Goal: Task Accomplishment & Management: Use online tool/utility

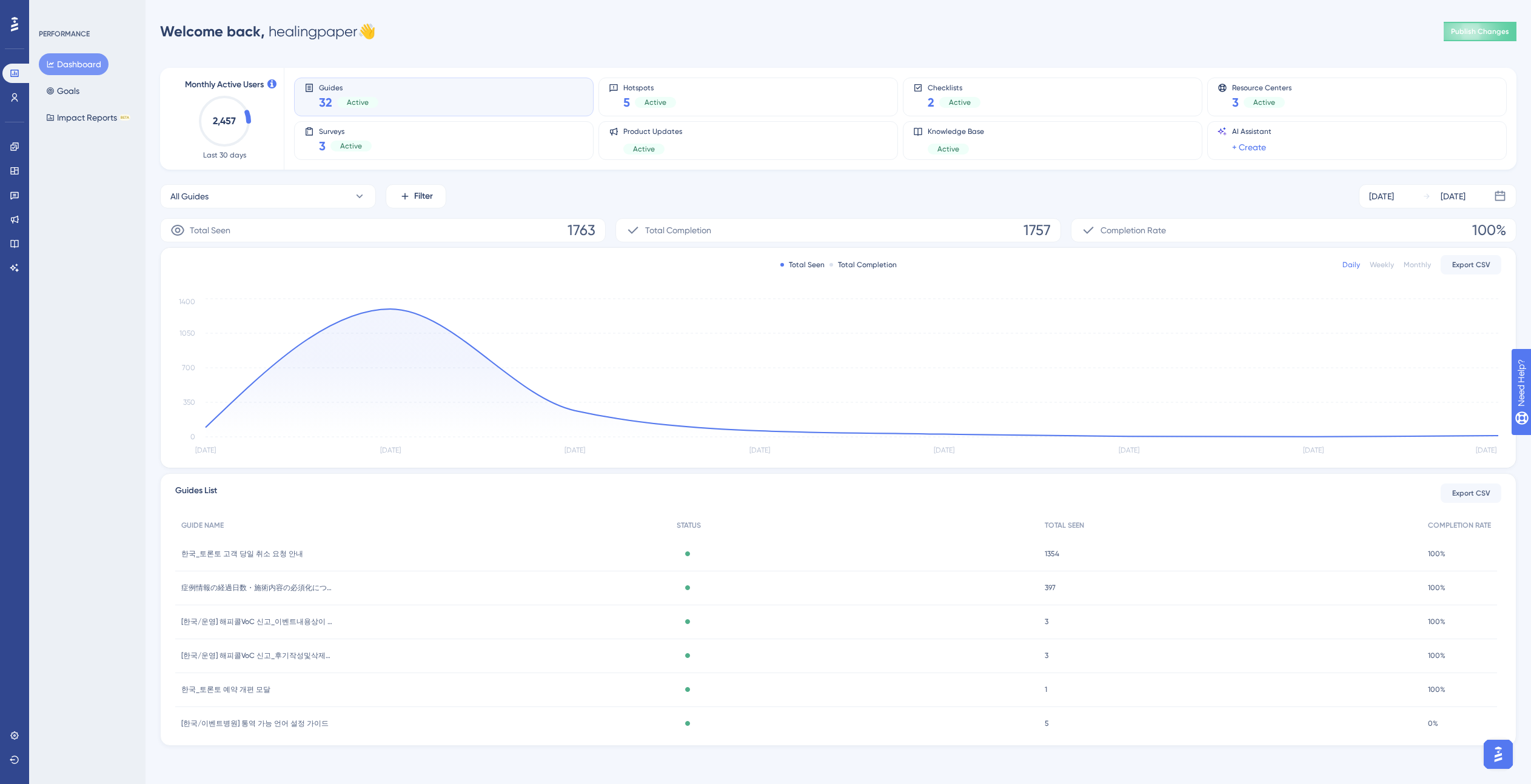
click at [21, 32] on div at bounding box center [14, 24] width 20 height 20
click at [18, 149] on icon at bounding box center [14, 147] width 9 height 9
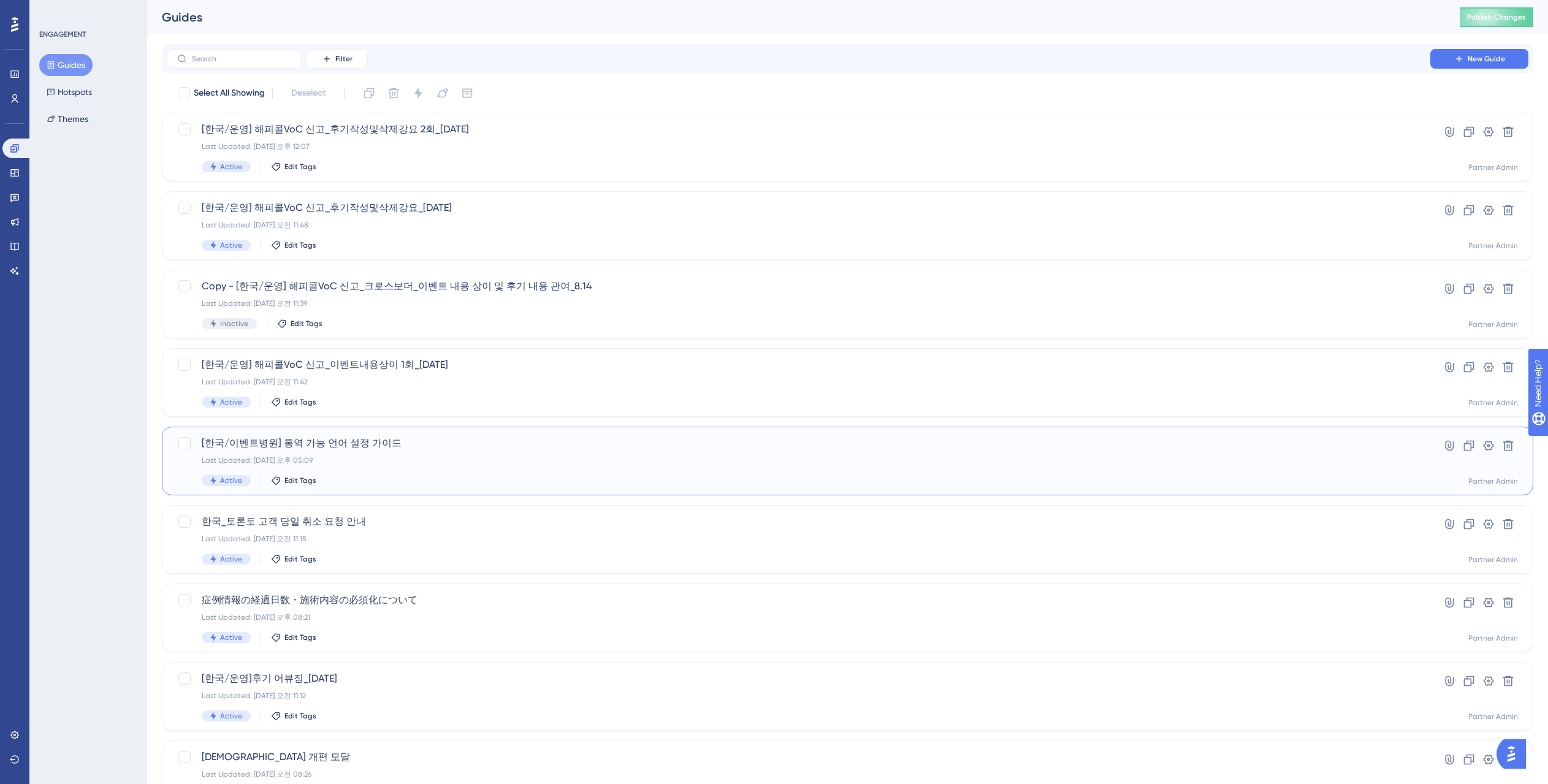
click at [396, 467] on div "[한국/이벤트병원] 통역 가능 언어 설정 가이드 Last Updated: 2025년 9월 17일 오후 05:09 Active Edit Tags" at bounding box center [798, 461] width 1193 height 51
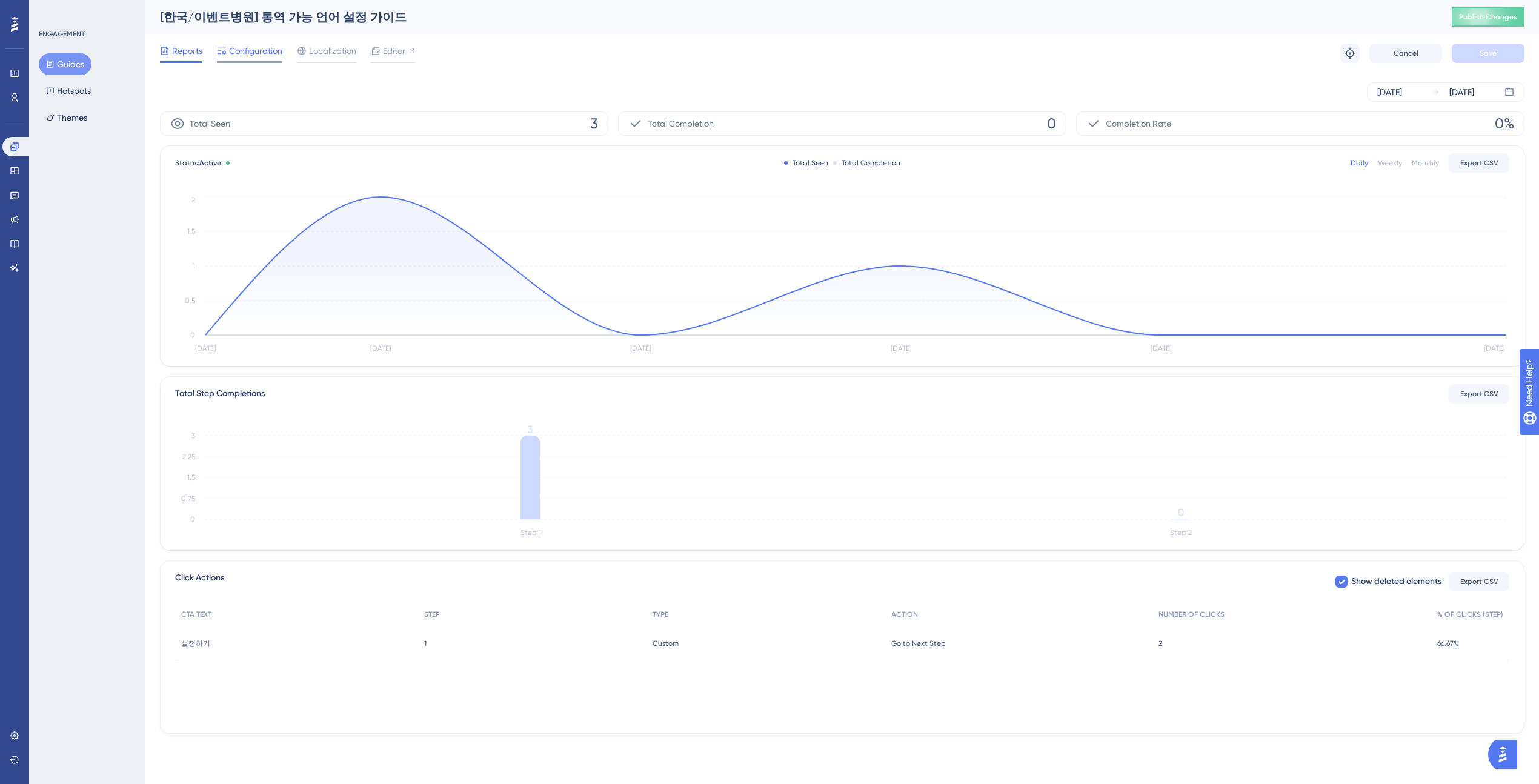
click at [242, 55] on span "Configuration" at bounding box center [255, 51] width 53 height 15
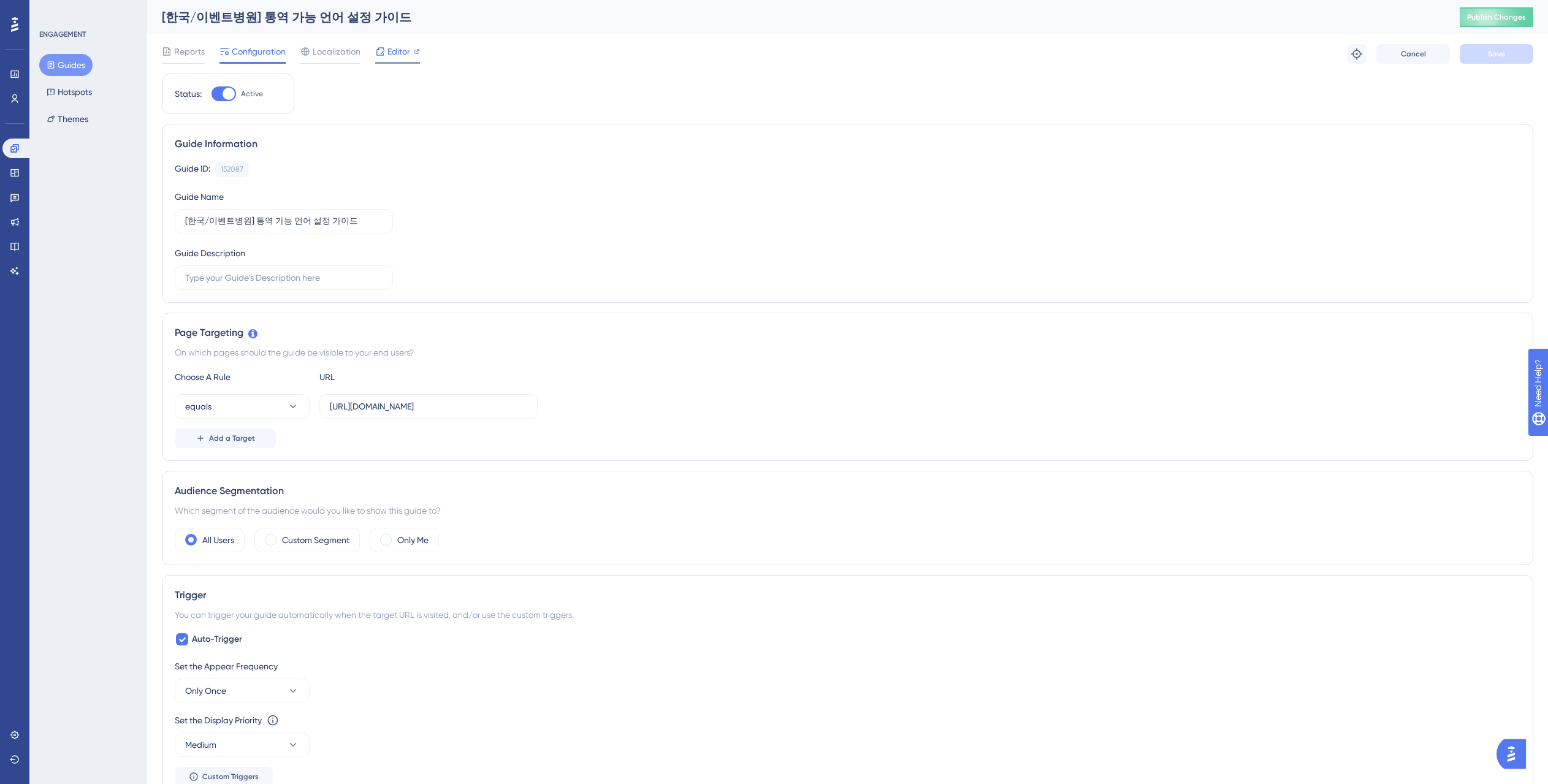
click at [394, 52] on span "Editor" at bounding box center [398, 52] width 23 height 15
click at [462, 408] on input "https://partner.test.gangnamunni.com/home" at bounding box center [428, 406] width 197 height 14
click at [407, 412] on input "https://partner.test.gangnamunni.com/home" at bounding box center [428, 406] width 197 height 14
click at [409, 408] on input "https://partner.test.gangnamunni.com/home" at bounding box center [428, 406] width 197 height 14
type input "https://partner.gangnamunni.com/home"
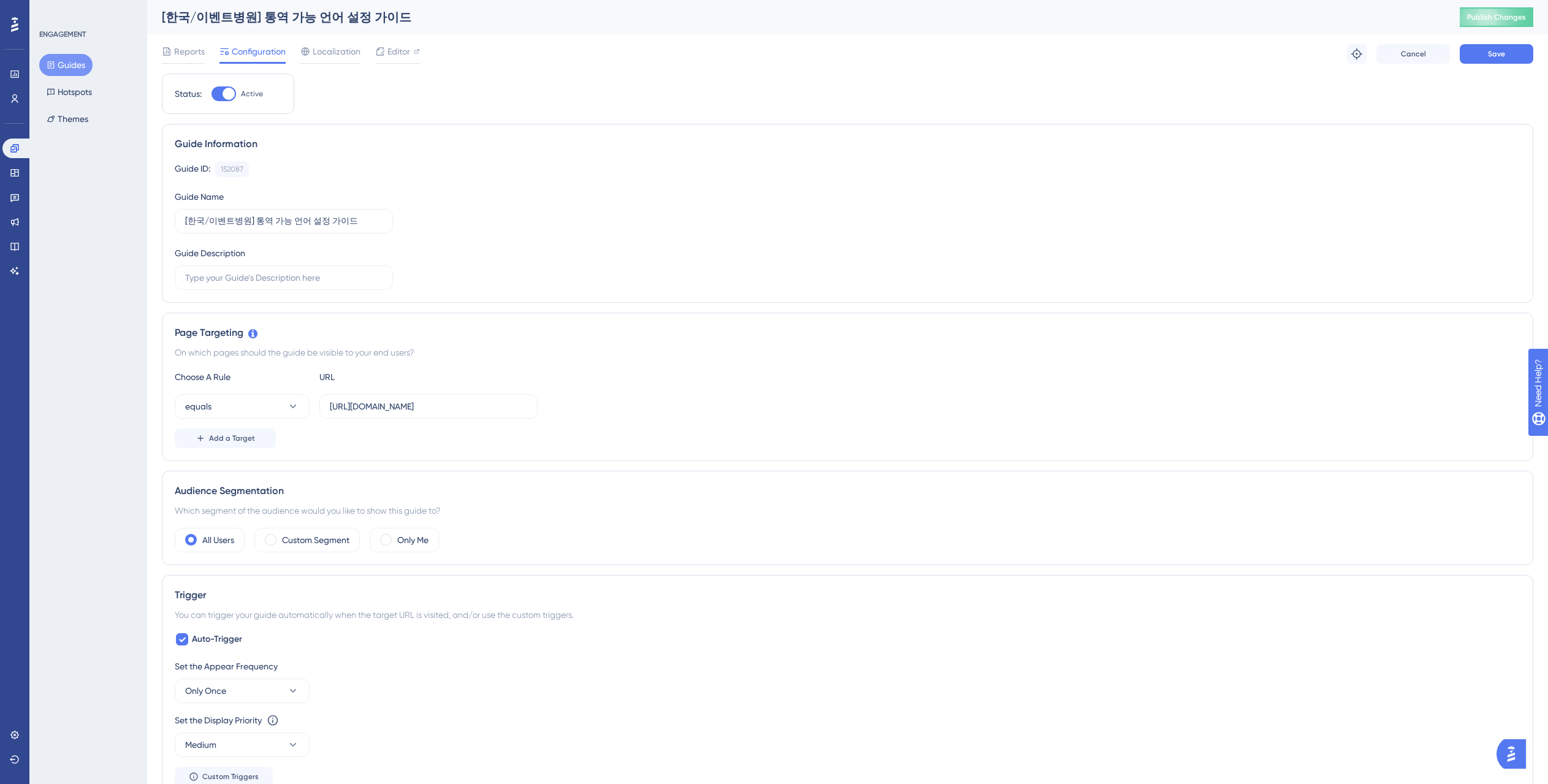
click at [583, 421] on div "Choose A Rule URL equals https://partner.gangnamunni.com/home Add a Target" at bounding box center [848, 408] width 1346 height 79
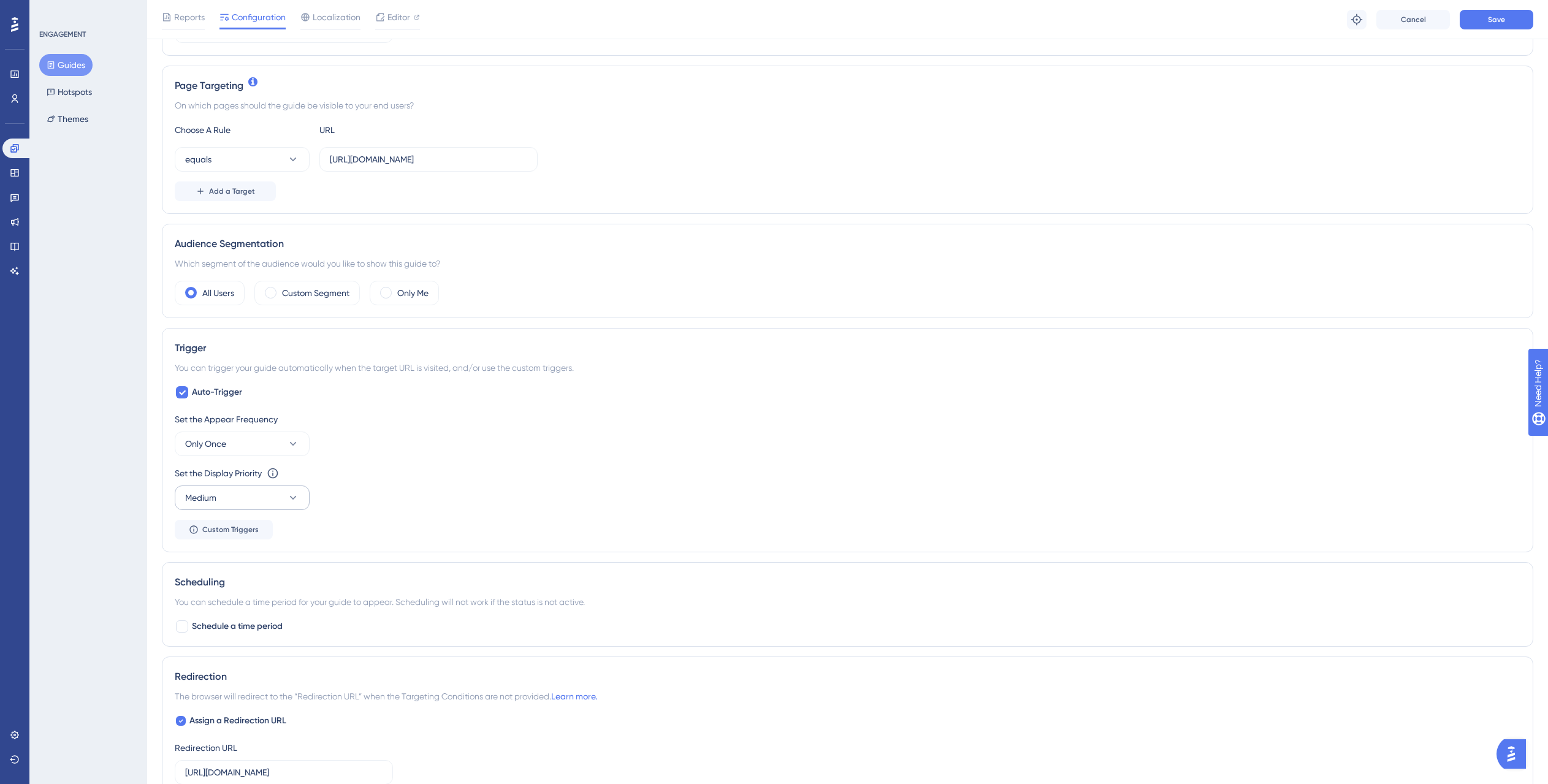
scroll to position [316, 0]
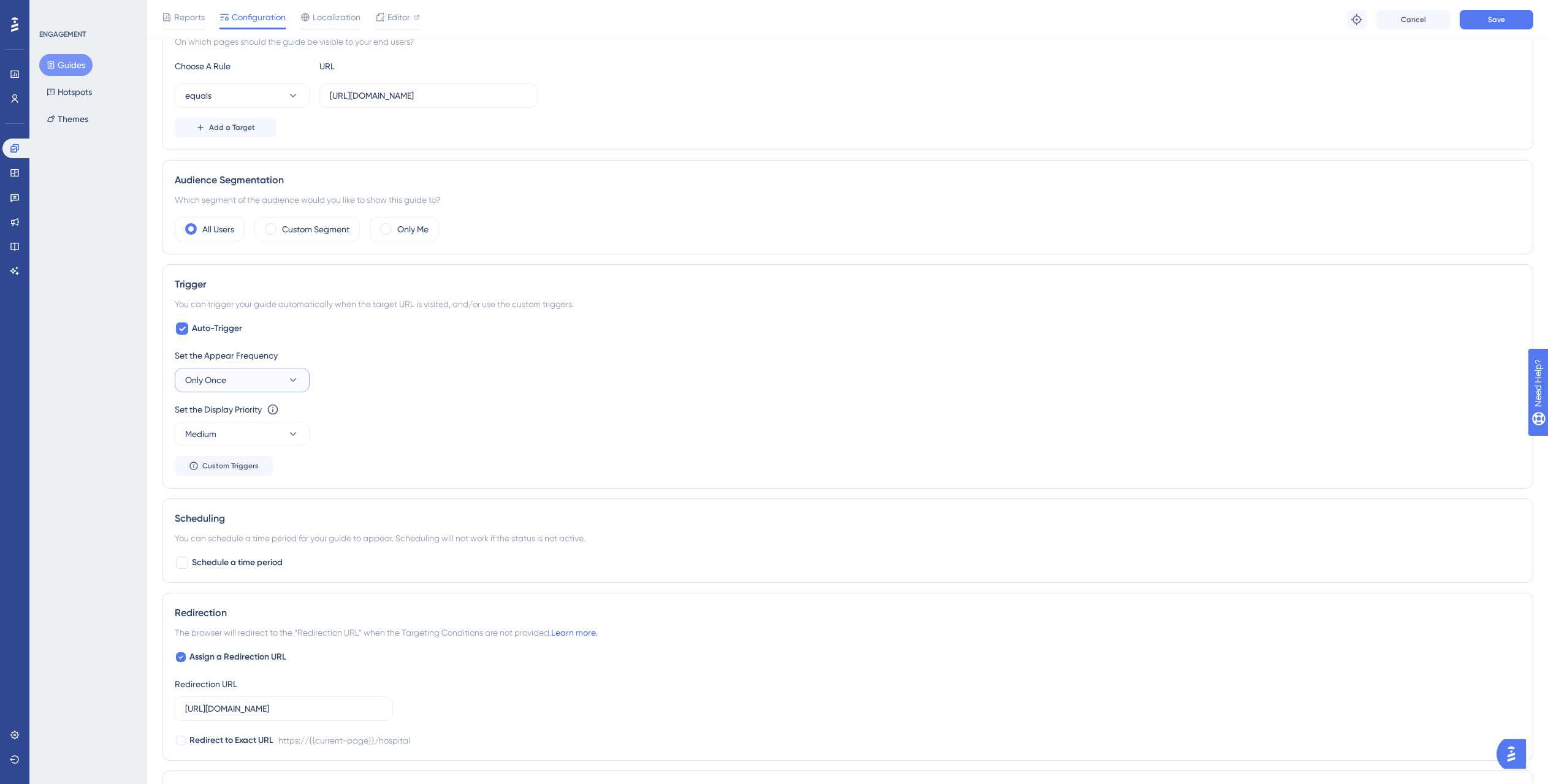
click at [271, 380] on button "Only Once" at bounding box center [242, 380] width 135 height 25
click at [268, 497] on div "Once in 7 days Once in 7 days" at bounding box center [242, 491] width 99 height 25
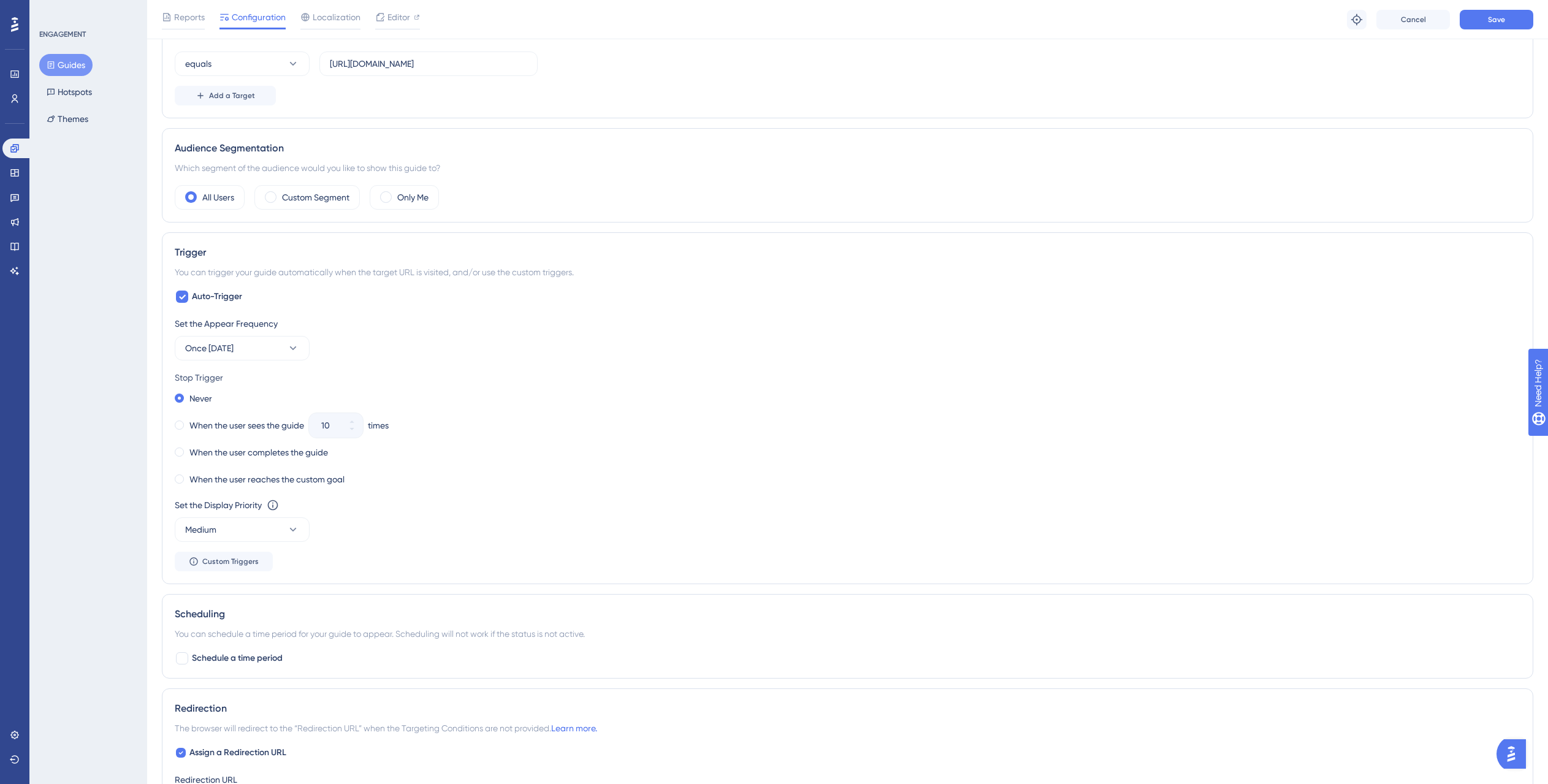
scroll to position [348, 0]
click at [242, 477] on label "When the user reaches the custom goal" at bounding box center [266, 479] width 155 height 15
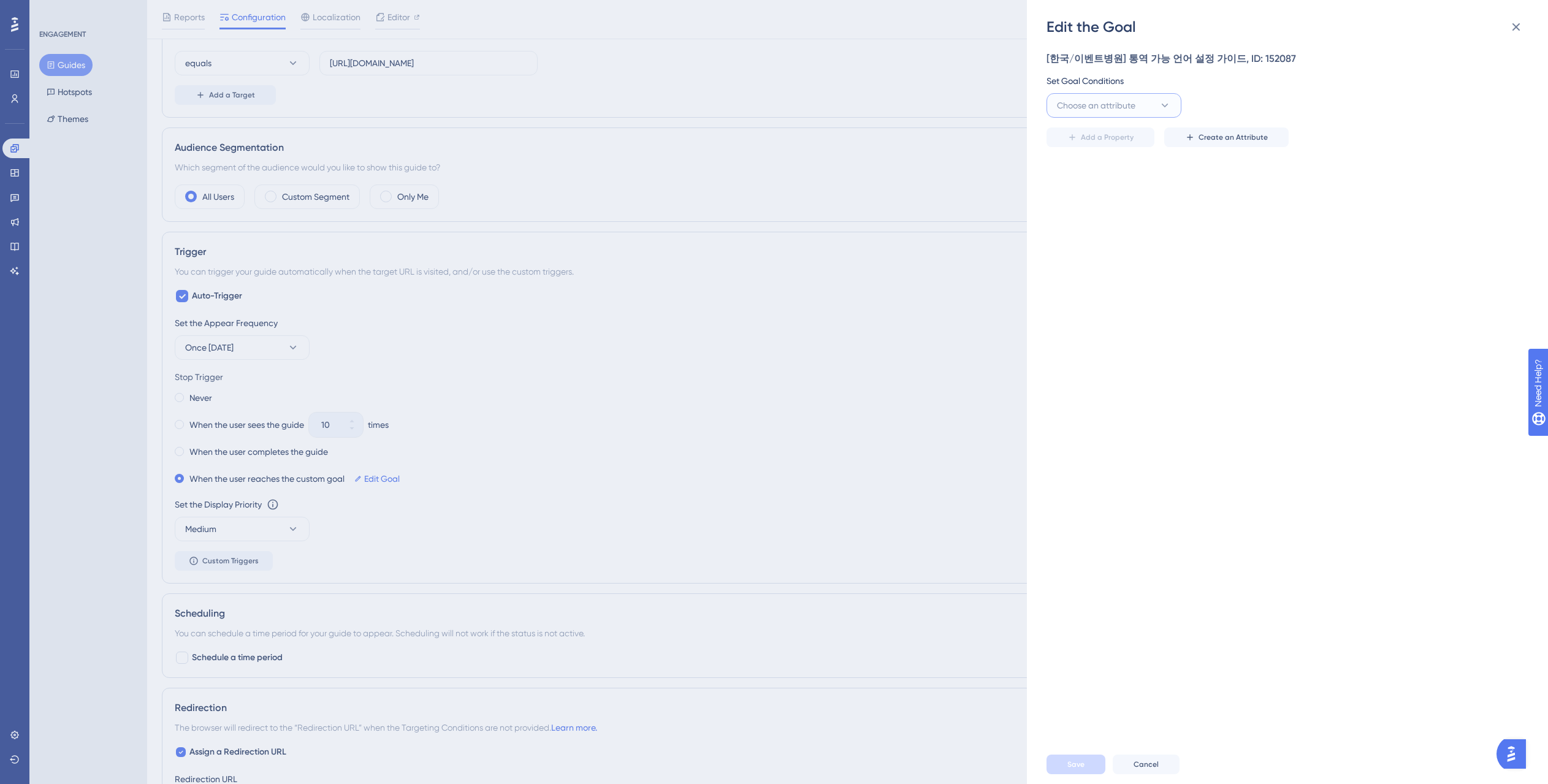
click at [1163, 98] on button "Choose an attribute" at bounding box center [1114, 105] width 135 height 25
click at [1513, 24] on icon at bounding box center [1517, 27] width 8 height 8
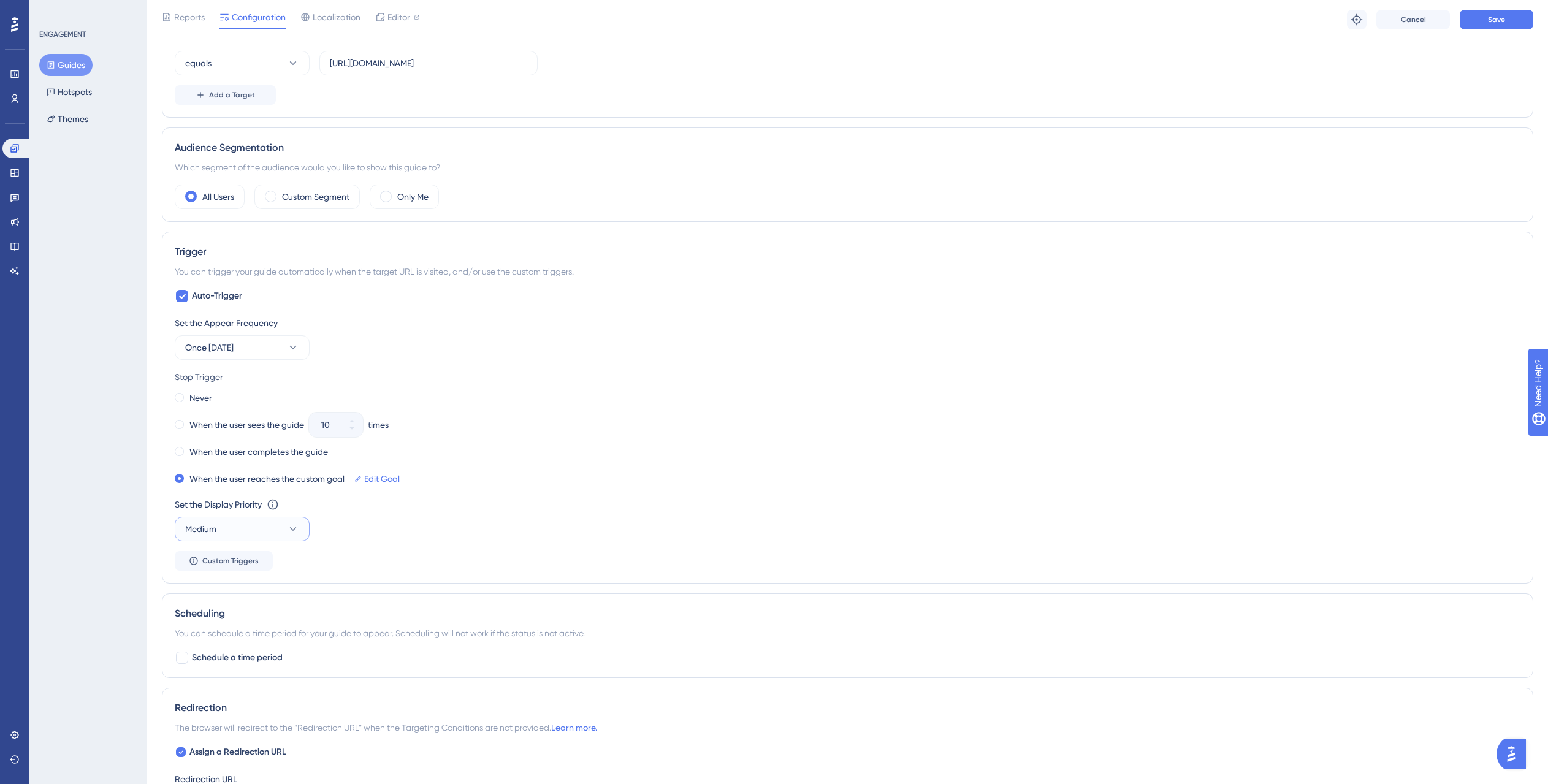
click at [245, 518] on button "Medium" at bounding box center [242, 529] width 135 height 25
click at [345, 494] on div "Set the Appear Frequency Once in 7 days Stop Trigger Never When the user sees t…" at bounding box center [848, 443] width 1346 height 255
click at [242, 456] on label "When the user completes the guide" at bounding box center [258, 452] width 139 height 15
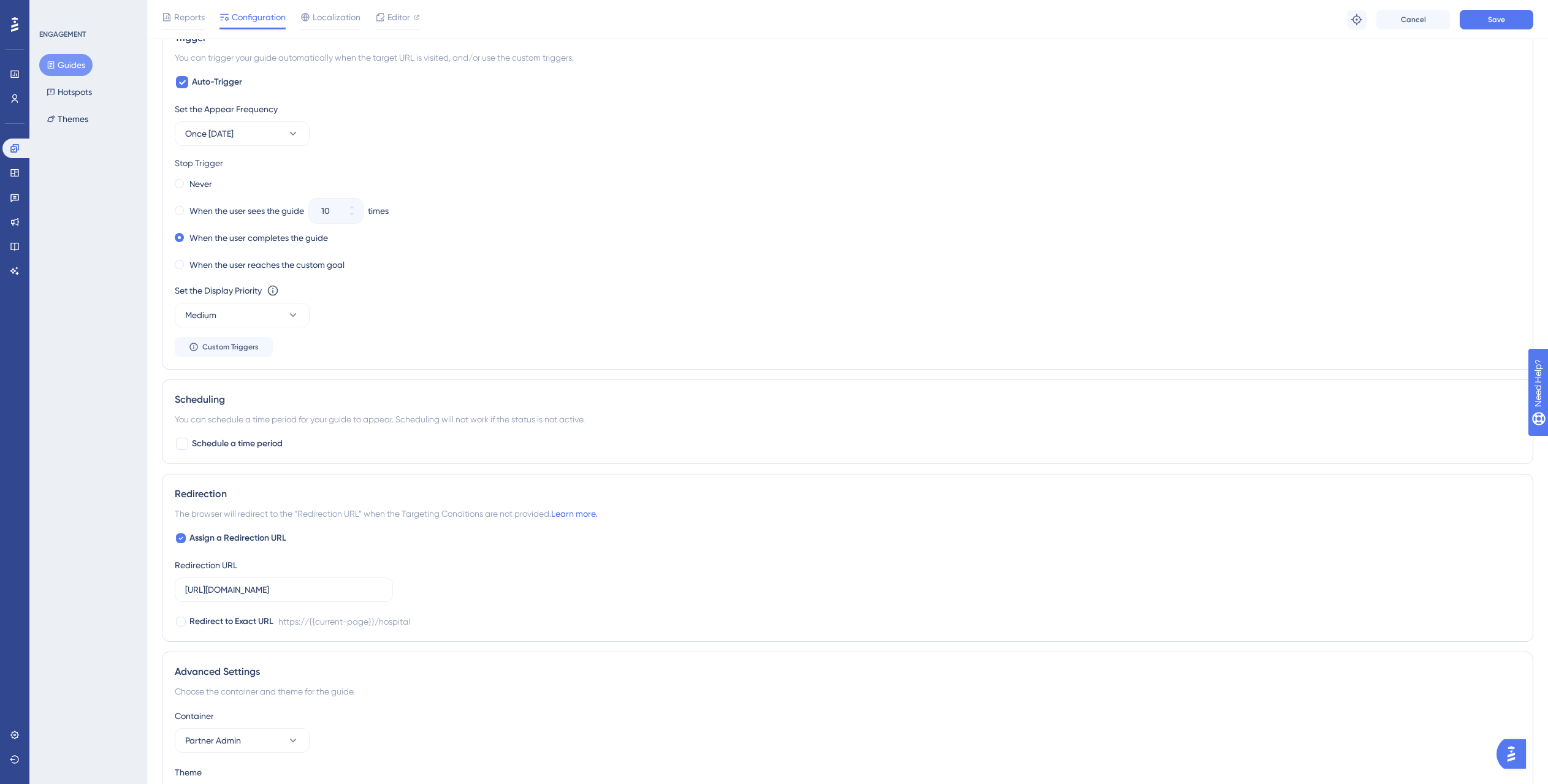
scroll to position [608, 0]
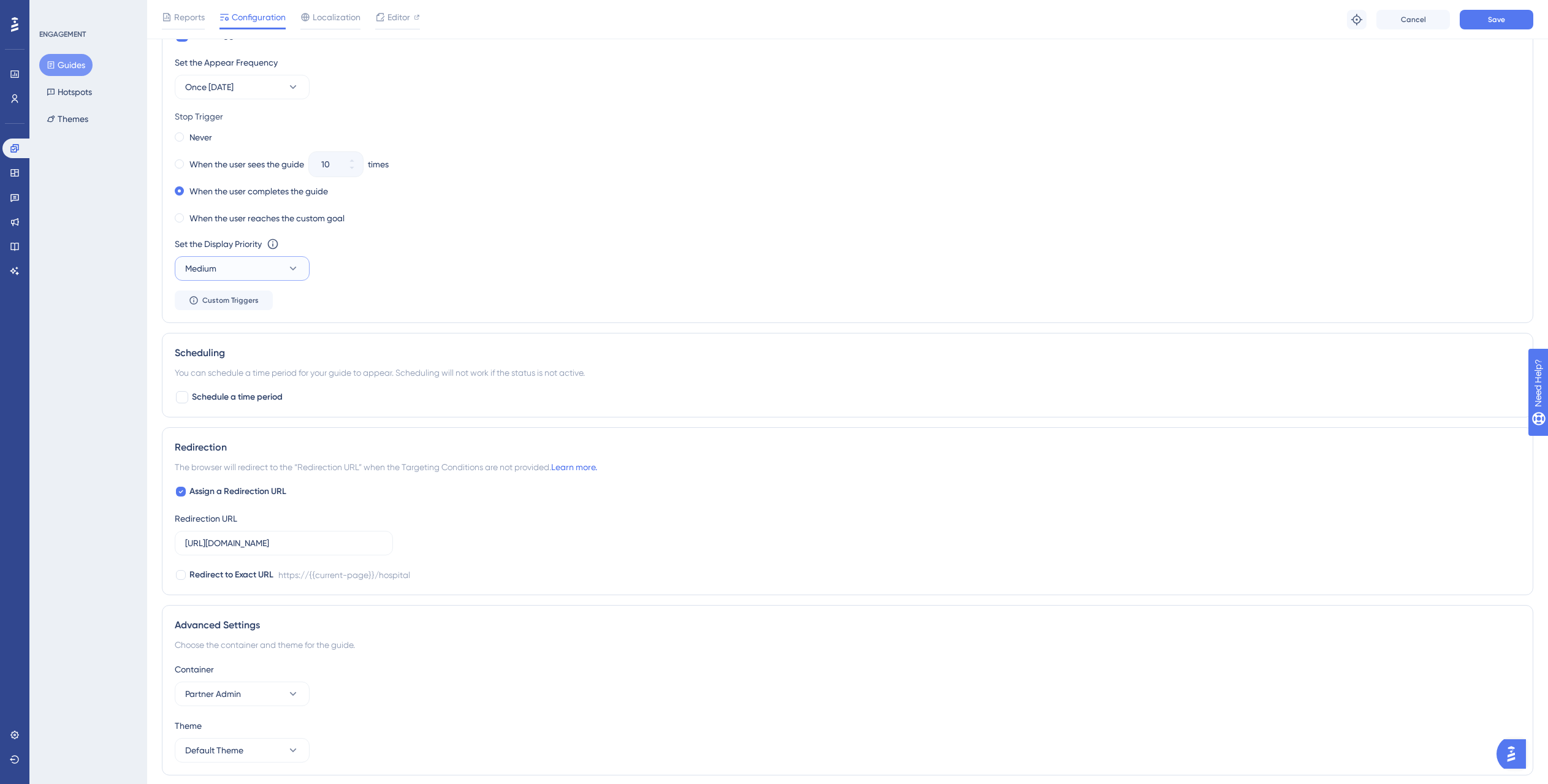
click at [279, 273] on button "Medium" at bounding box center [242, 268] width 135 height 25
click at [381, 309] on div "Trigger You can trigger your guide automatically when the target URL is visited…" at bounding box center [847, 147] width 1371 height 352
click at [197, 401] on span "Schedule a time period" at bounding box center [237, 397] width 91 height 15
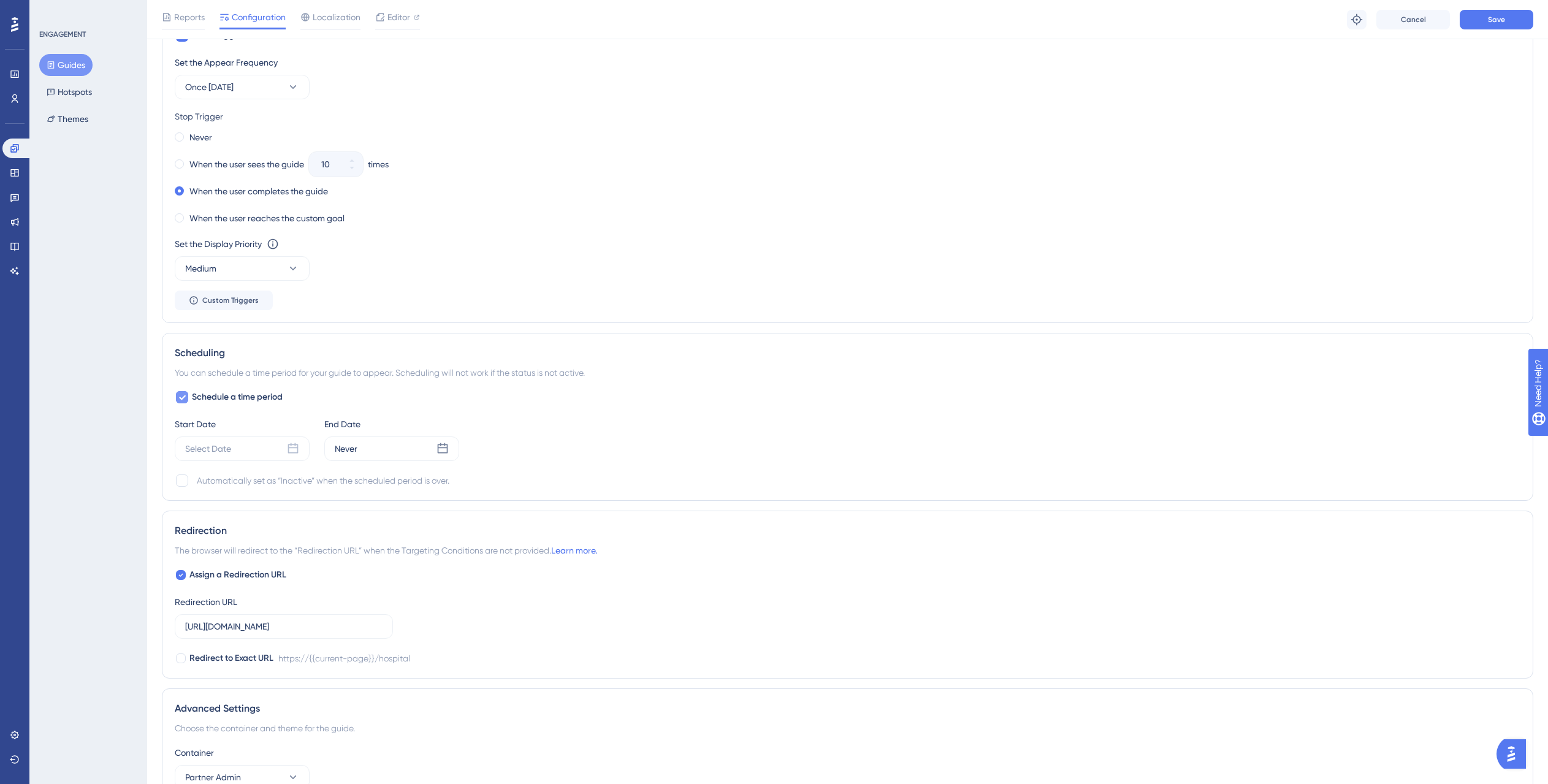
click at [229, 398] on span "Schedule a time period" at bounding box center [237, 397] width 91 height 15
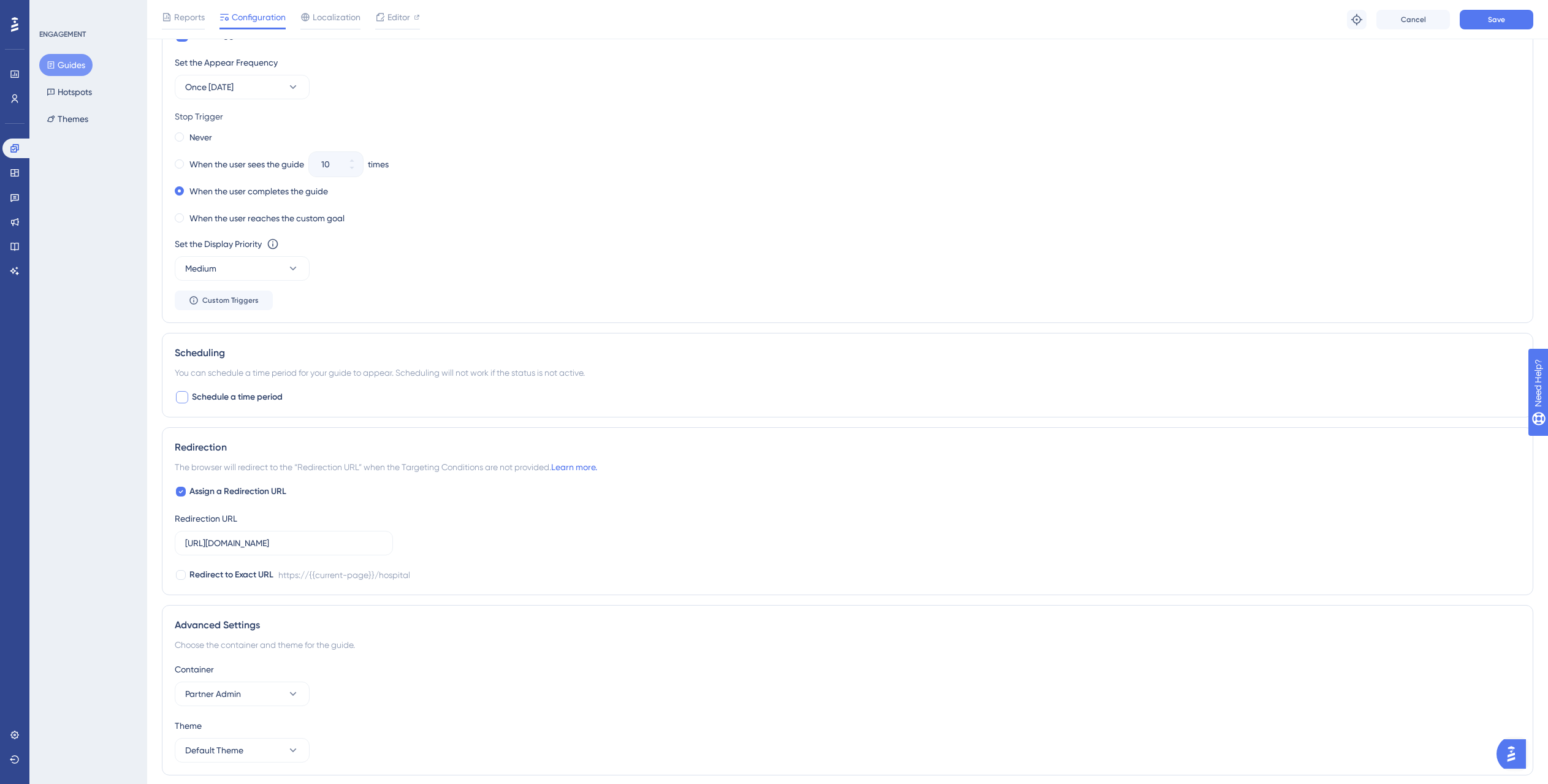
click at [236, 396] on span "Schedule a time period" at bounding box center [237, 397] width 91 height 15
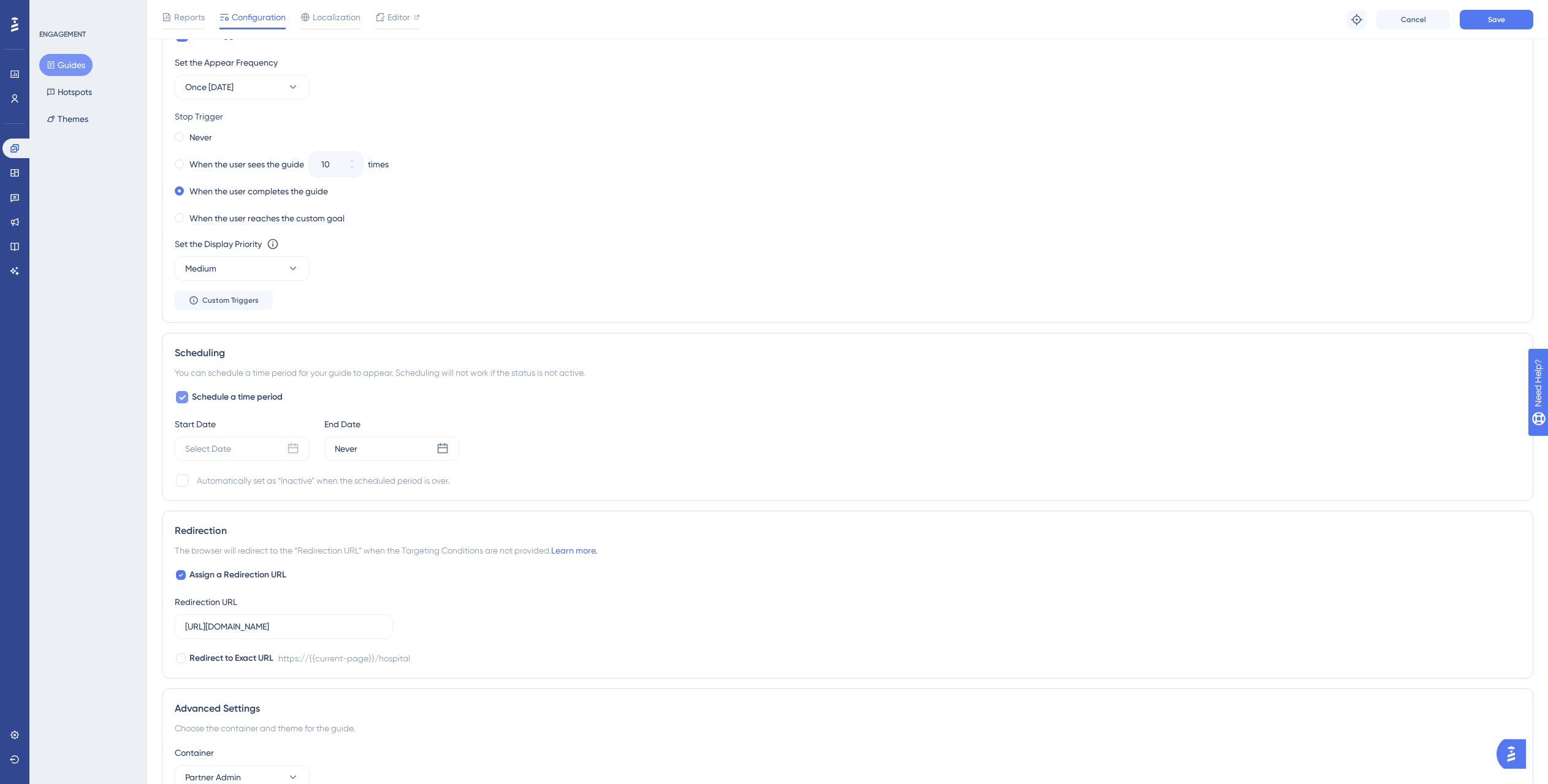
click at [236, 395] on span "Schedule a time period" at bounding box center [237, 397] width 91 height 15
checkbox input "false"
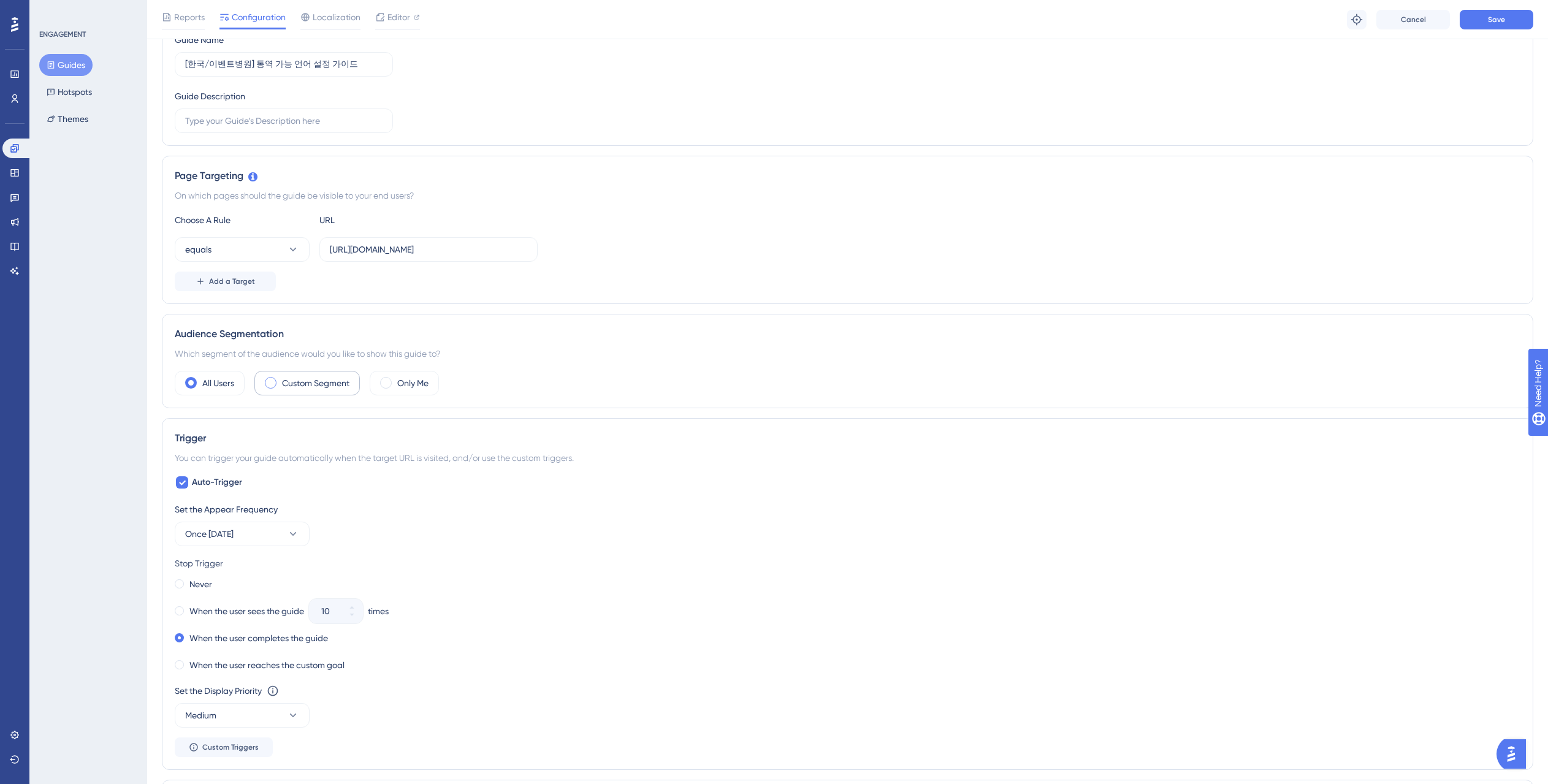
scroll to position [8, 0]
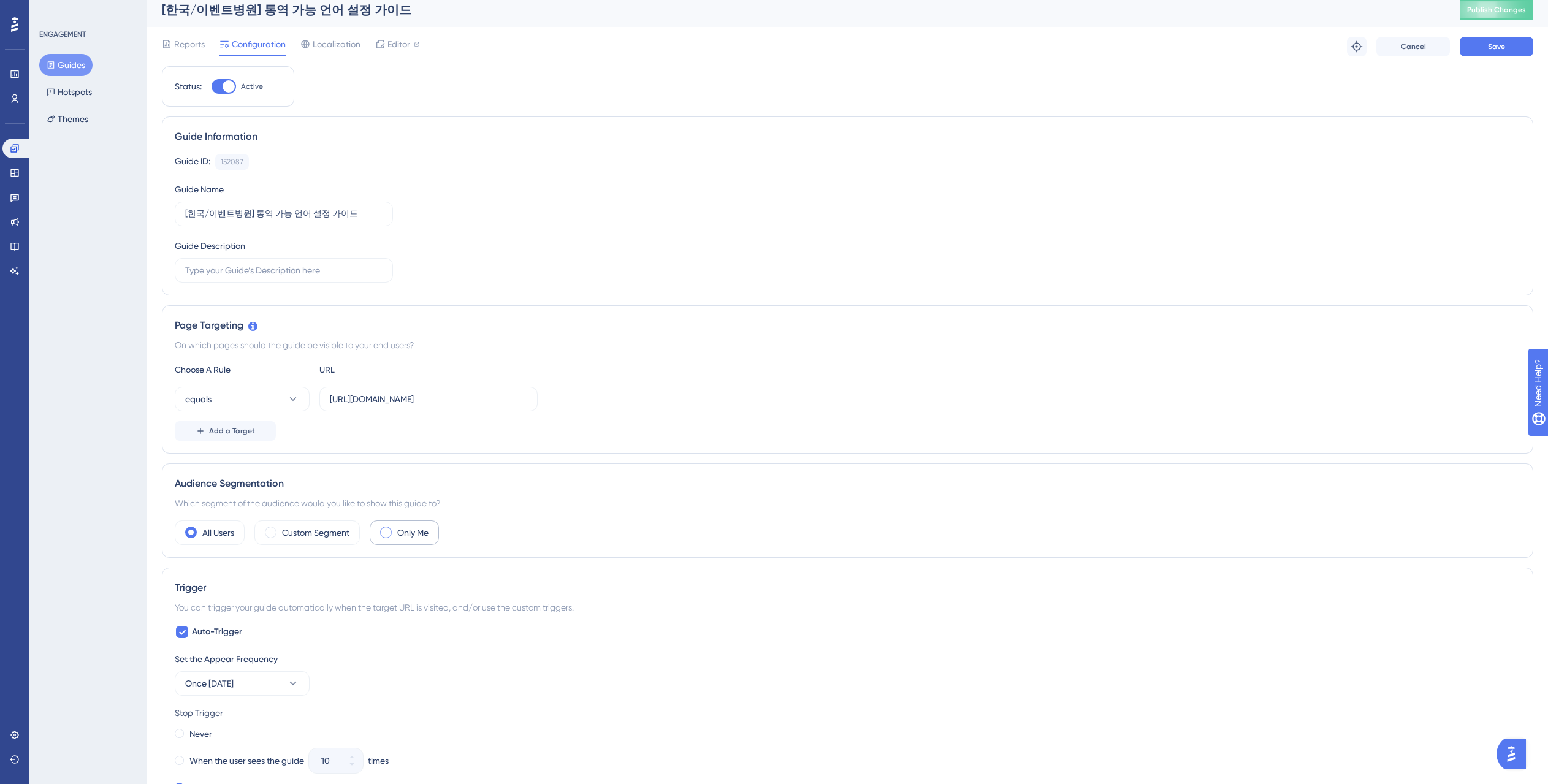
click at [385, 535] on span at bounding box center [385, 532] width 12 height 12
click at [396, 528] on input "radio" at bounding box center [396, 528] width 0 height 0
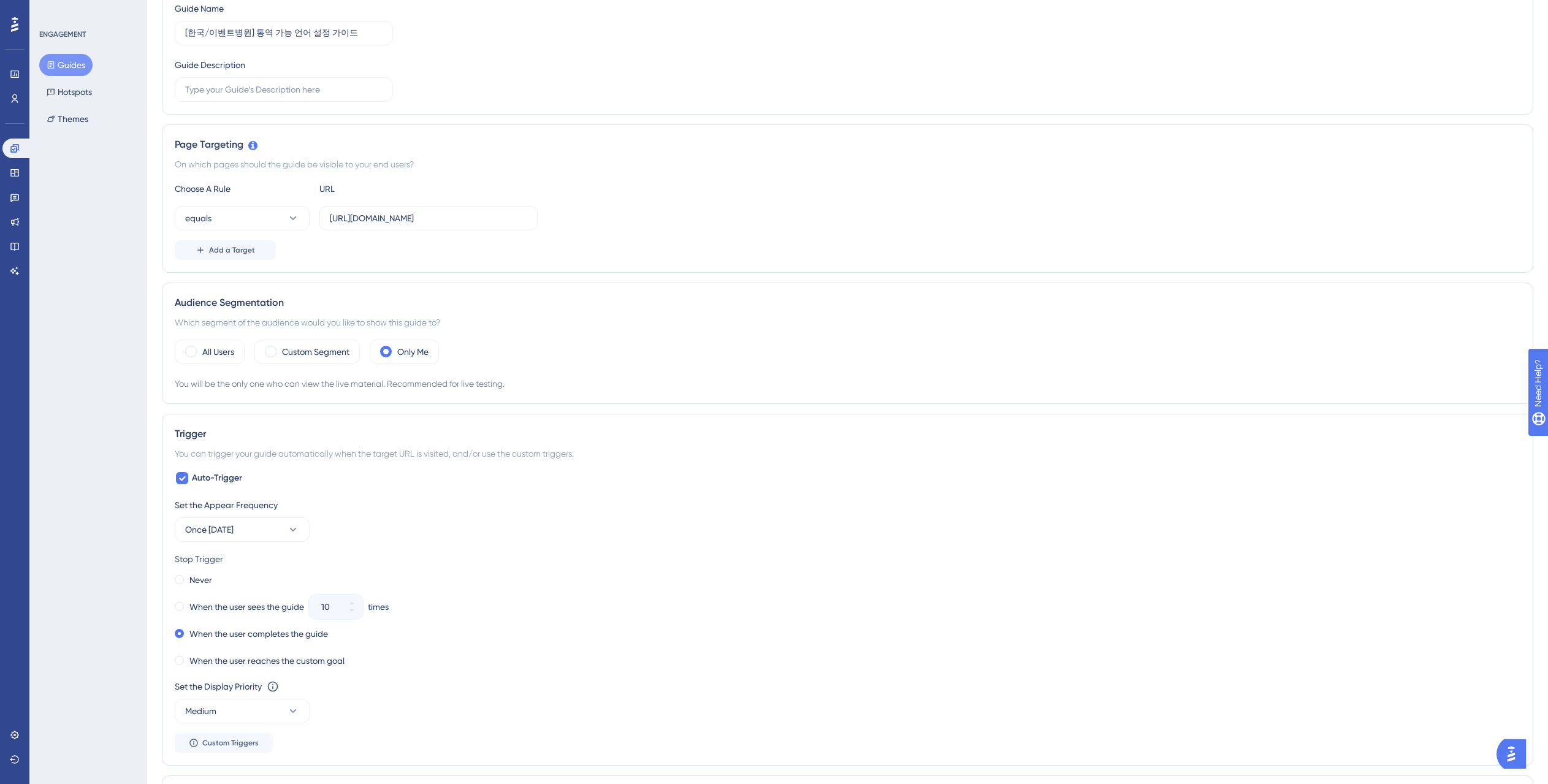
scroll to position [255, 0]
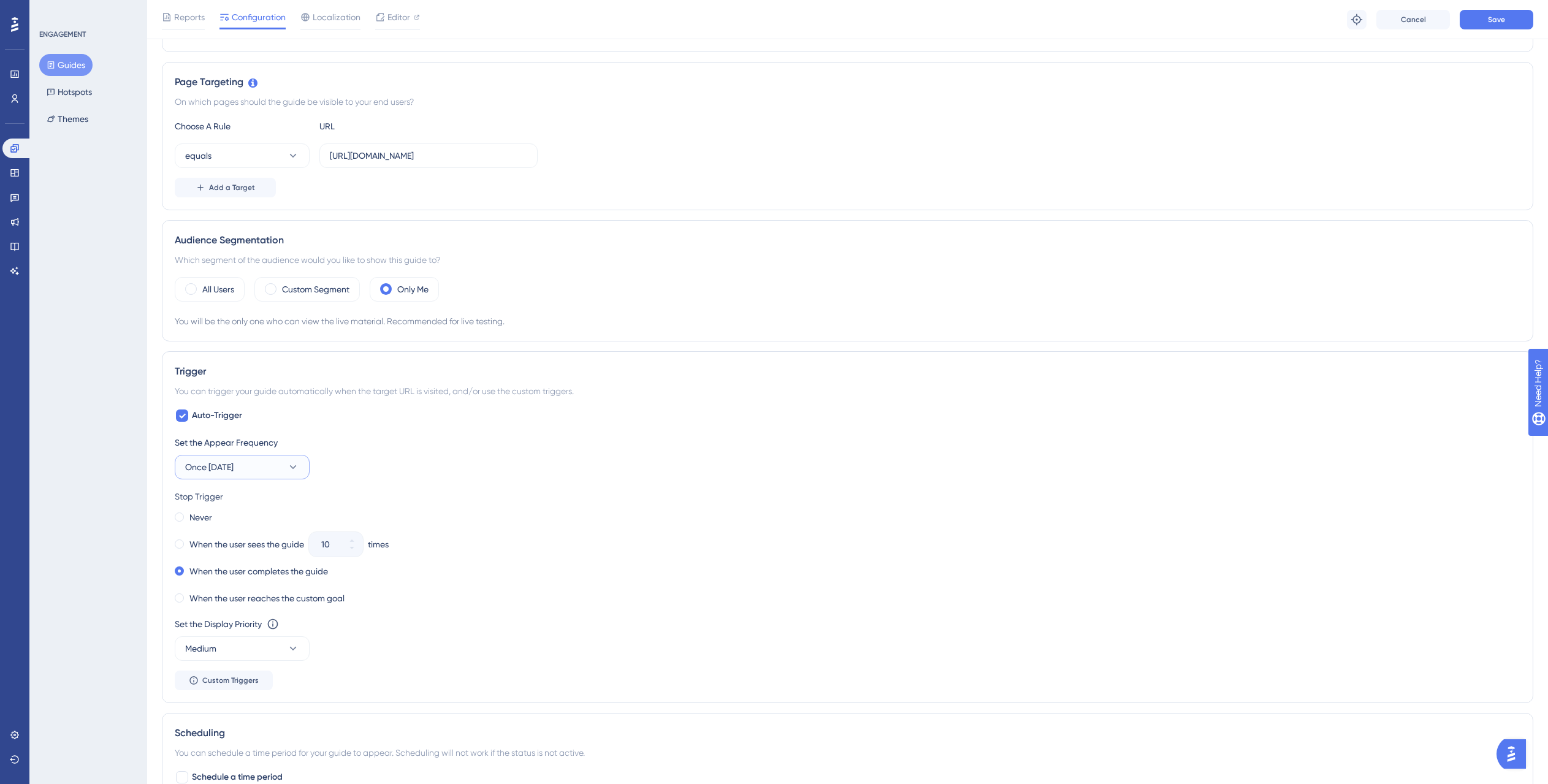
click at [281, 471] on button "Once in 7 days" at bounding box center [242, 467] width 135 height 25
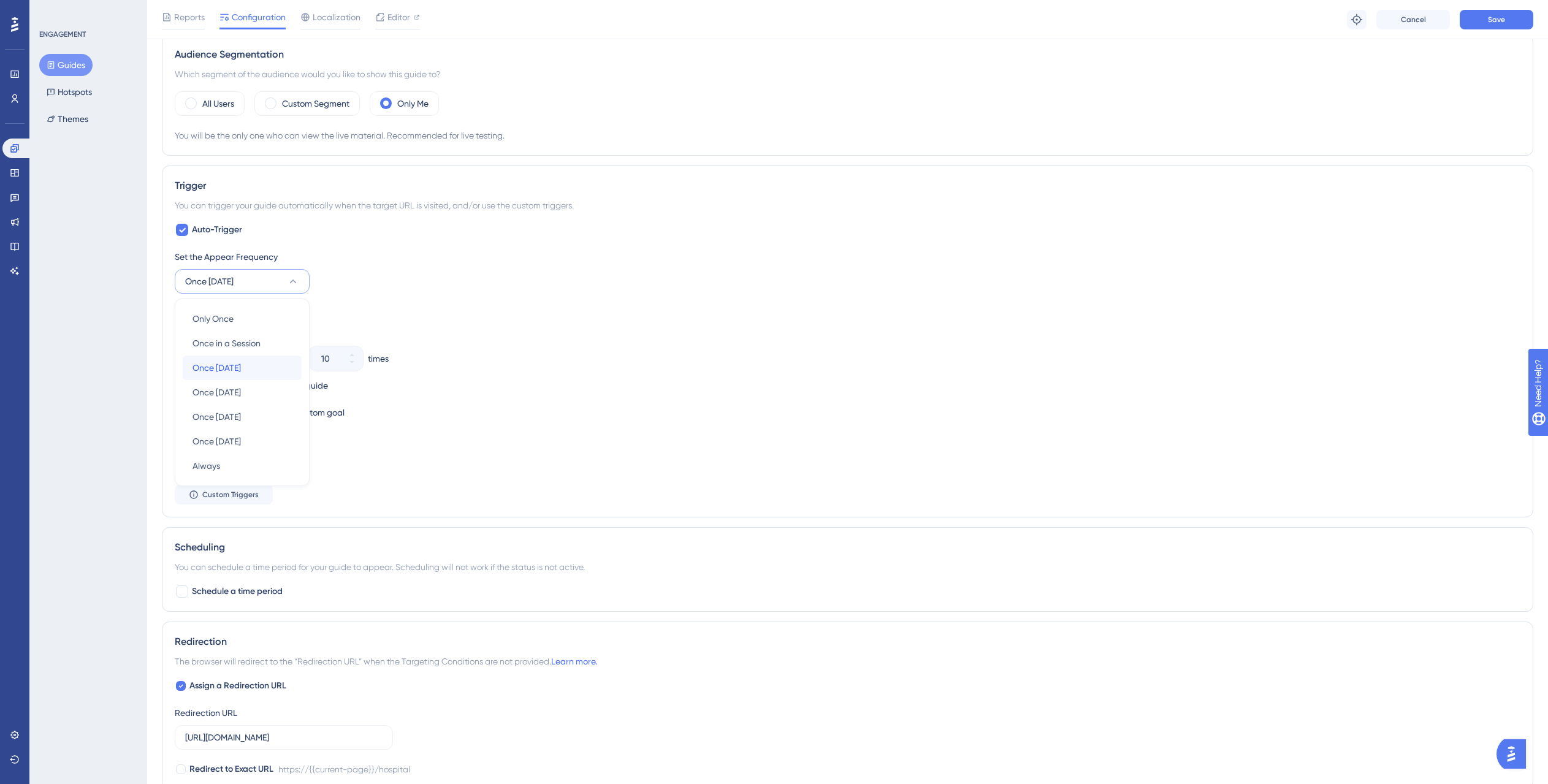
click at [264, 368] on div "Once in 1 day Once in 1 day" at bounding box center [242, 367] width 99 height 25
click at [393, 313] on div "Stop Trigger" at bounding box center [848, 311] width 1346 height 15
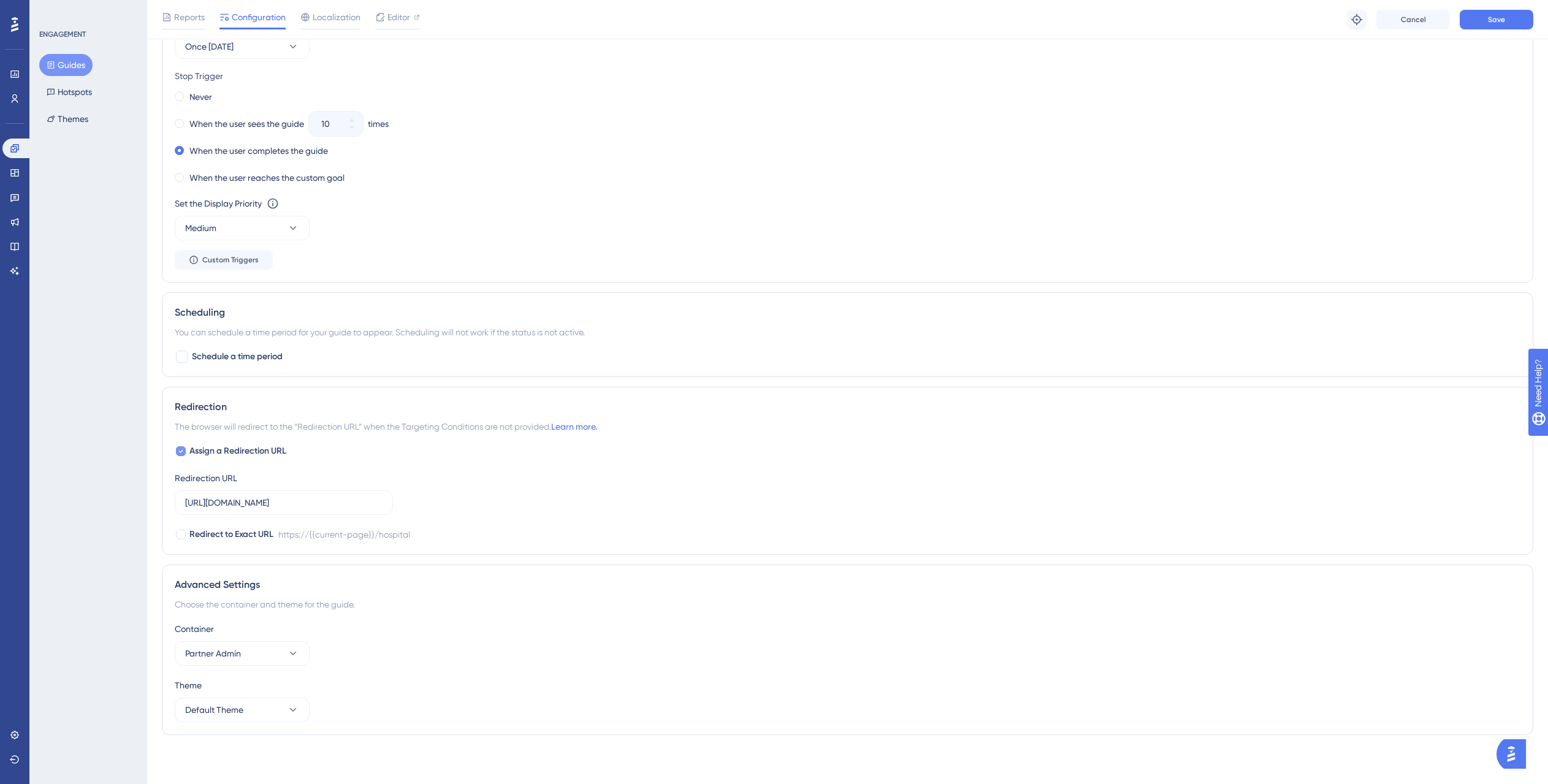
scroll to position [337, 0]
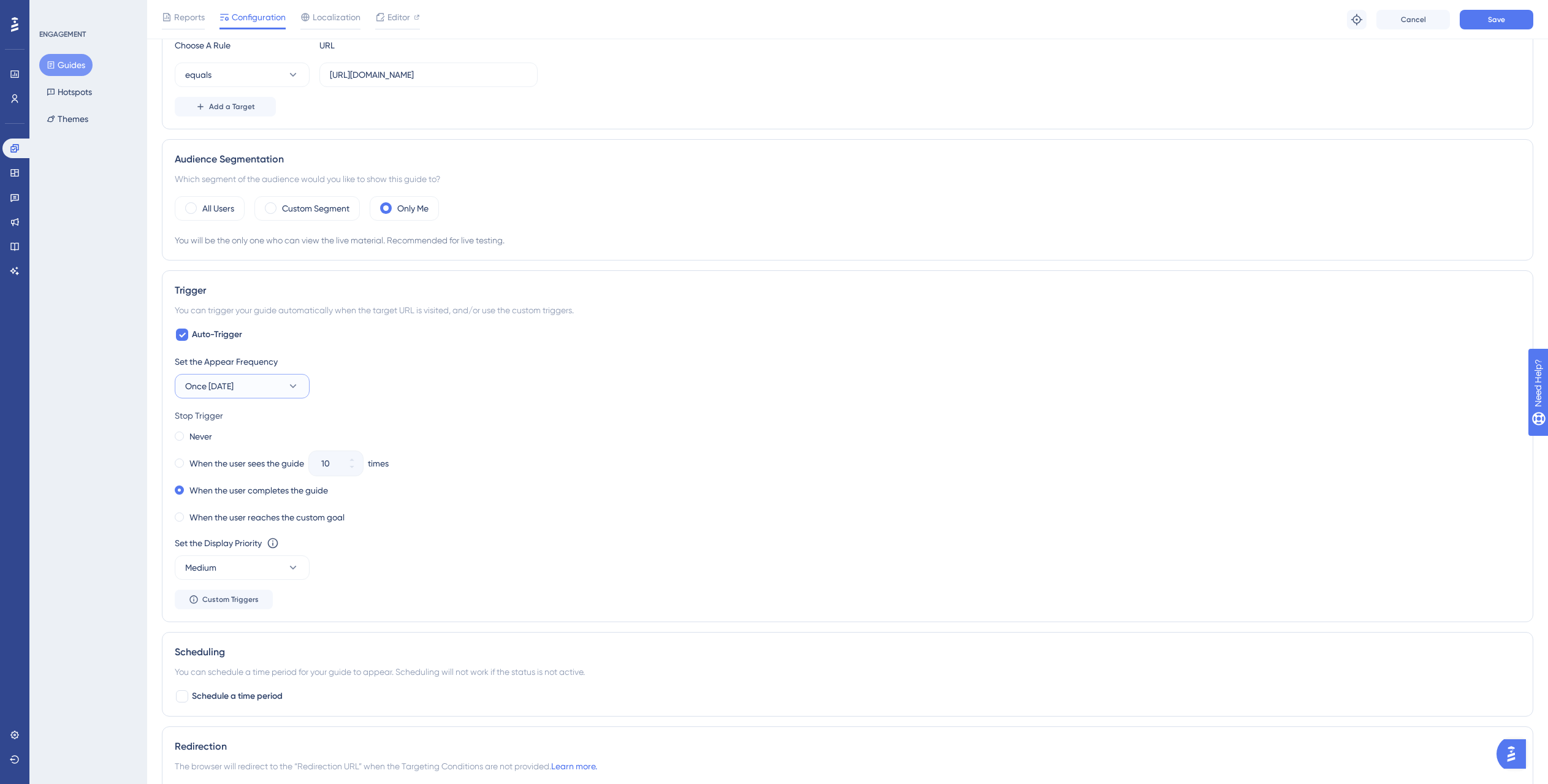
click at [260, 390] on button "Once in 1 day" at bounding box center [242, 386] width 135 height 25
click at [574, 425] on div "Stop Trigger Never When the user sees the guide 10 times When the user complete…" at bounding box center [848, 467] width 1346 height 117
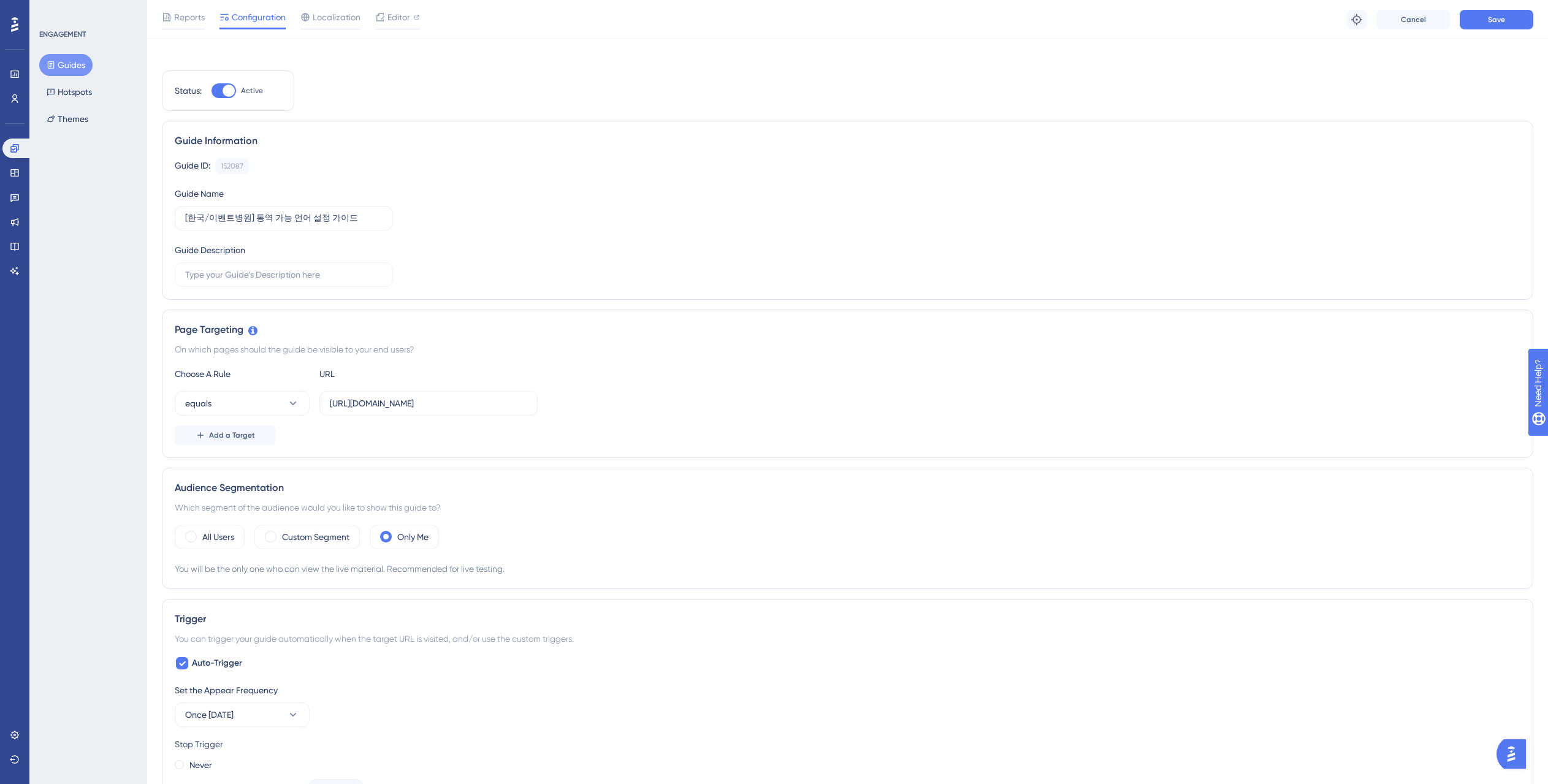
scroll to position [0, 0]
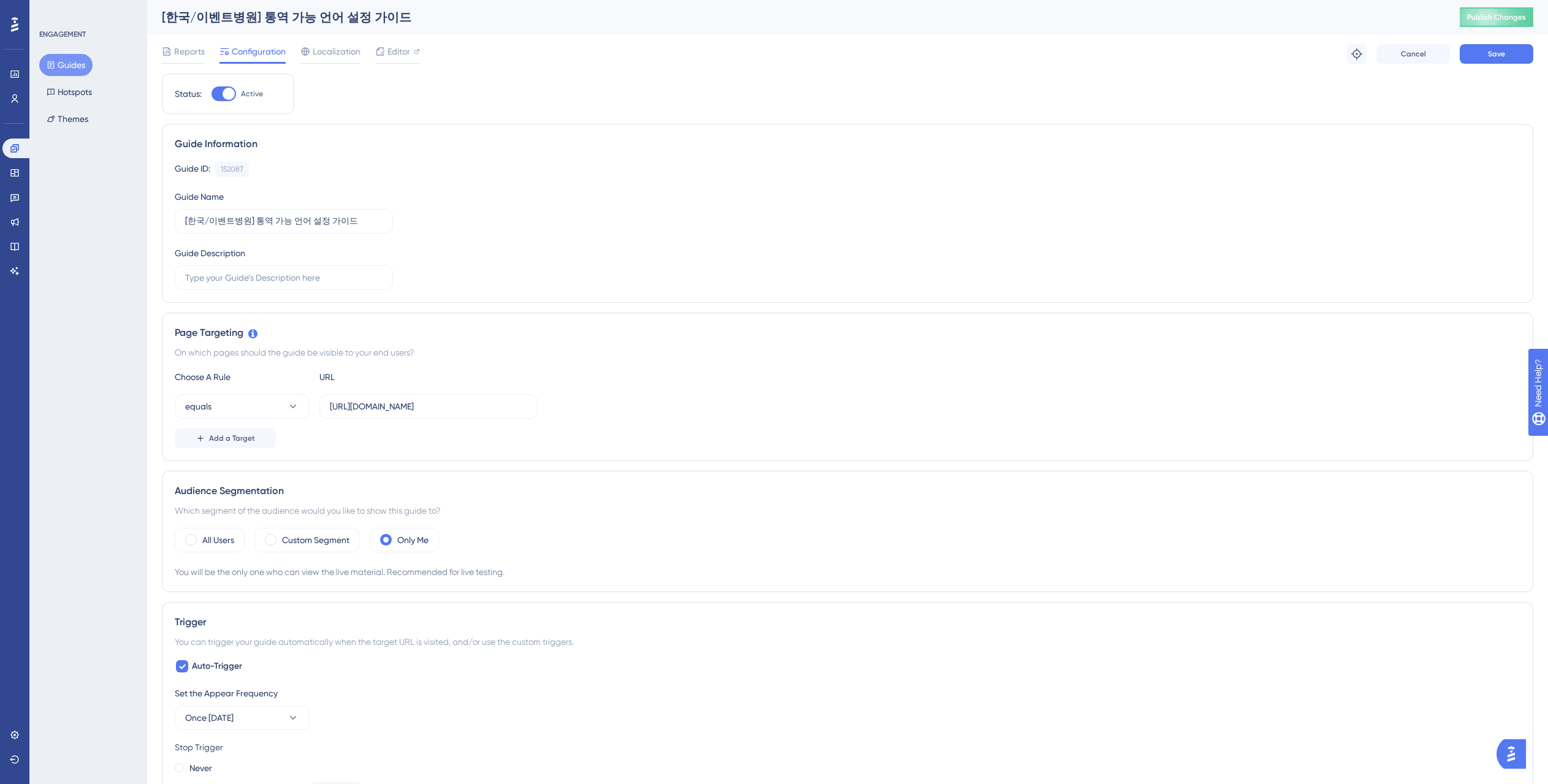
click at [224, 95] on div at bounding box center [229, 94] width 12 height 12
click at [212, 94] on input "Active" at bounding box center [211, 94] width 1 height 1
checkbox input "false"
click at [1513, 53] on button "Save" at bounding box center [1496, 54] width 74 height 20
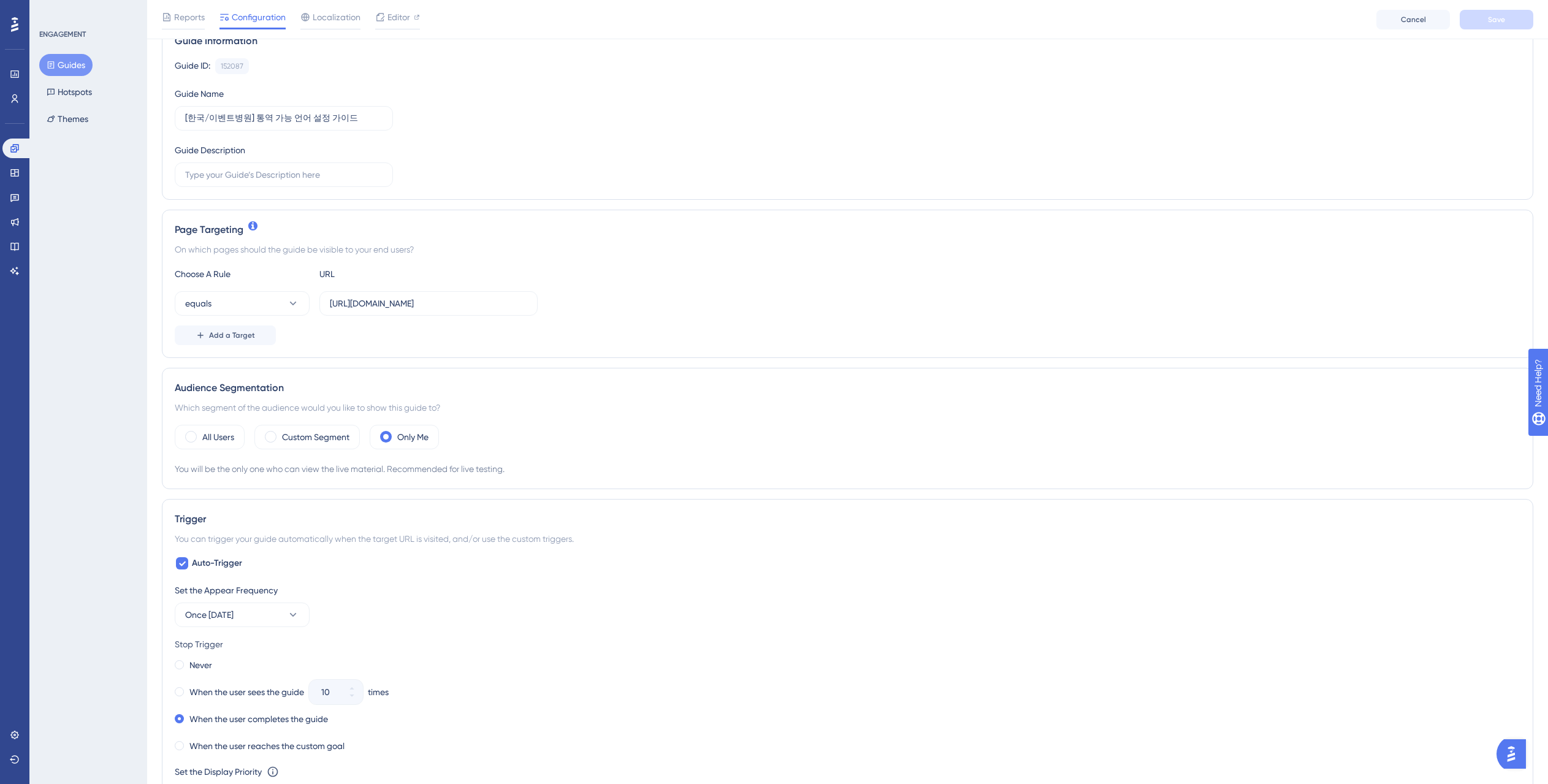
scroll to position [217, 0]
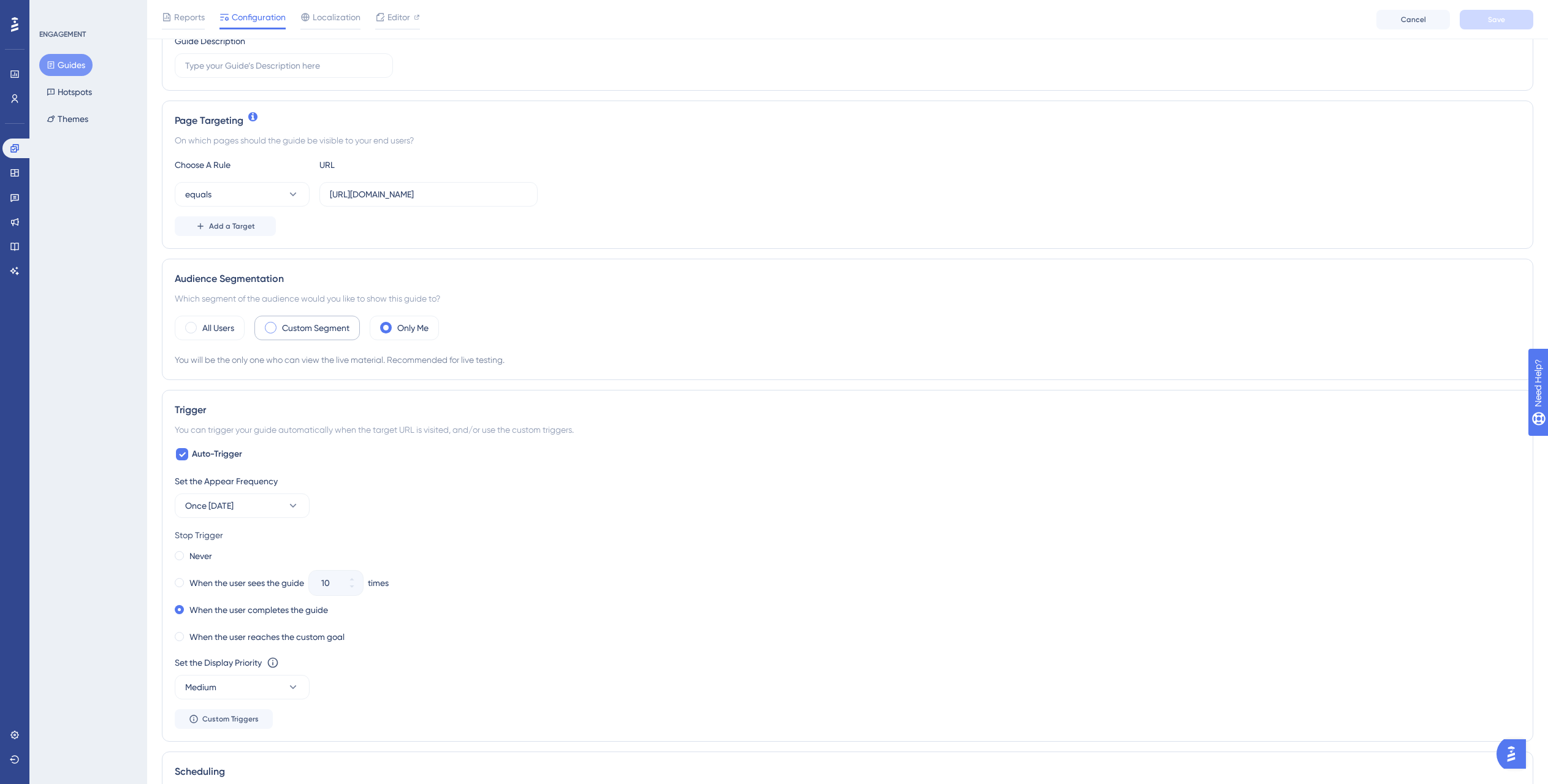
click at [349, 328] on label "Custom Segment" at bounding box center [316, 328] width 68 height 15
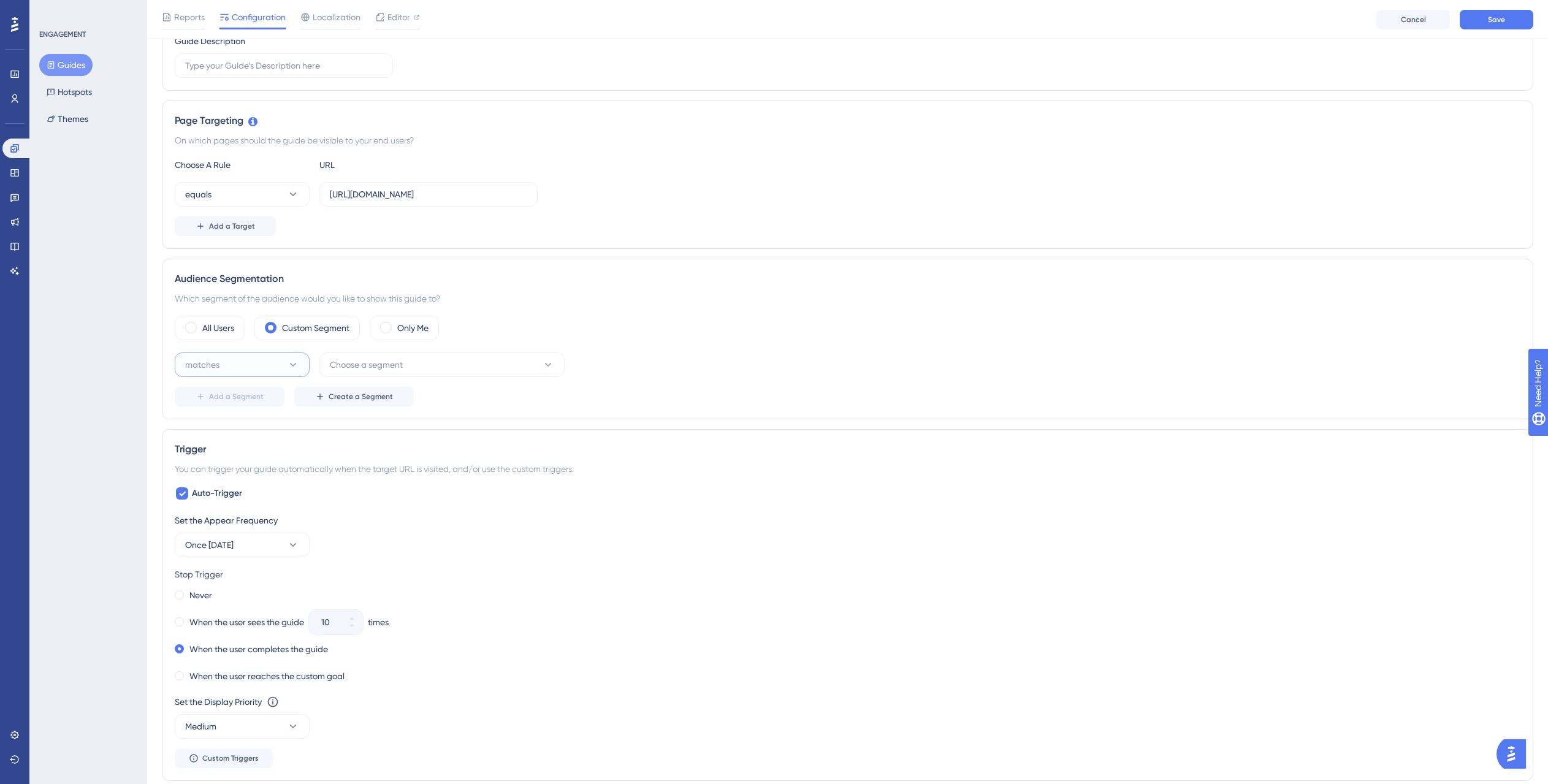
click at [260, 358] on button "matches" at bounding box center [242, 365] width 135 height 25
click at [261, 397] on div "matches matches" at bounding box center [242, 402] width 99 height 25
click at [395, 359] on span "Choose a segment" at bounding box center [366, 365] width 73 height 15
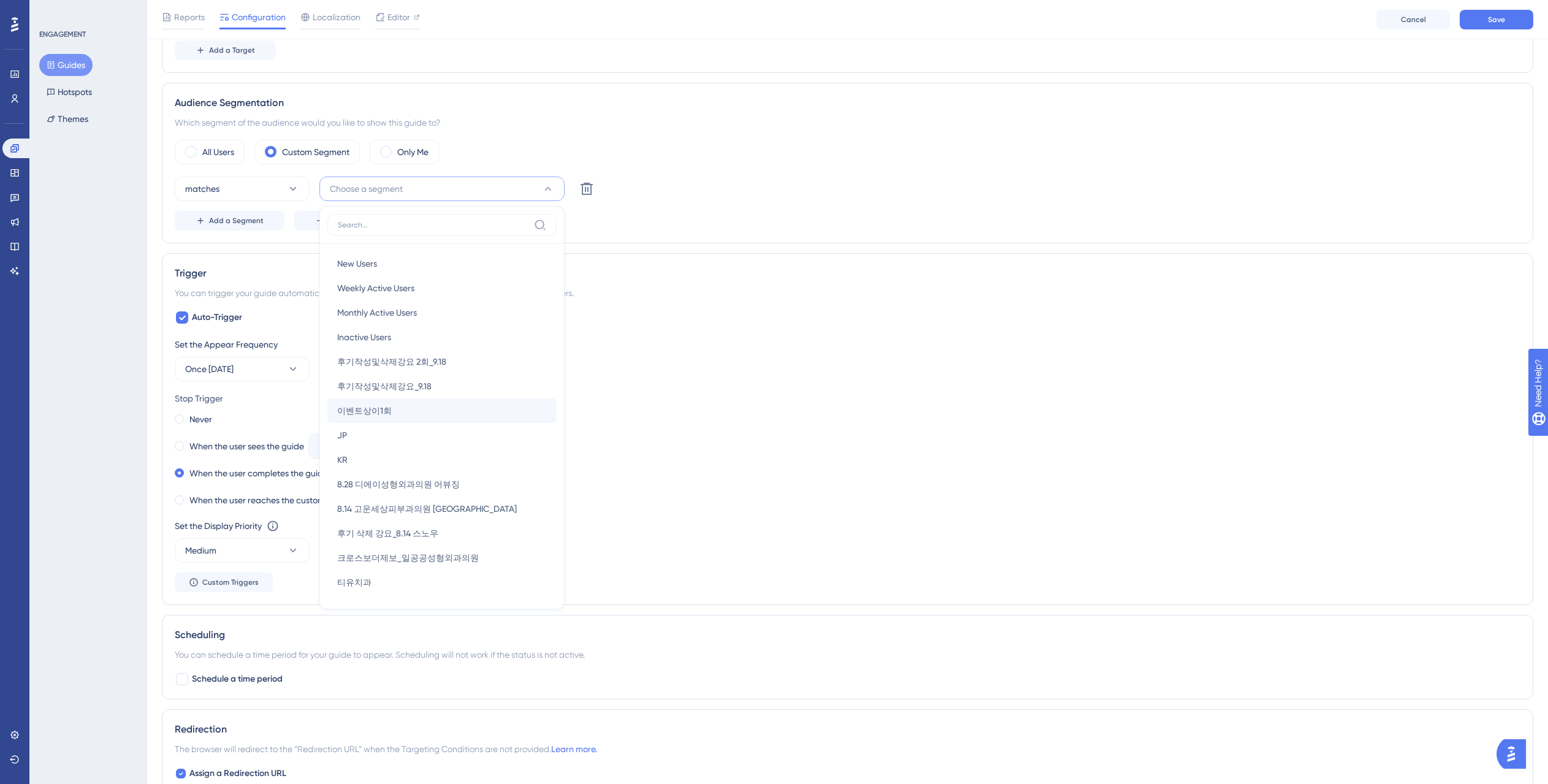
scroll to position [900, 0]
drag, startPoint x: 618, startPoint y: 354, endPoint x: 466, endPoint y: 315, distance: 156.9
click at [618, 354] on div "Set the Appear Frequency Once in 1 day" at bounding box center [848, 359] width 1346 height 44
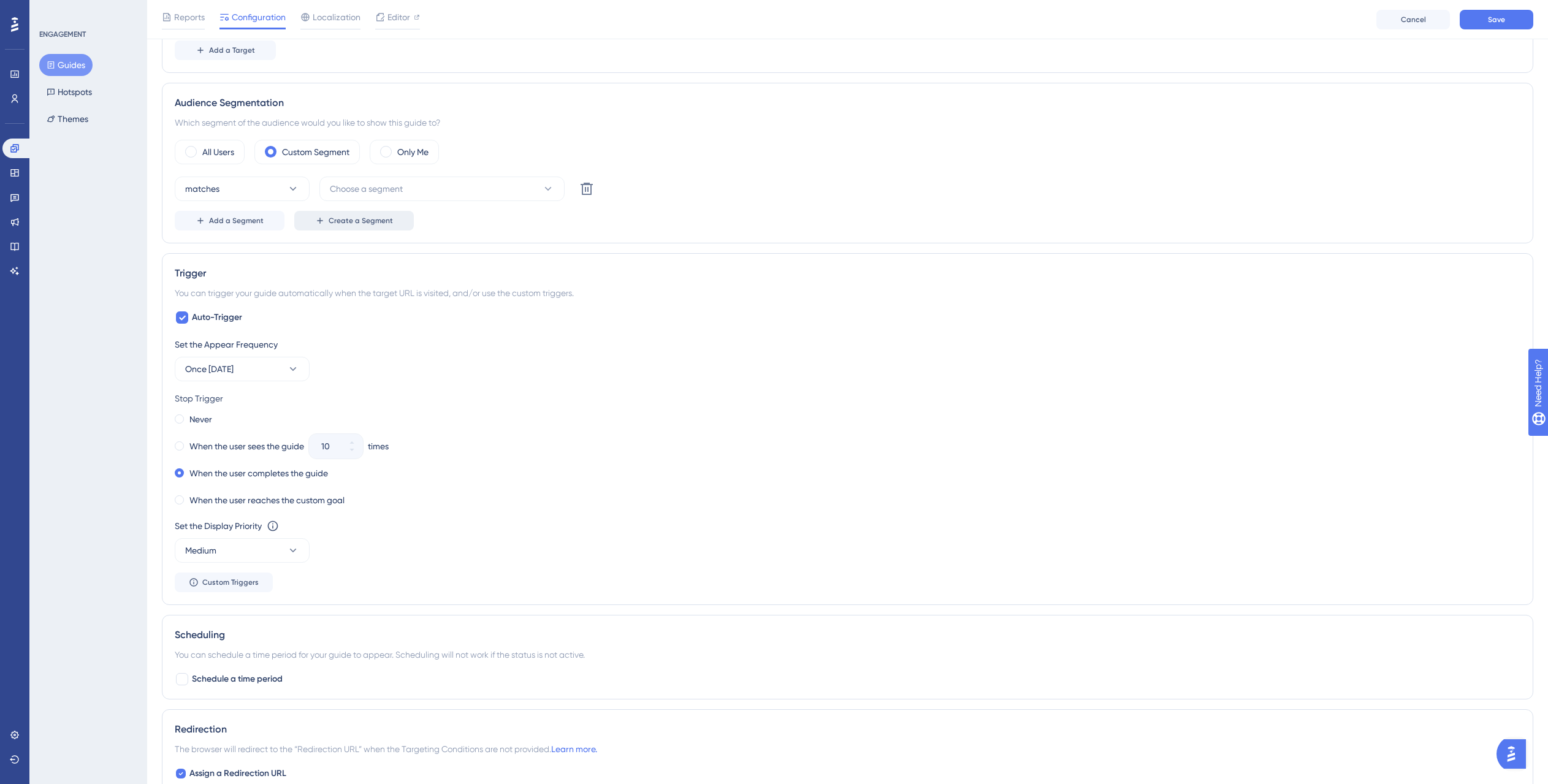
click at [353, 216] on span "Create a Segment" at bounding box center [361, 221] width 64 height 10
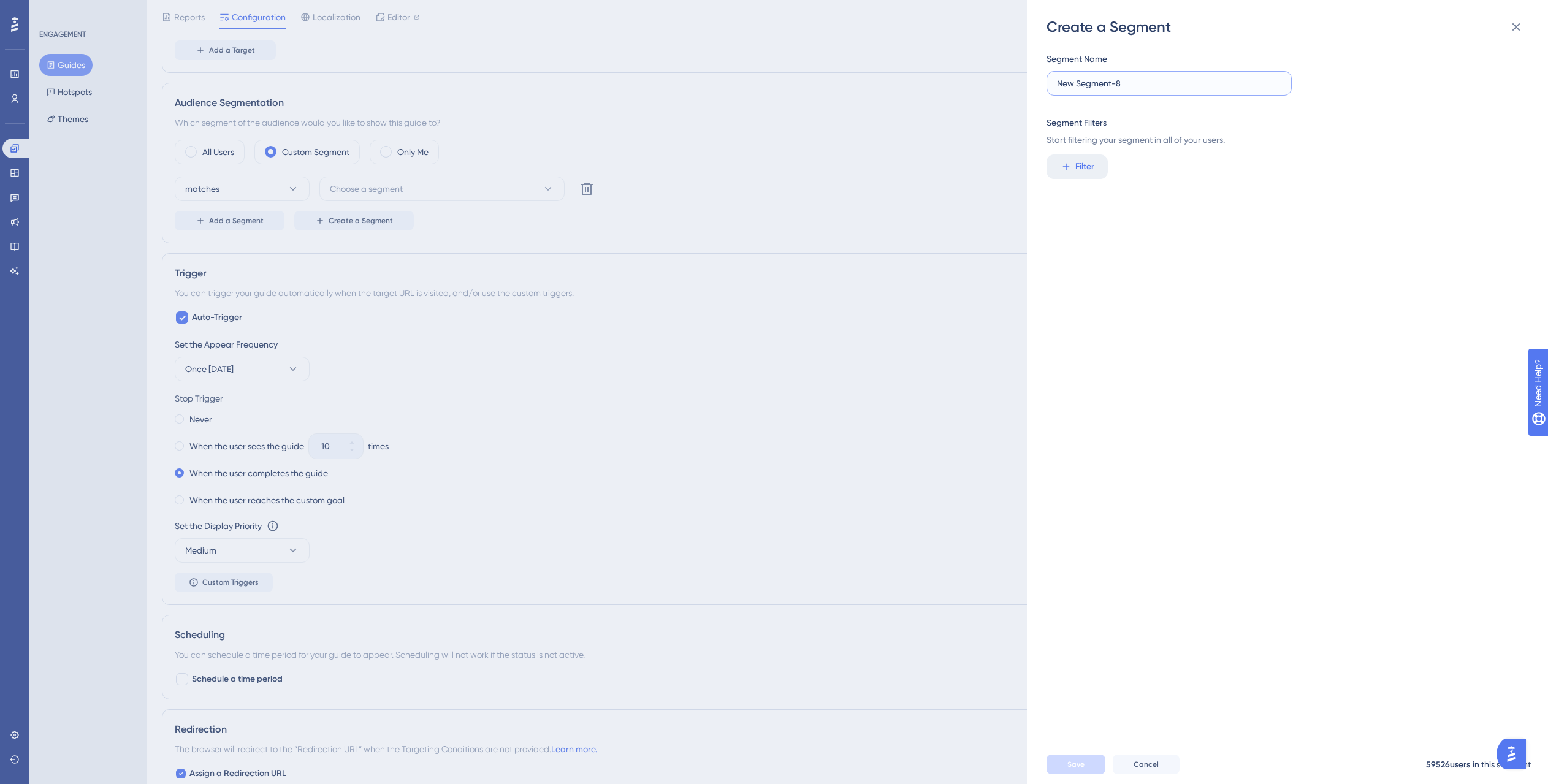
click at [1129, 81] on input "New Segment-8" at bounding box center [1169, 83] width 224 height 14
click at [1162, 87] on input "New Segment-8" at bounding box center [1169, 83] width 224 height 14
type input "ㅇ"
type input "ㅋ"
type input "글"
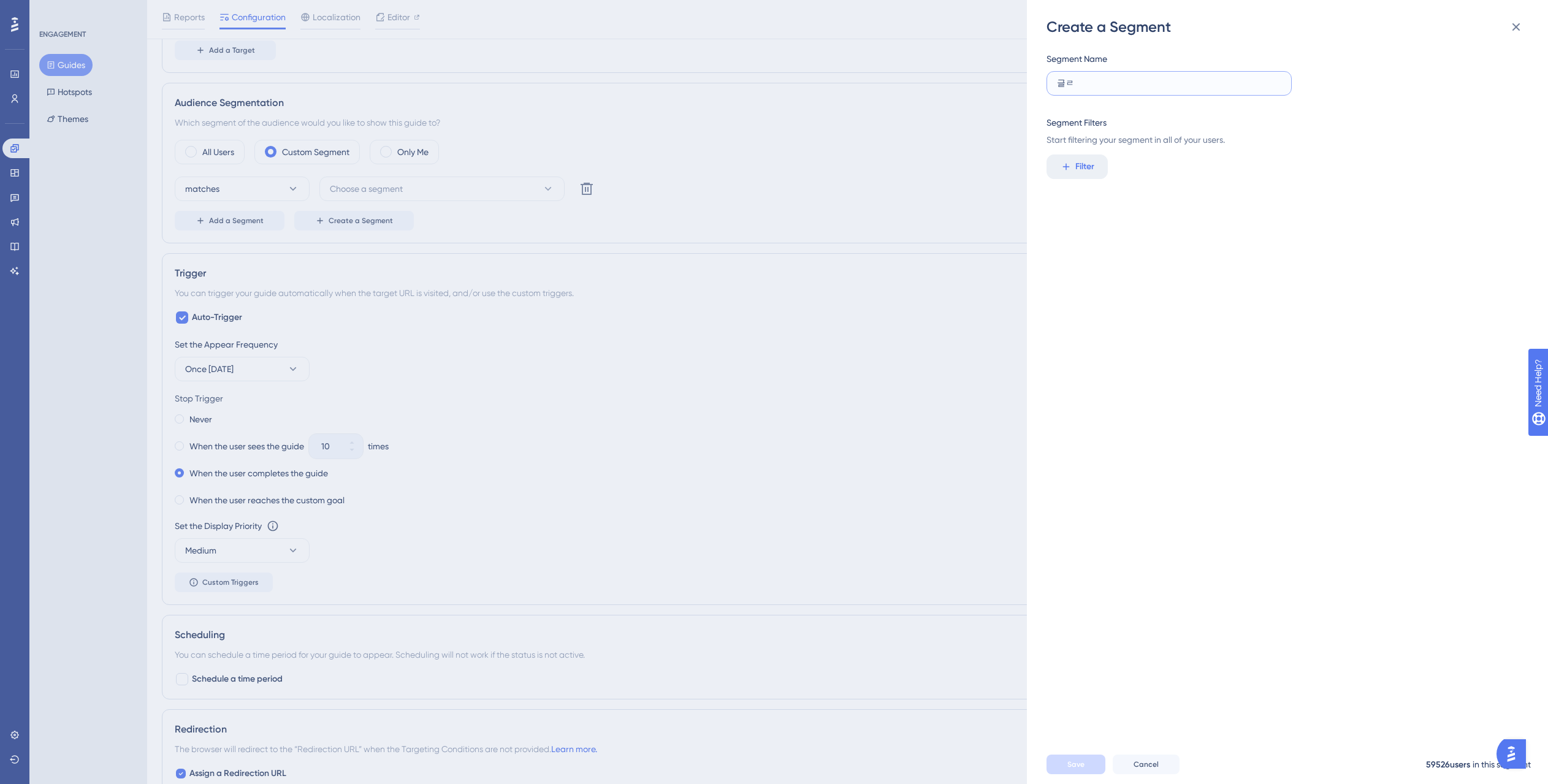
type input "글"
type input "외국인 환자유치 하는 병원(9/22기준)"
click at [1089, 159] on span "Filter" at bounding box center [1085, 167] width 19 height 15
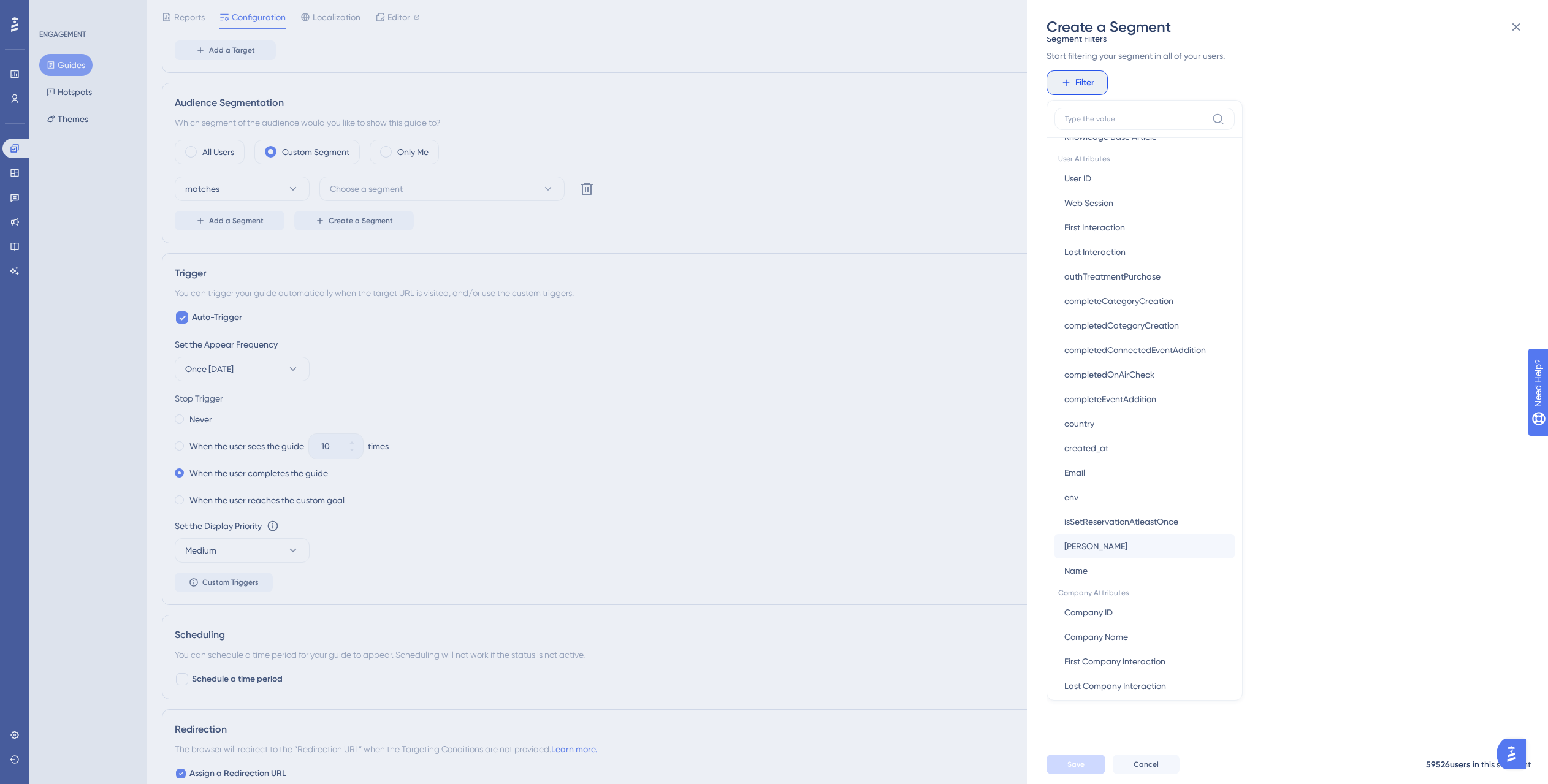
scroll to position [546, 0]
click at [1135, 177] on button "User ID User ID" at bounding box center [1144, 178] width 180 height 25
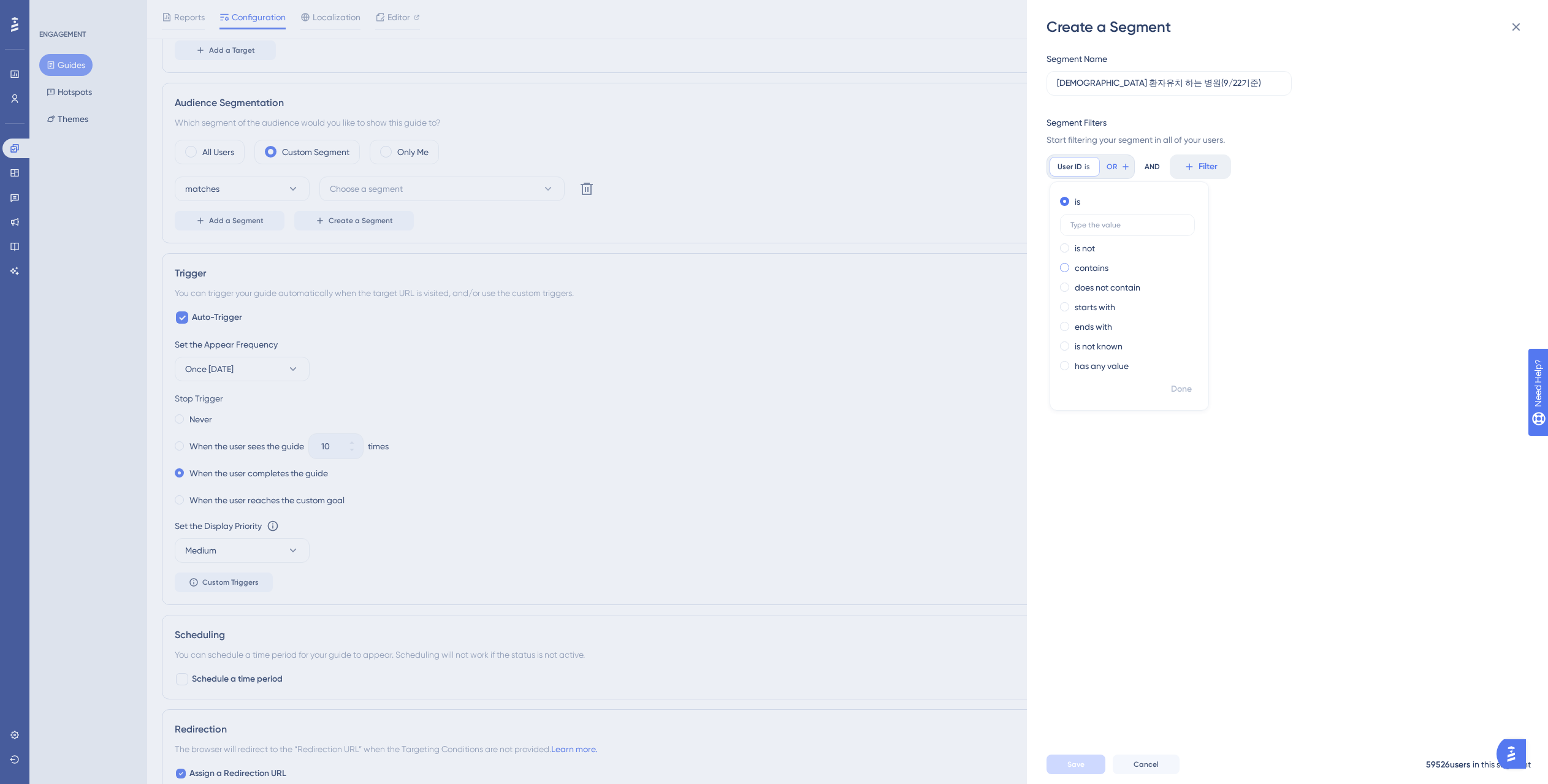
click at [1101, 269] on label "contains" at bounding box center [1091, 268] width 33 height 15
click at [1123, 267] on input "text" at bounding box center [1127, 264] width 114 height 9
type input "4 7493 7345 3776 4084 802 580 7120 7024 5524 6294 4456 4152 4216 350 5075 5554 …"
click at [1119, 266] on input "text" at bounding box center [1127, 264] width 114 height 9
paste input "4 , 7493 , 7345 , 3776 , 4084 , 802 , 580 , 7120 , 7024 , 5524 , 6294 , 4456 , …"
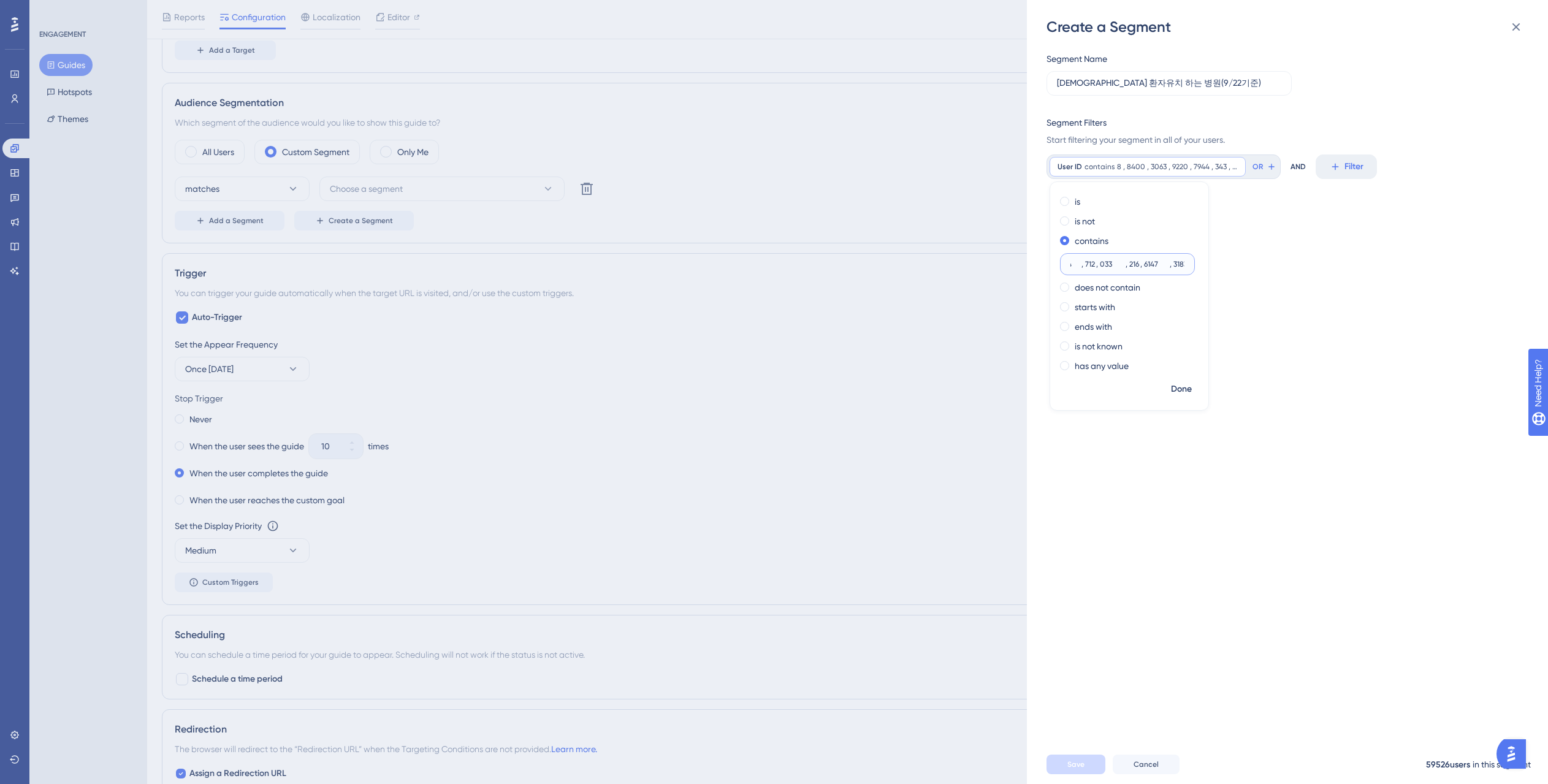
scroll to position [0, 8435]
type input "4 , 7493 , 7345 , 3776 , 4084 , 802 , 580 , 7120 , 7024 , 5524 , 6294 , 4456 , …"
click at [1182, 387] on span "Done" at bounding box center [1181, 389] width 21 height 15
click at [1262, 172] on button "OR" at bounding box center [1263, 167] width 27 height 20
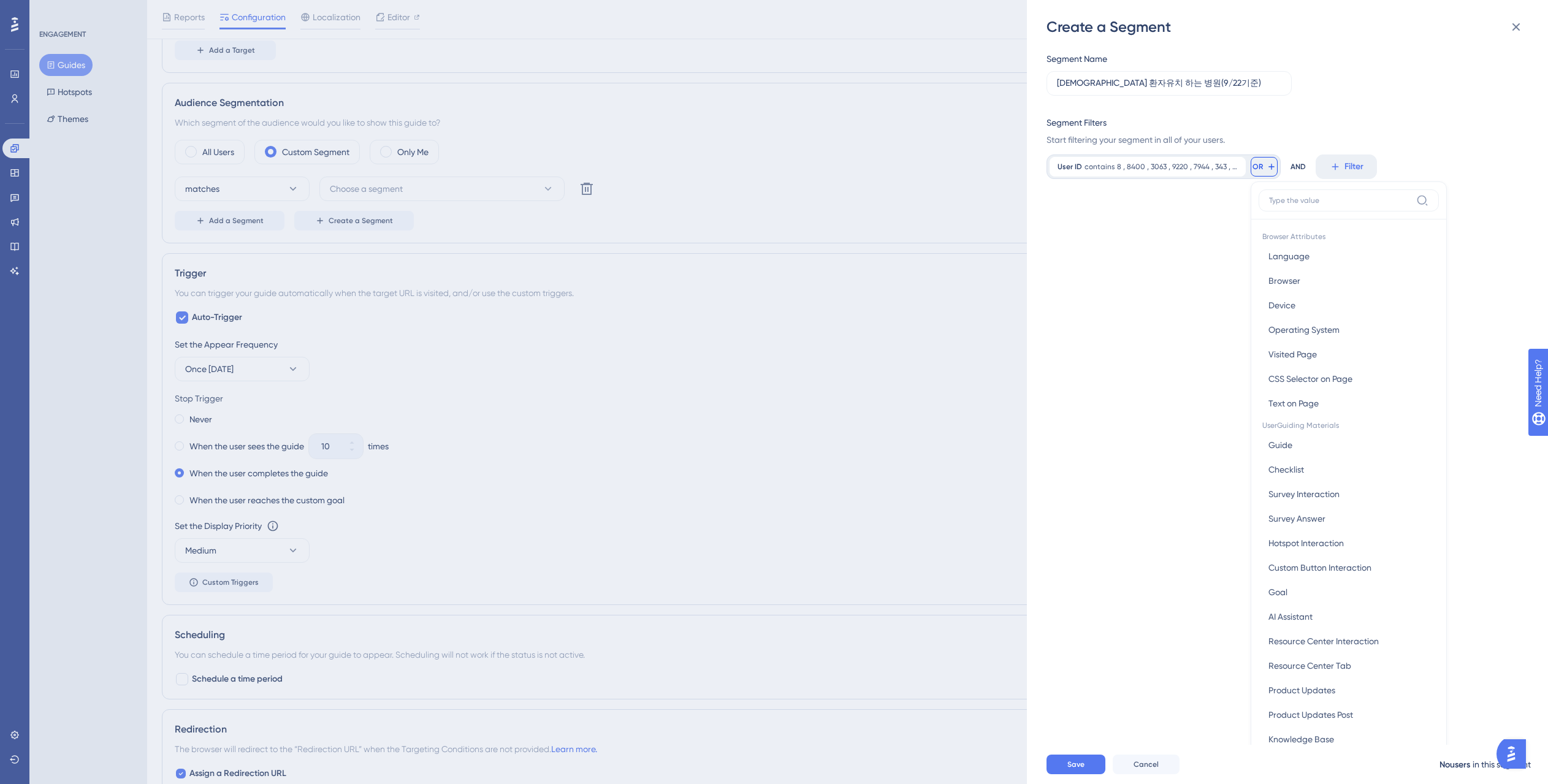
scroll to position [87, 0]
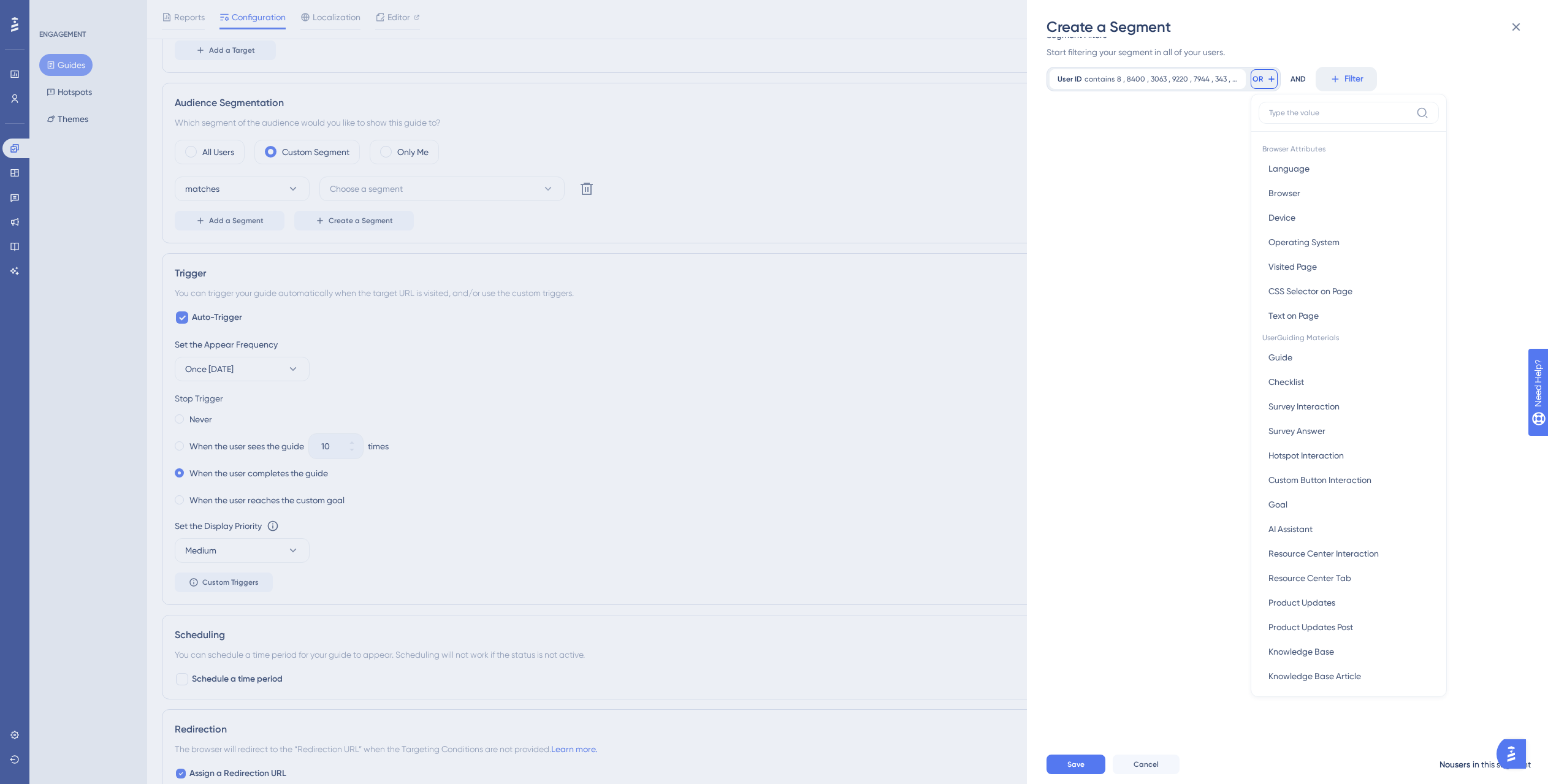
click at [1203, 164] on div "Segment Name 외국인 환자유치 하는 병원(9/22기준) Segment Filters Start filtering your segmen…" at bounding box center [1293, 391] width 494 height 708
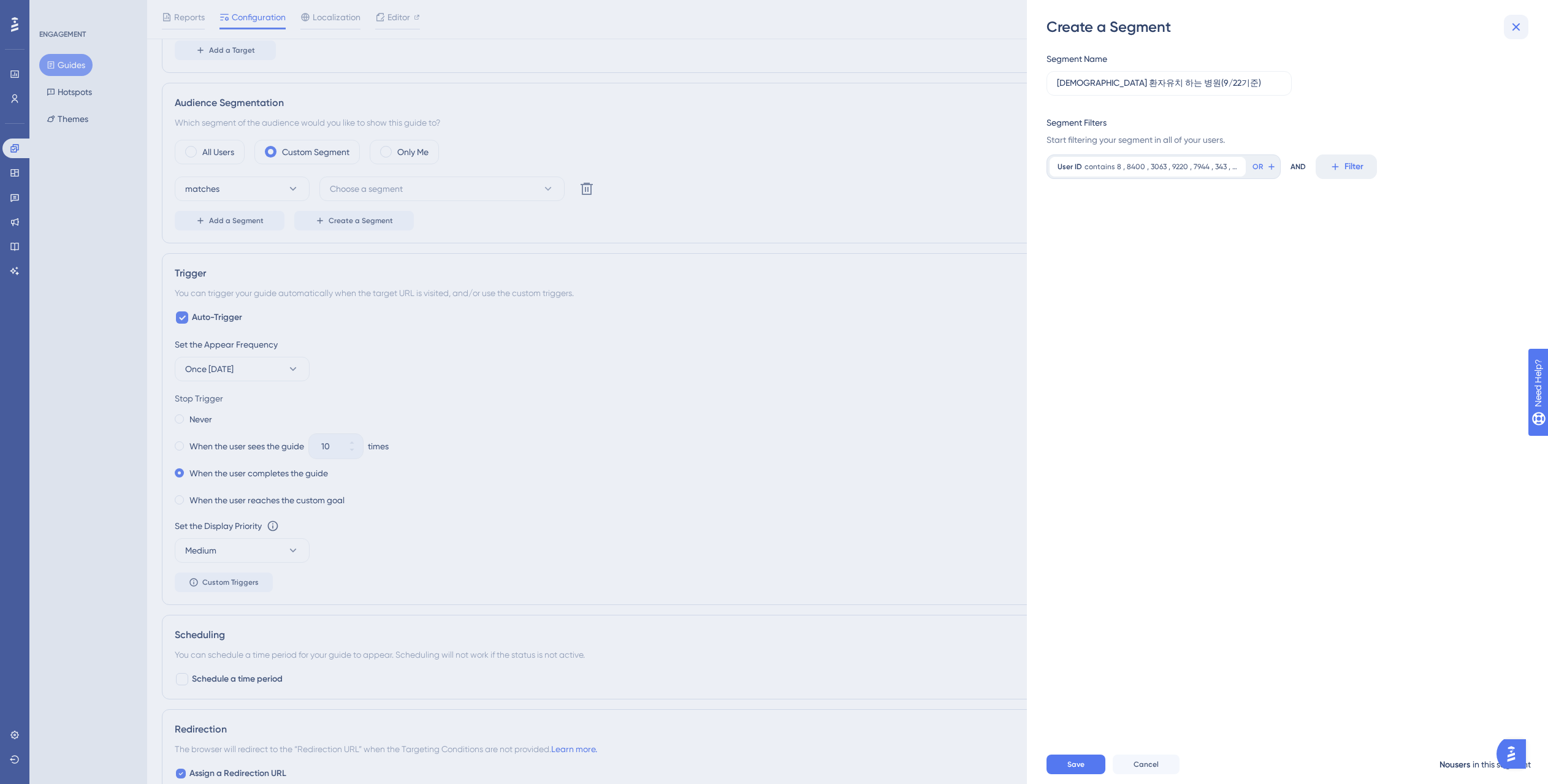
click at [1519, 27] on icon at bounding box center [1516, 27] width 15 height 15
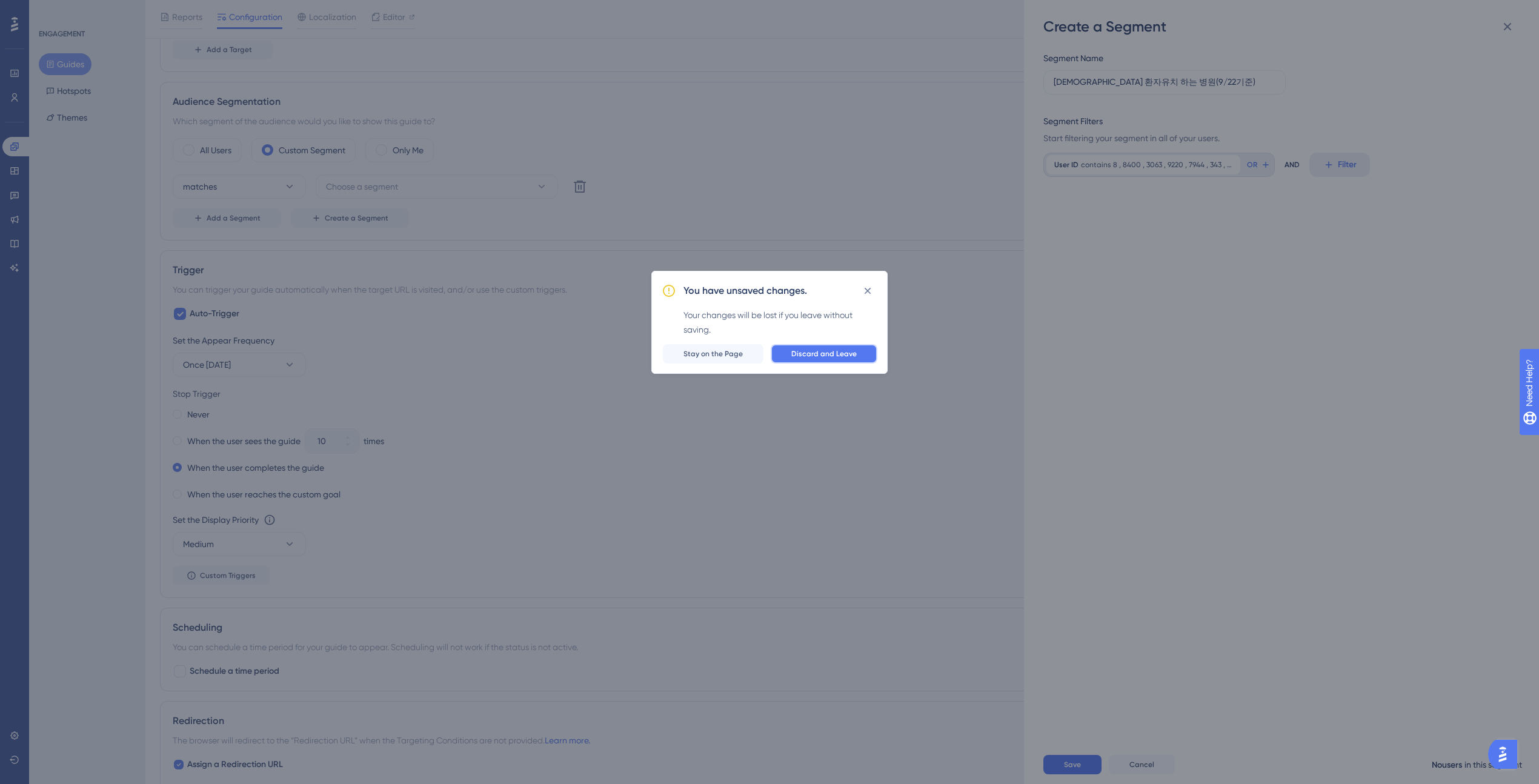
click at [808, 355] on span "Discard and Leave" at bounding box center [824, 354] width 66 height 9
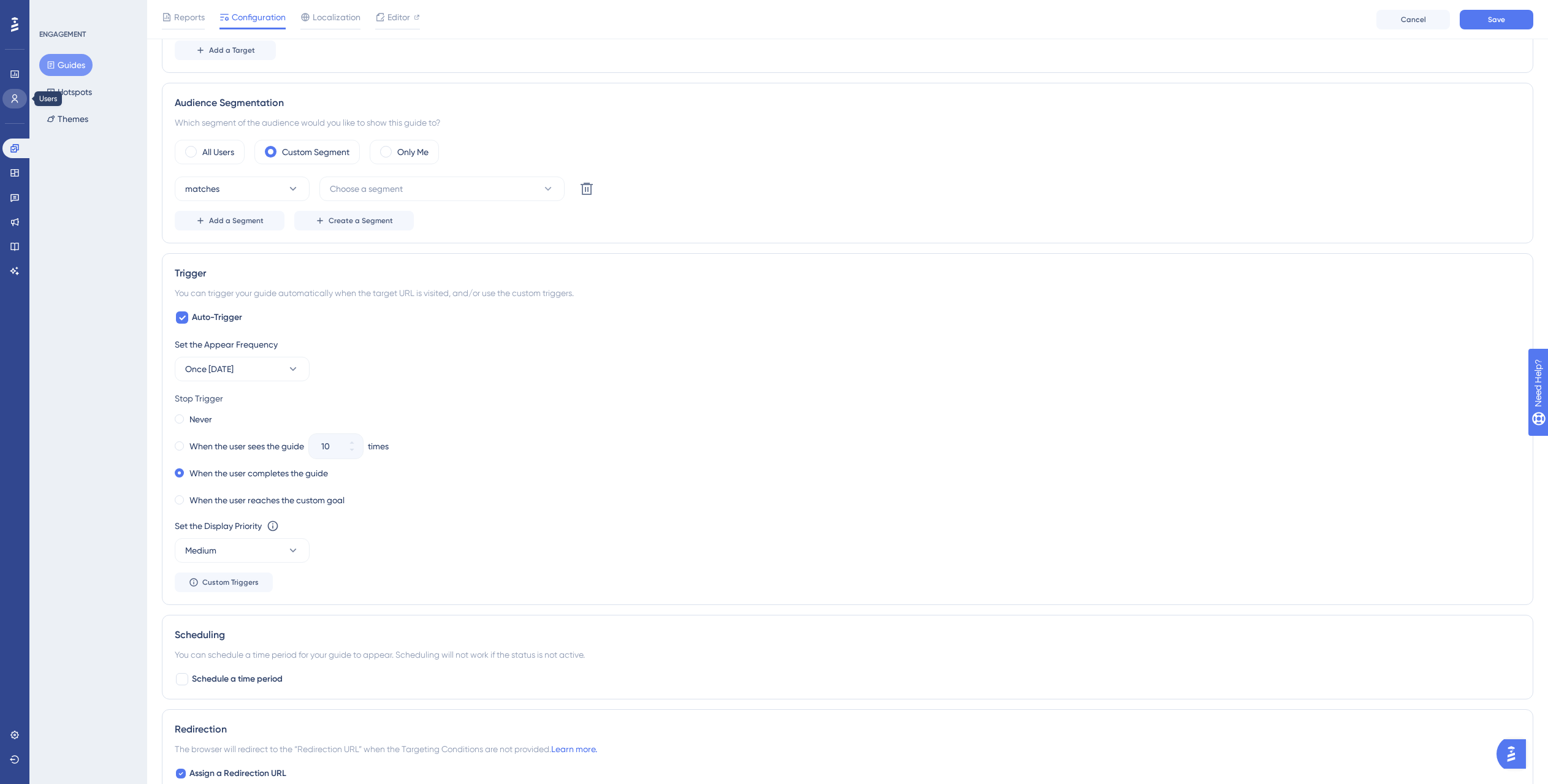
click at [12, 104] on link at bounding box center [15, 98] width 25 height 20
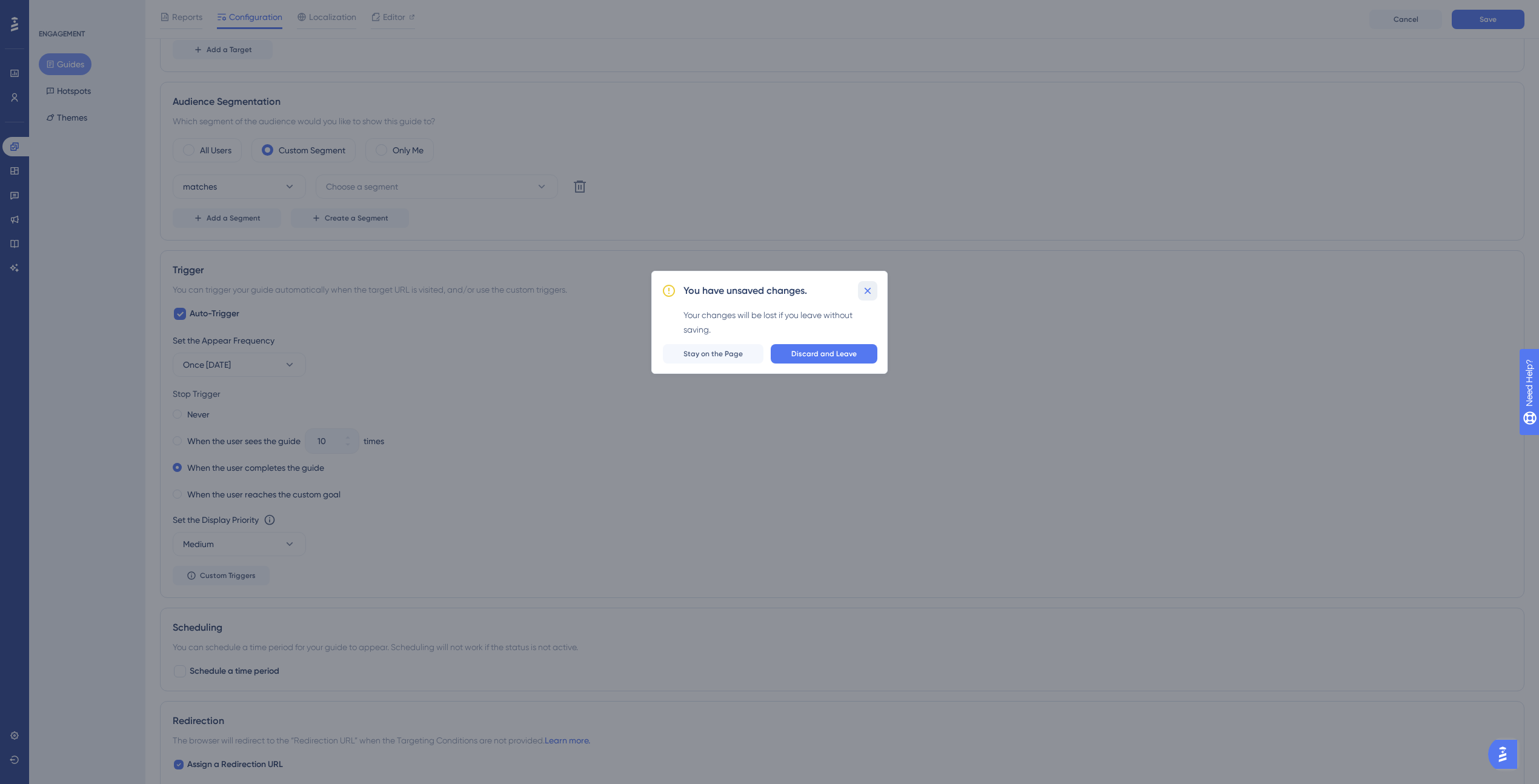
click at [874, 287] on button at bounding box center [868, 290] width 20 height 20
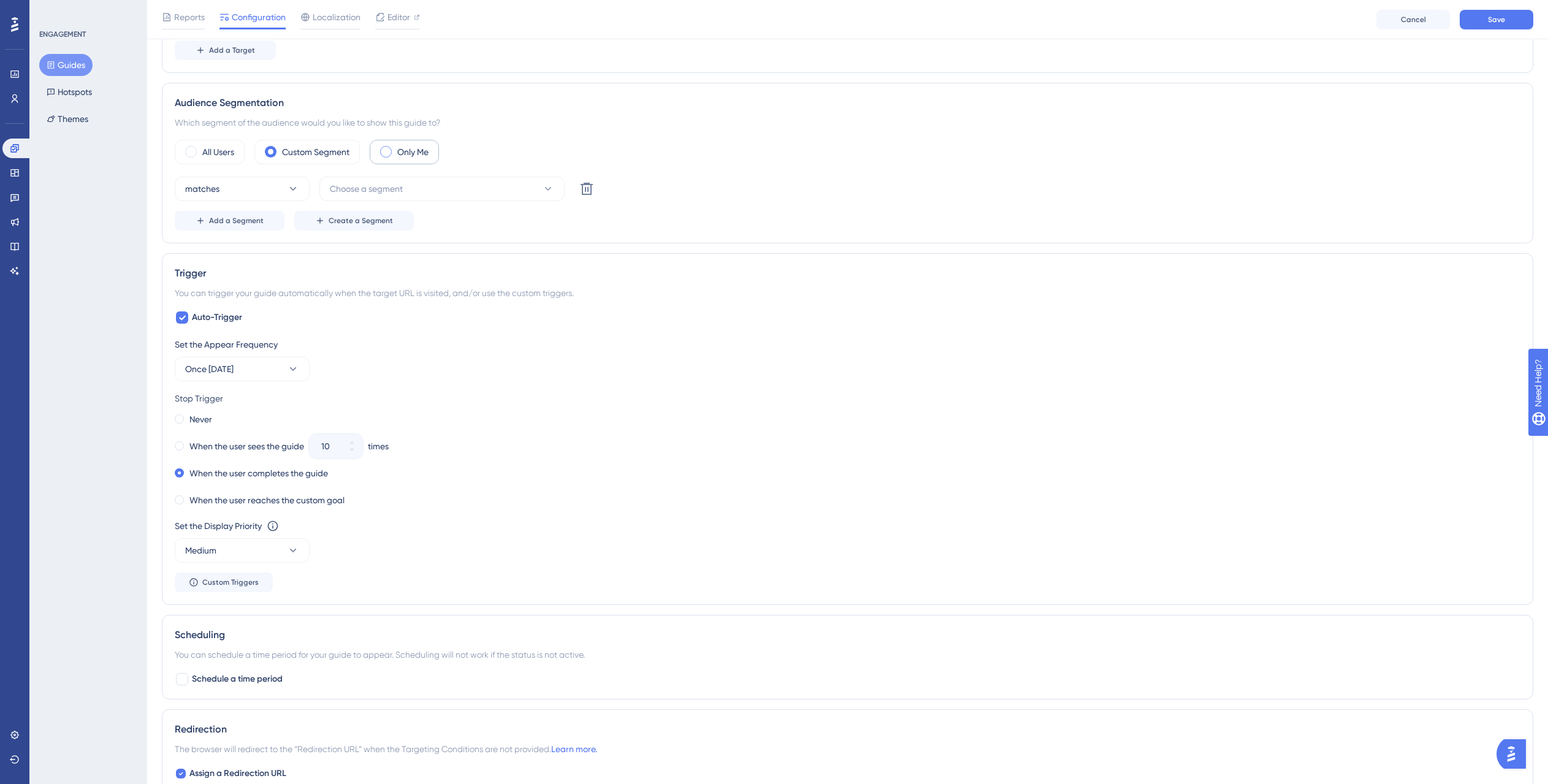
click at [396, 145] on div "Only Me" at bounding box center [404, 152] width 69 height 25
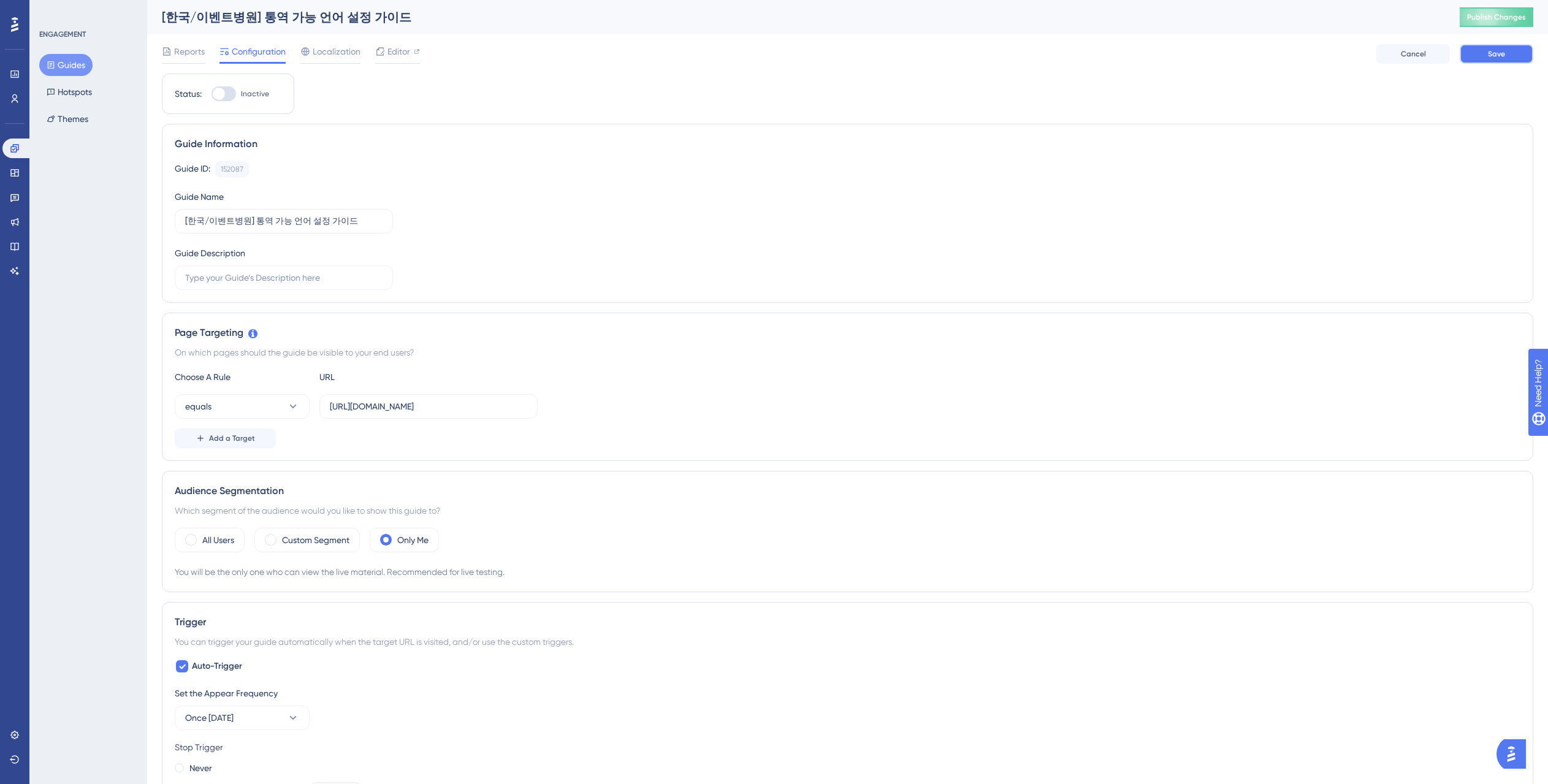
click at [1488, 58] on span "Save" at bounding box center [1496, 54] width 17 height 10
click at [10, 66] on link at bounding box center [15, 74] width 25 height 20
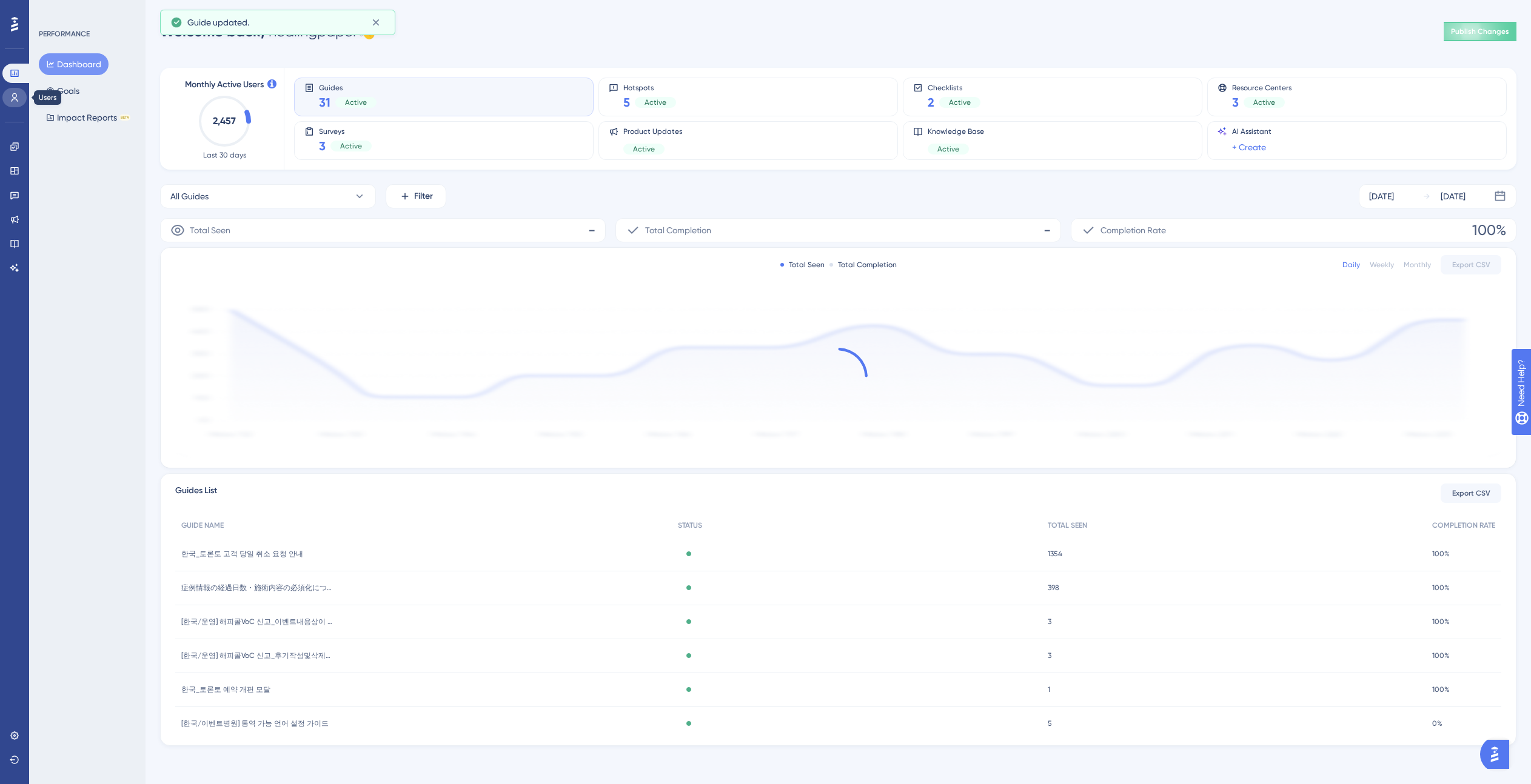
click at [11, 105] on link at bounding box center [15, 97] width 24 height 20
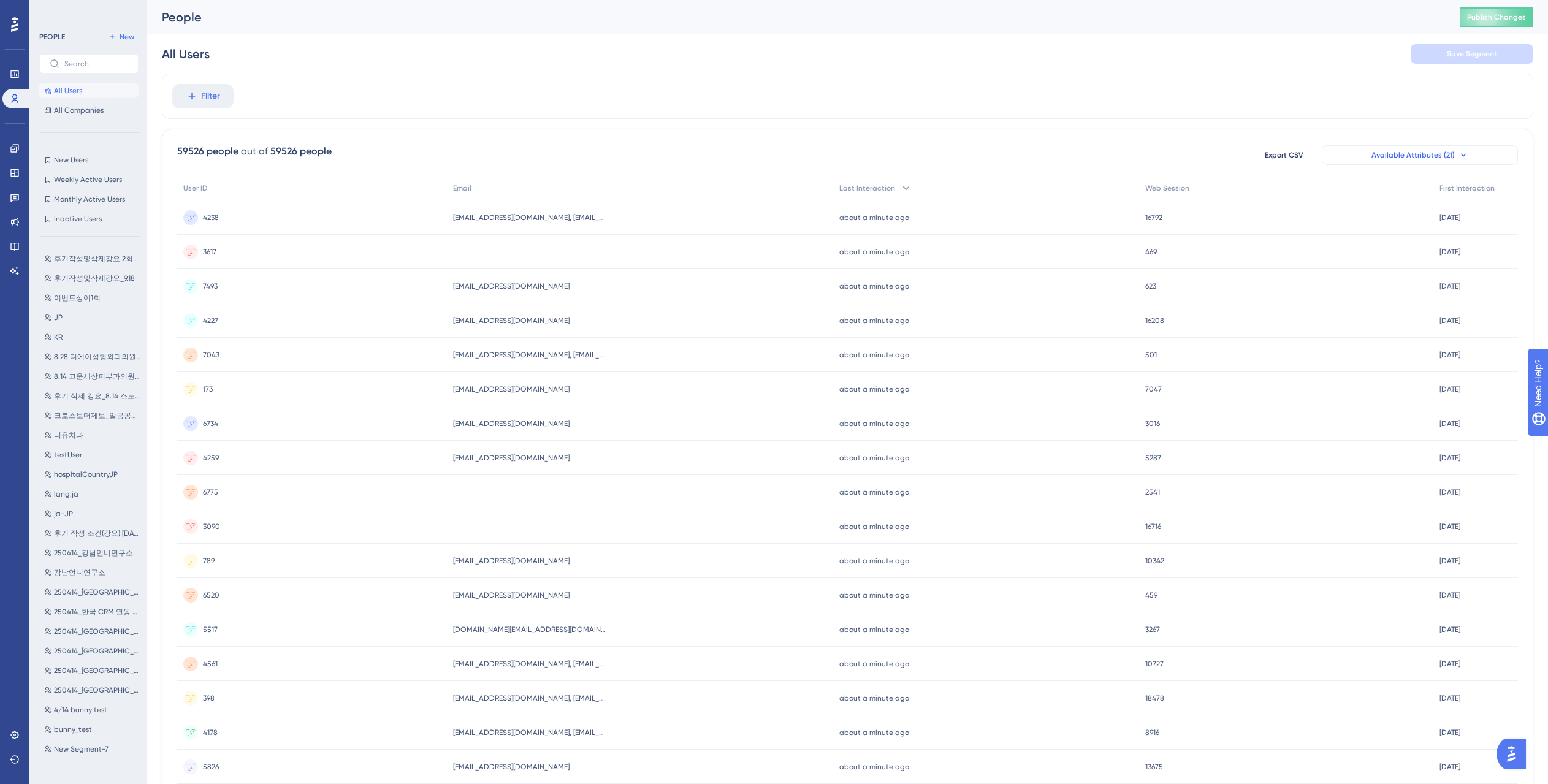
click at [1405, 160] on button "Available Attributes (21)" at bounding box center [1420, 155] width 196 height 20
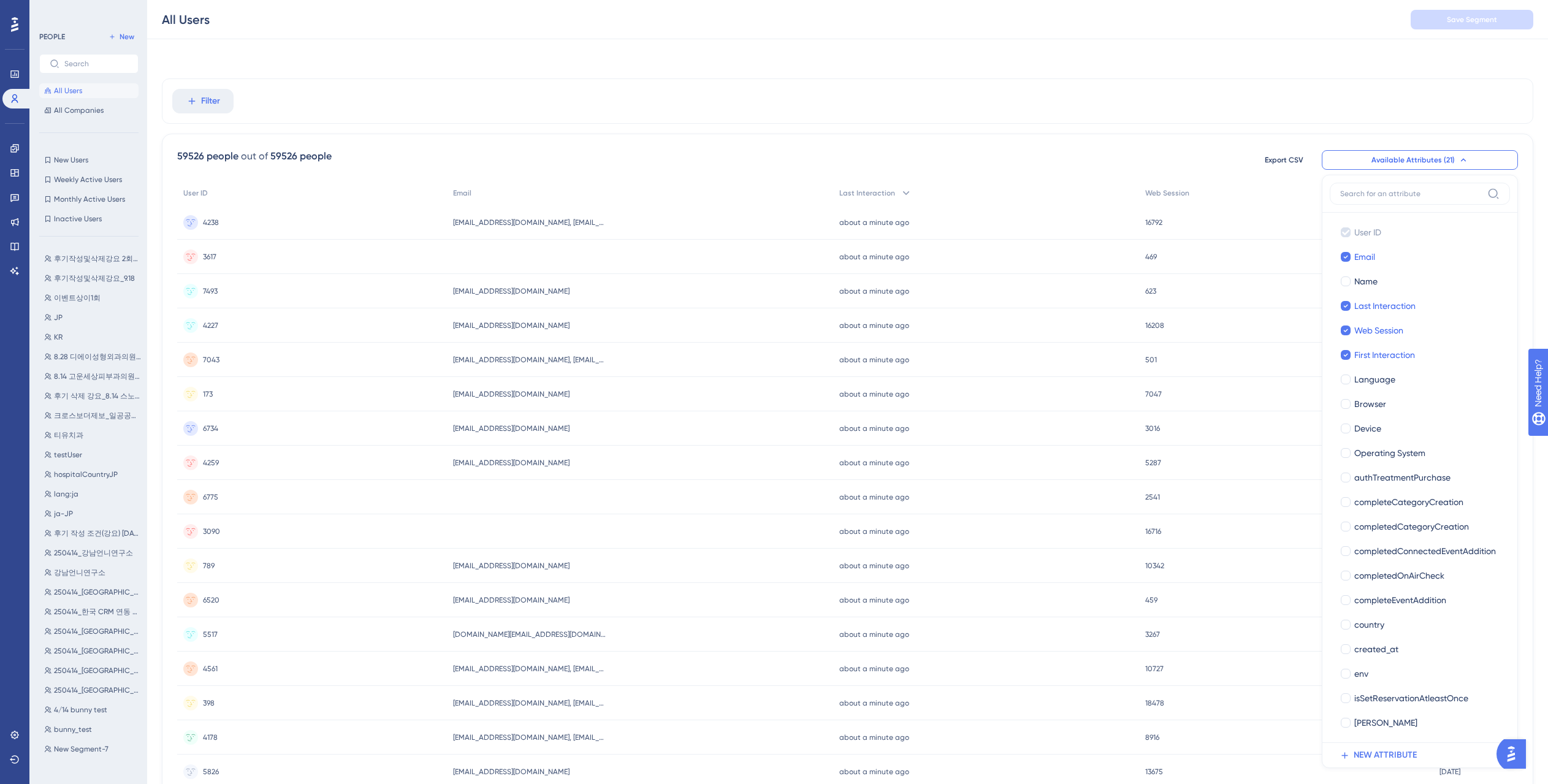
scroll to position [74, 0]
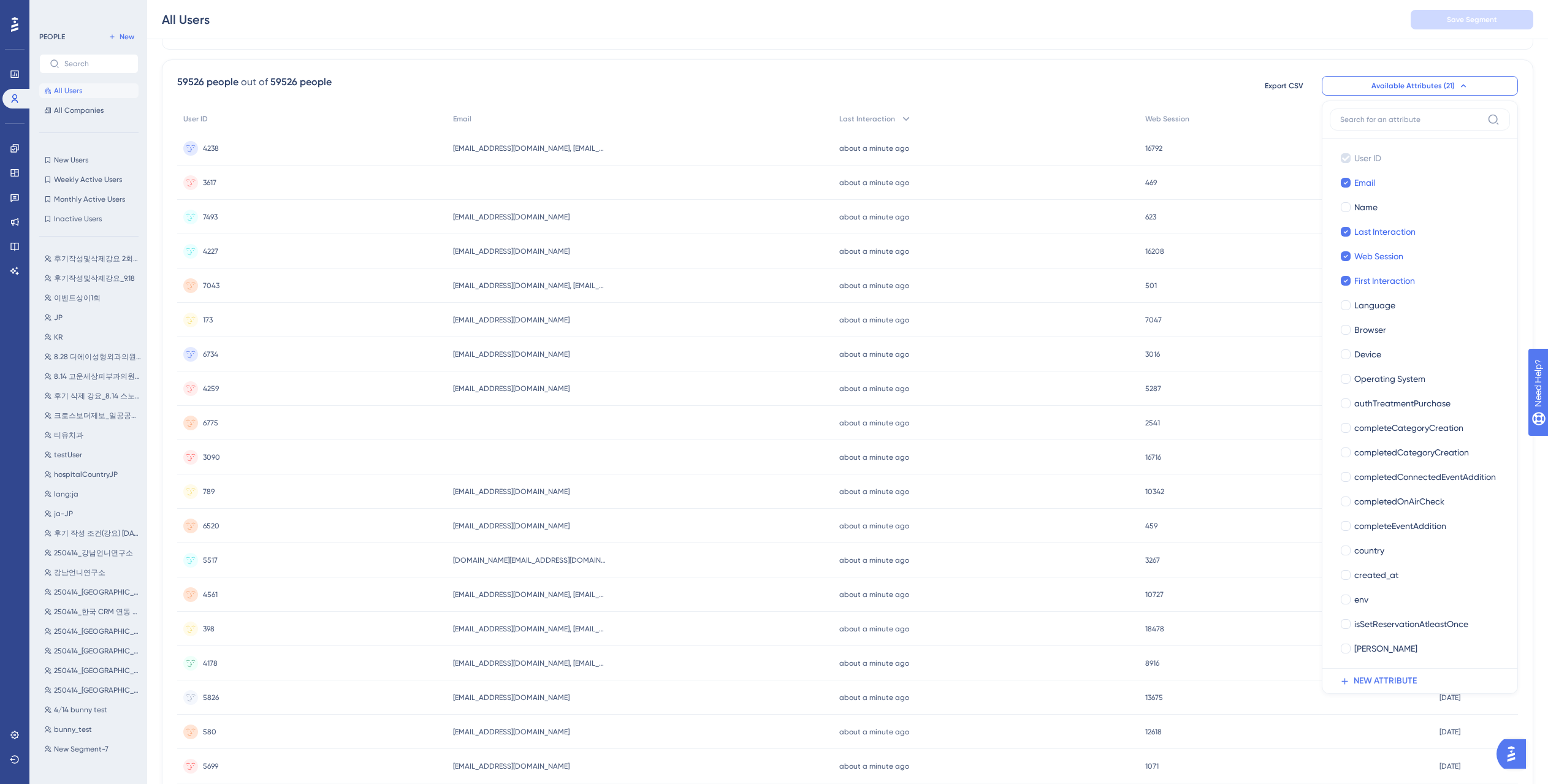
click at [1285, 51] on div "Filter 59526 people out of 59526 people Export CSV Available Attributes (21) Us…" at bounding box center [847, 438] width 1371 height 868
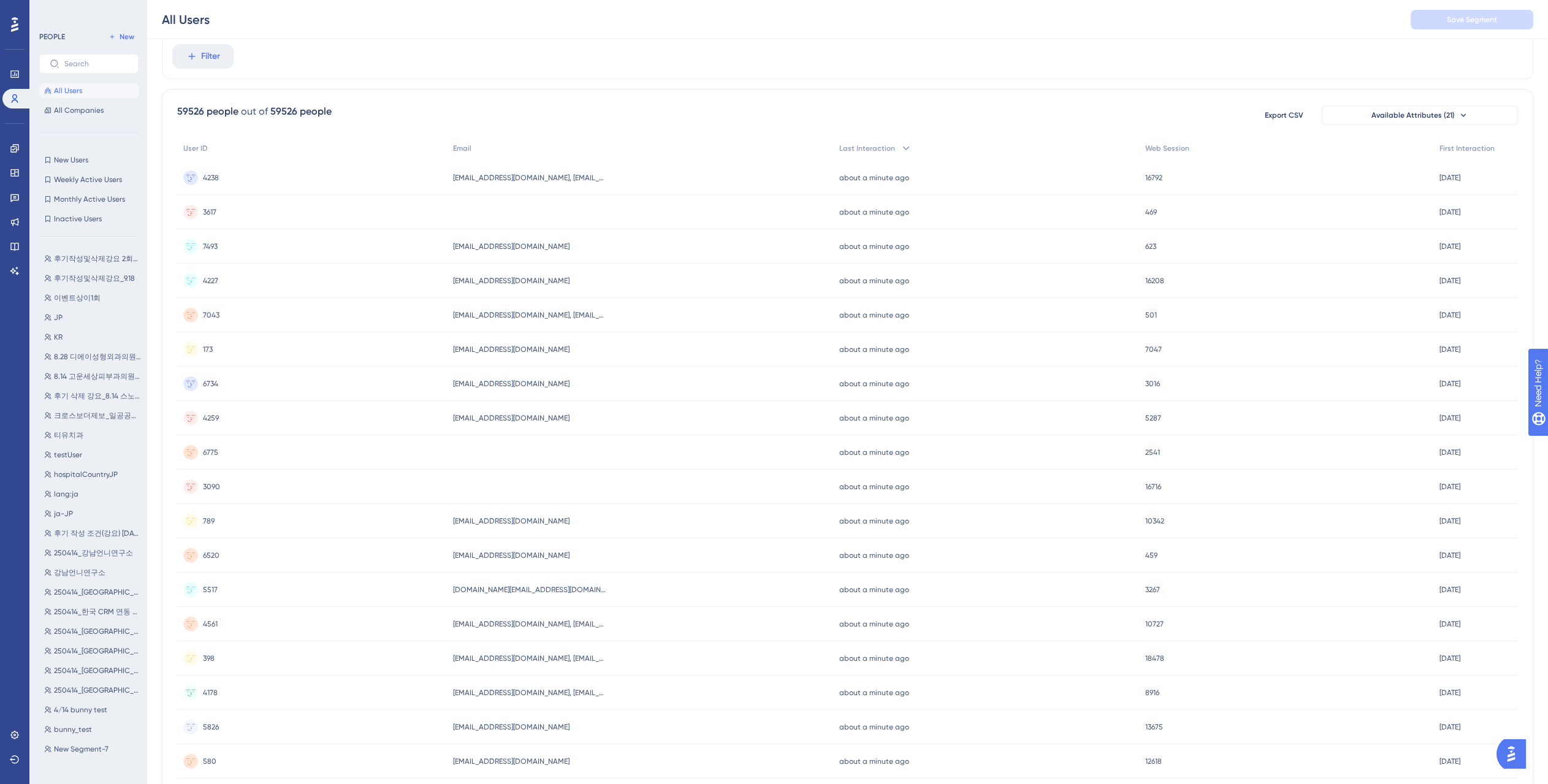
scroll to position [0, 0]
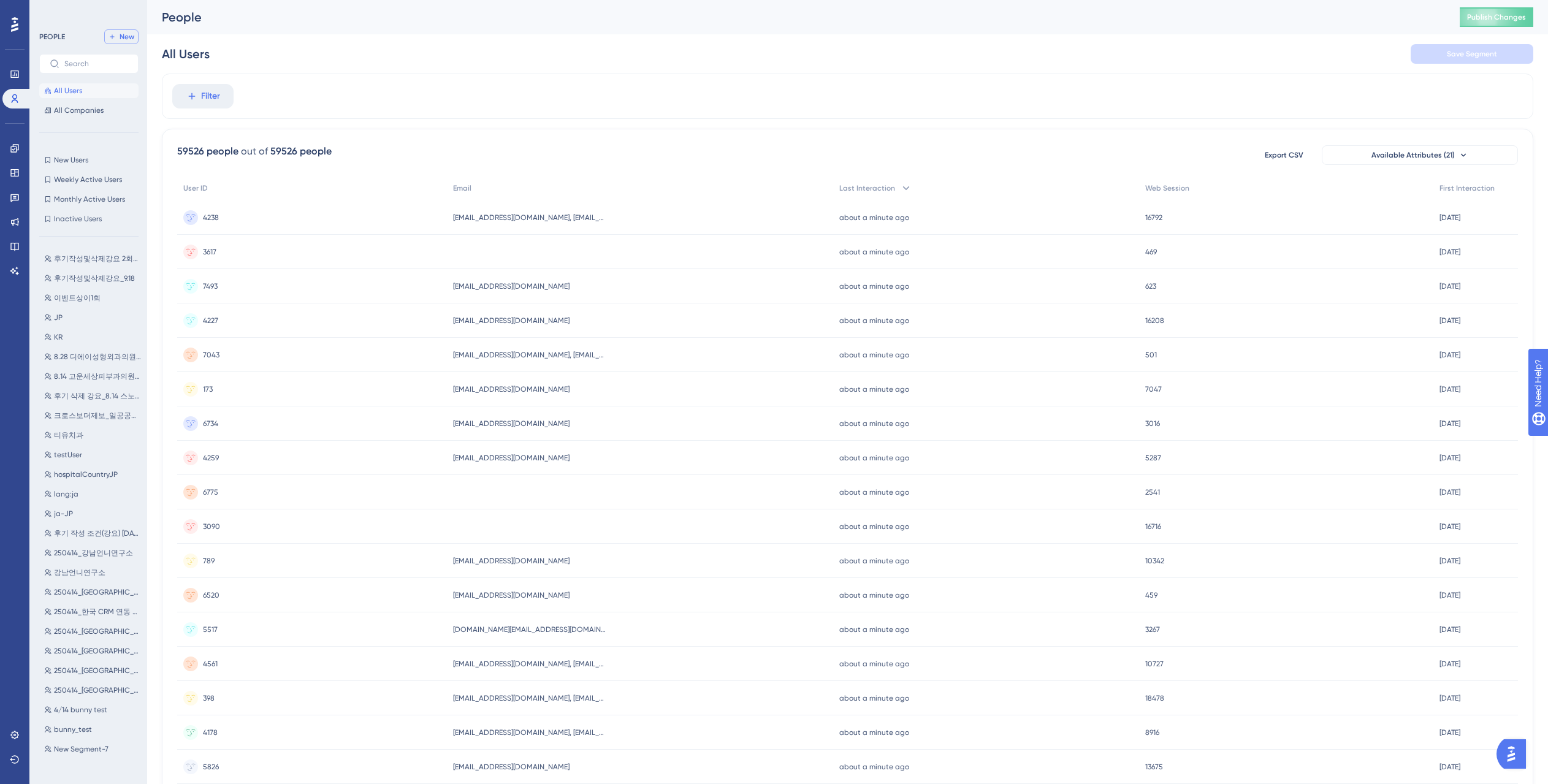
click at [116, 40] on button "New" at bounding box center [122, 37] width 34 height 15
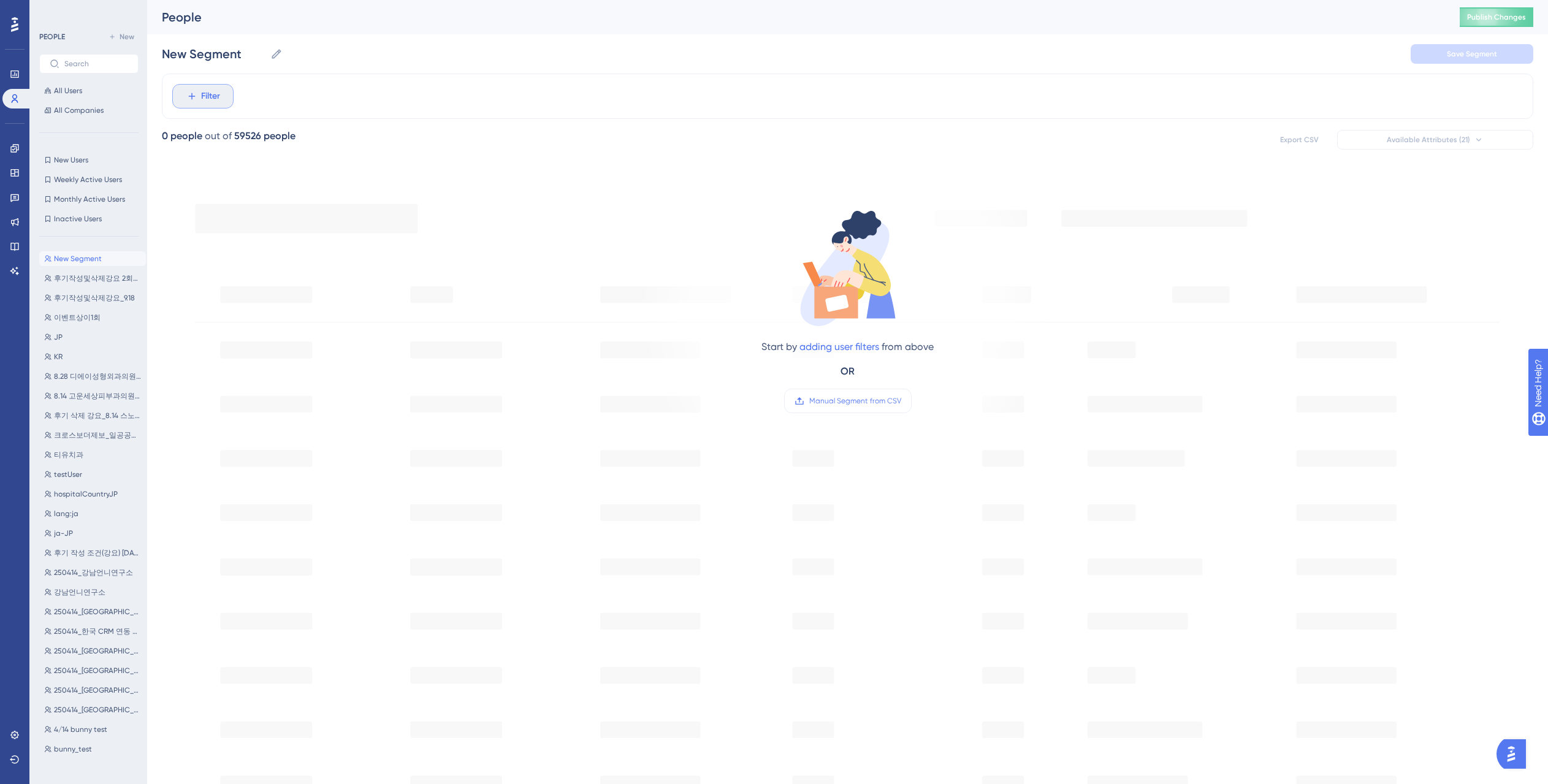
click at [220, 98] on button "Filter" at bounding box center [203, 96] width 61 height 25
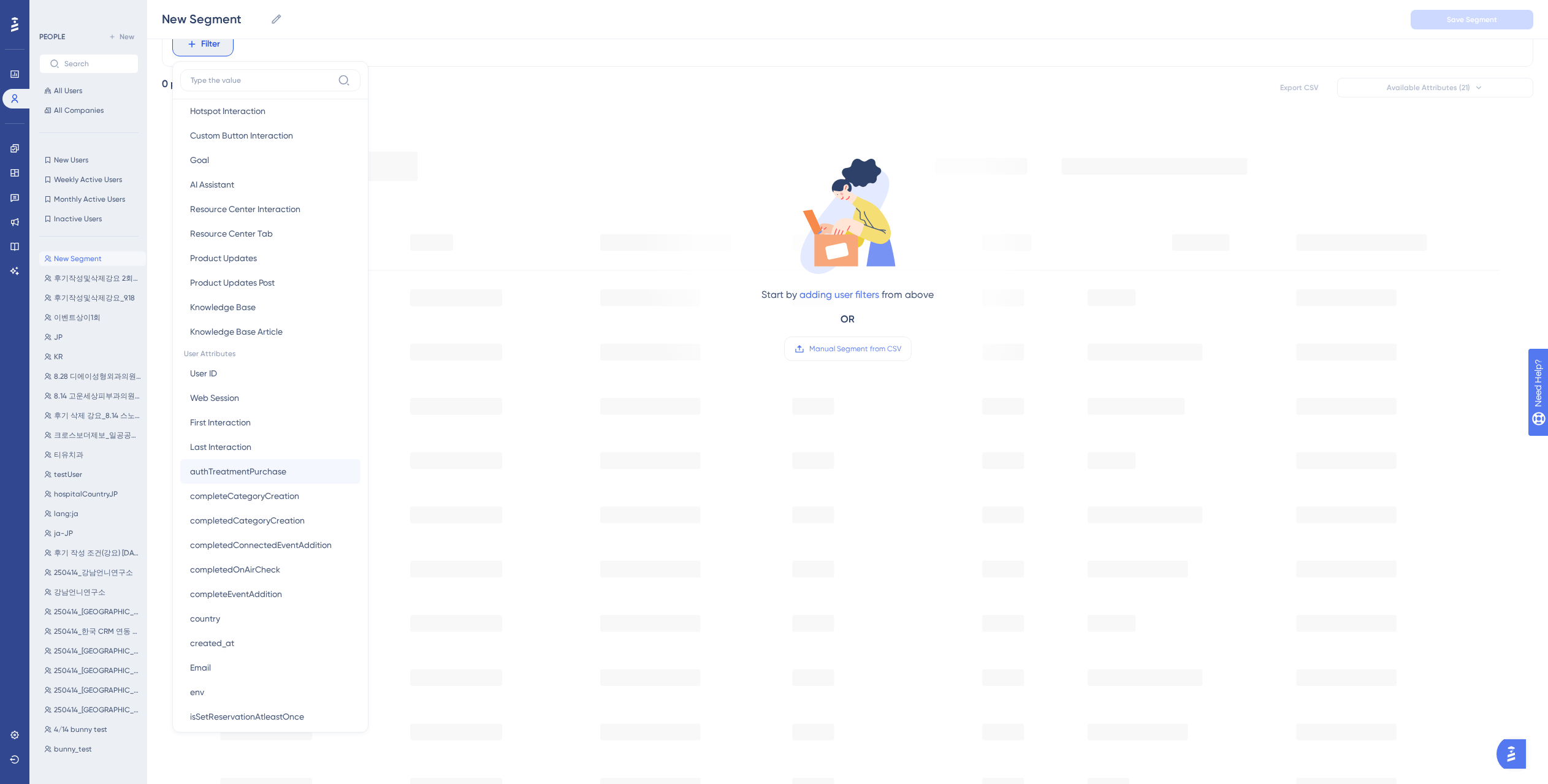
scroll to position [408, 0]
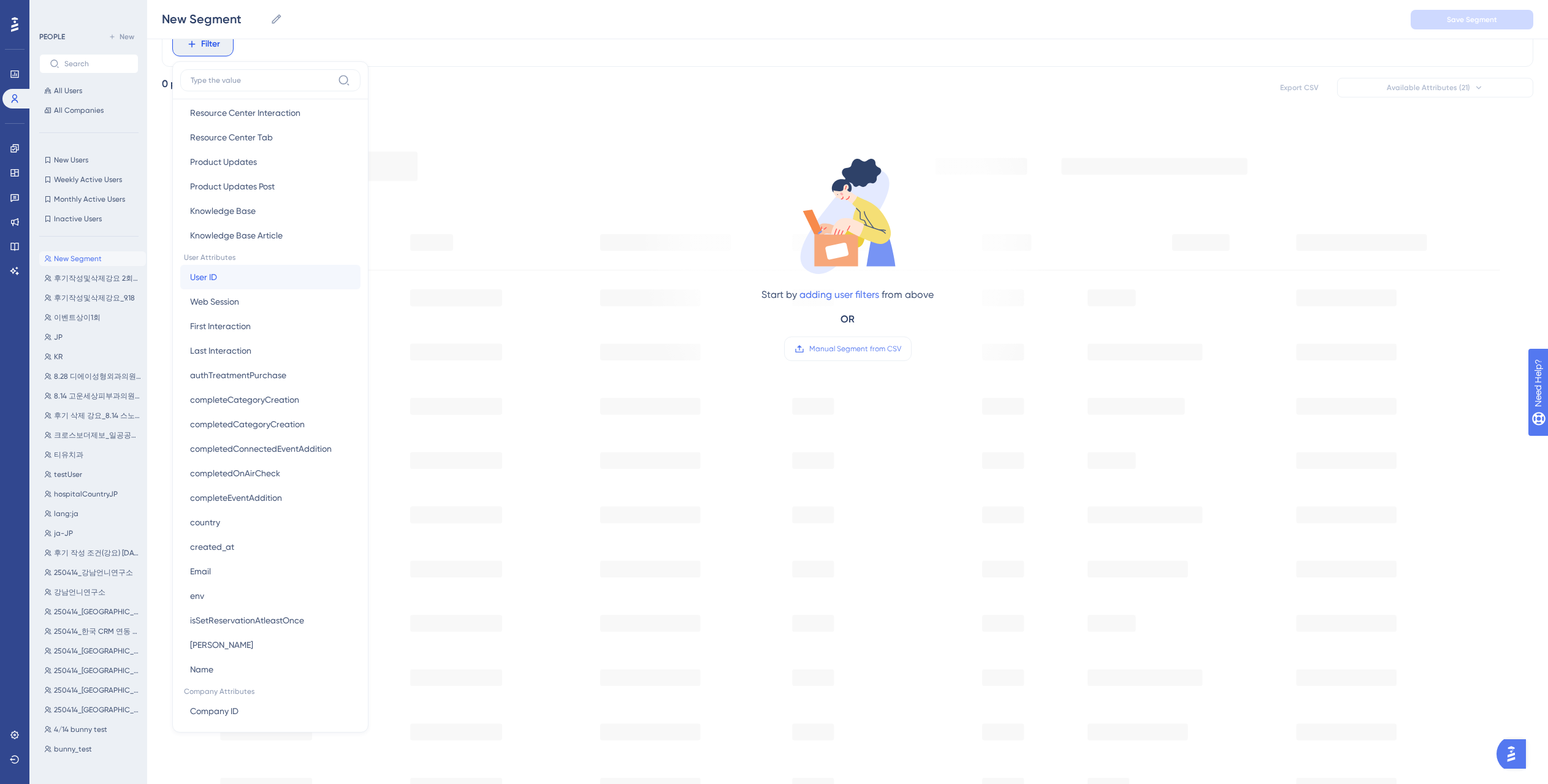
click at [224, 275] on button "User ID User ID" at bounding box center [271, 277] width 180 height 25
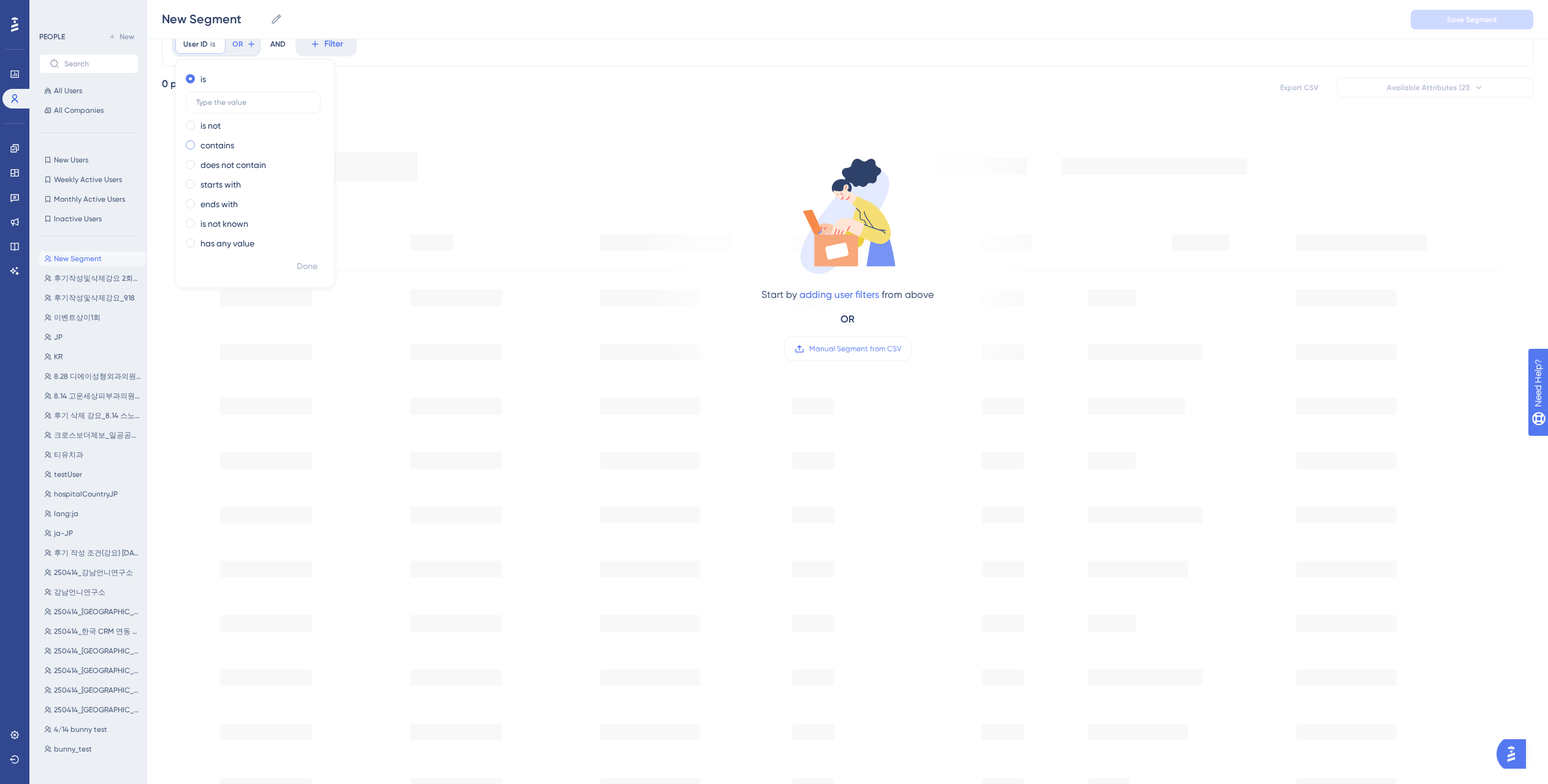
click at [221, 143] on label "contains" at bounding box center [217, 145] width 33 height 15
click at [258, 136] on label at bounding box center [253, 141] width 135 height 22
click at [258, 137] on input "text" at bounding box center [253, 141] width 114 height 9
paste input "4 , 7493 , 7345 , 3776 , 4084 , 802 , 580 , 7120 , 7024 , 5524 , 6294 , 4456 , …"
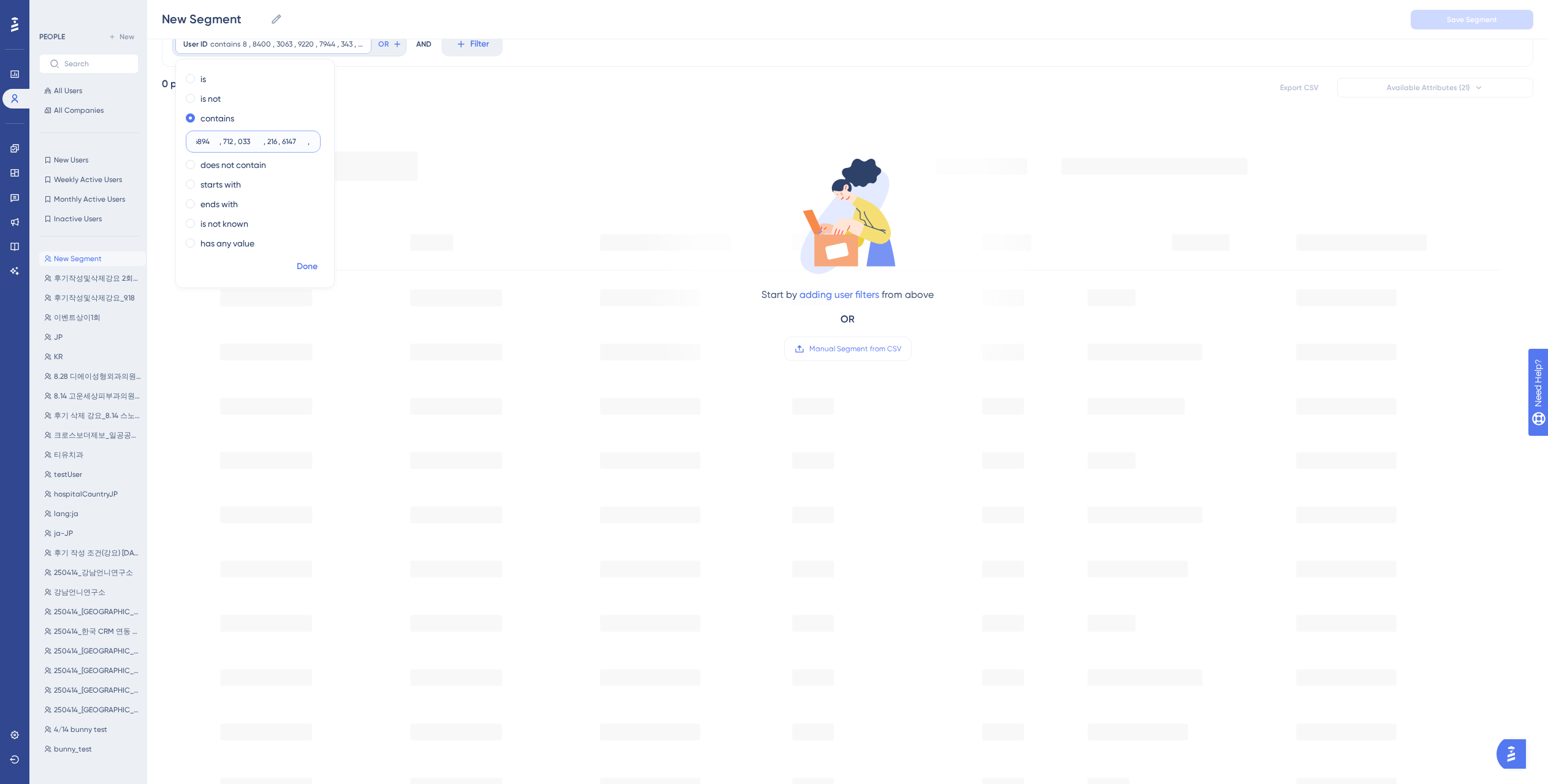
type input "4 , 7493 , 7345 , 3776 , 4084 , 802 , 580 , 7120 , 7024 , 5524 , 6294 , 4456 , …"
click at [299, 267] on span "Done" at bounding box center [307, 267] width 21 height 15
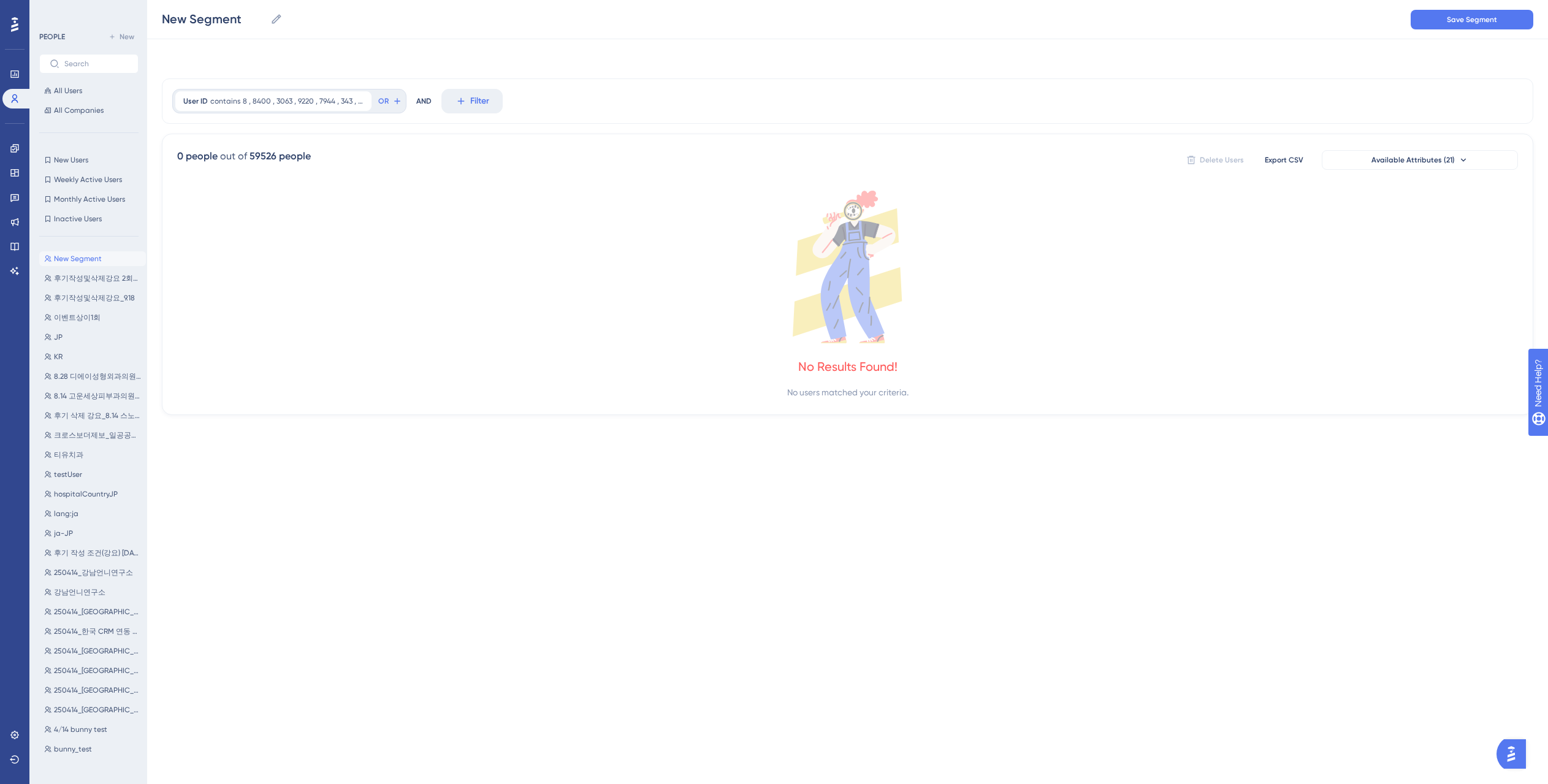
scroll to position [0, 0]
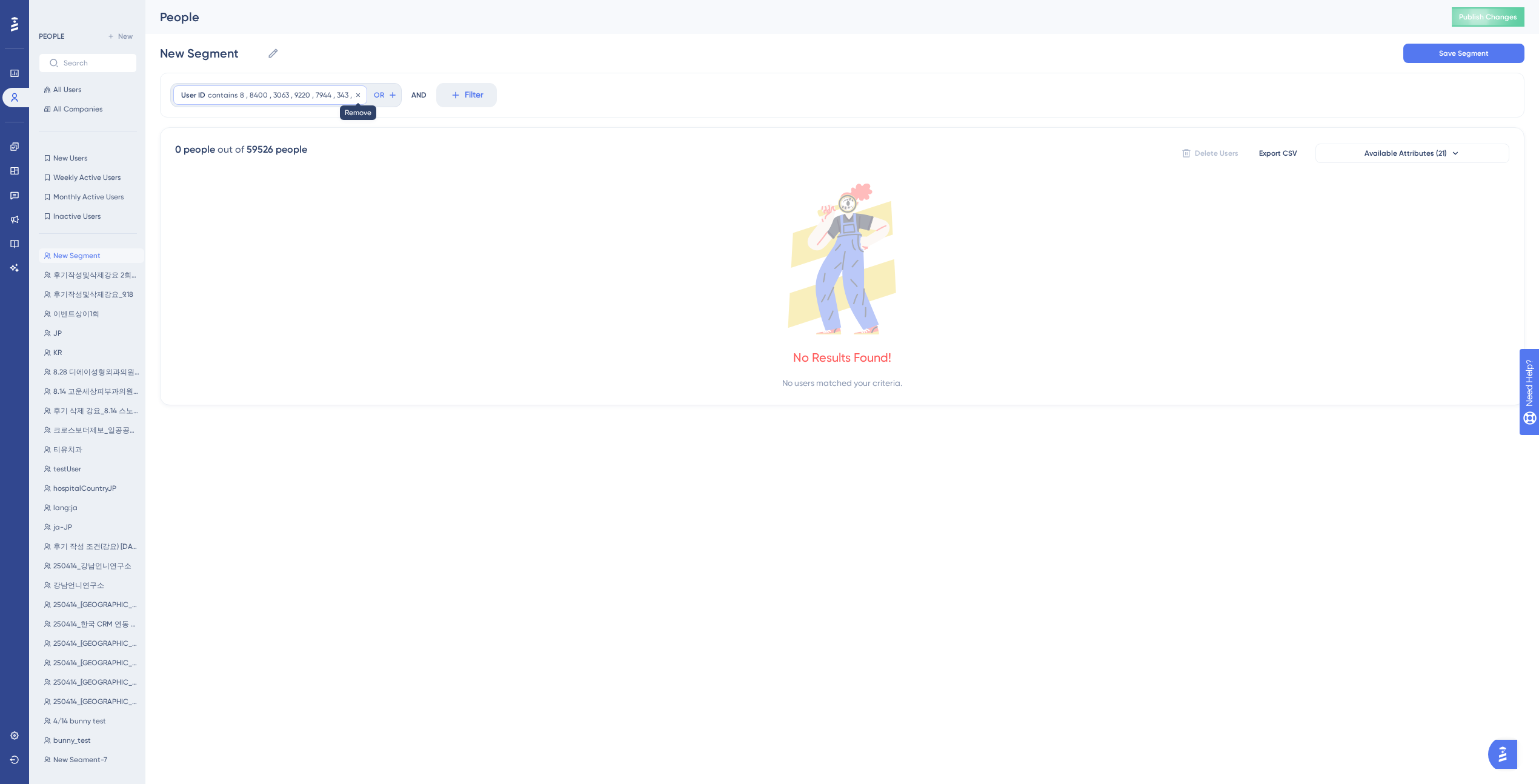
click at [358, 95] on icon at bounding box center [358, 94] width 3 height 3
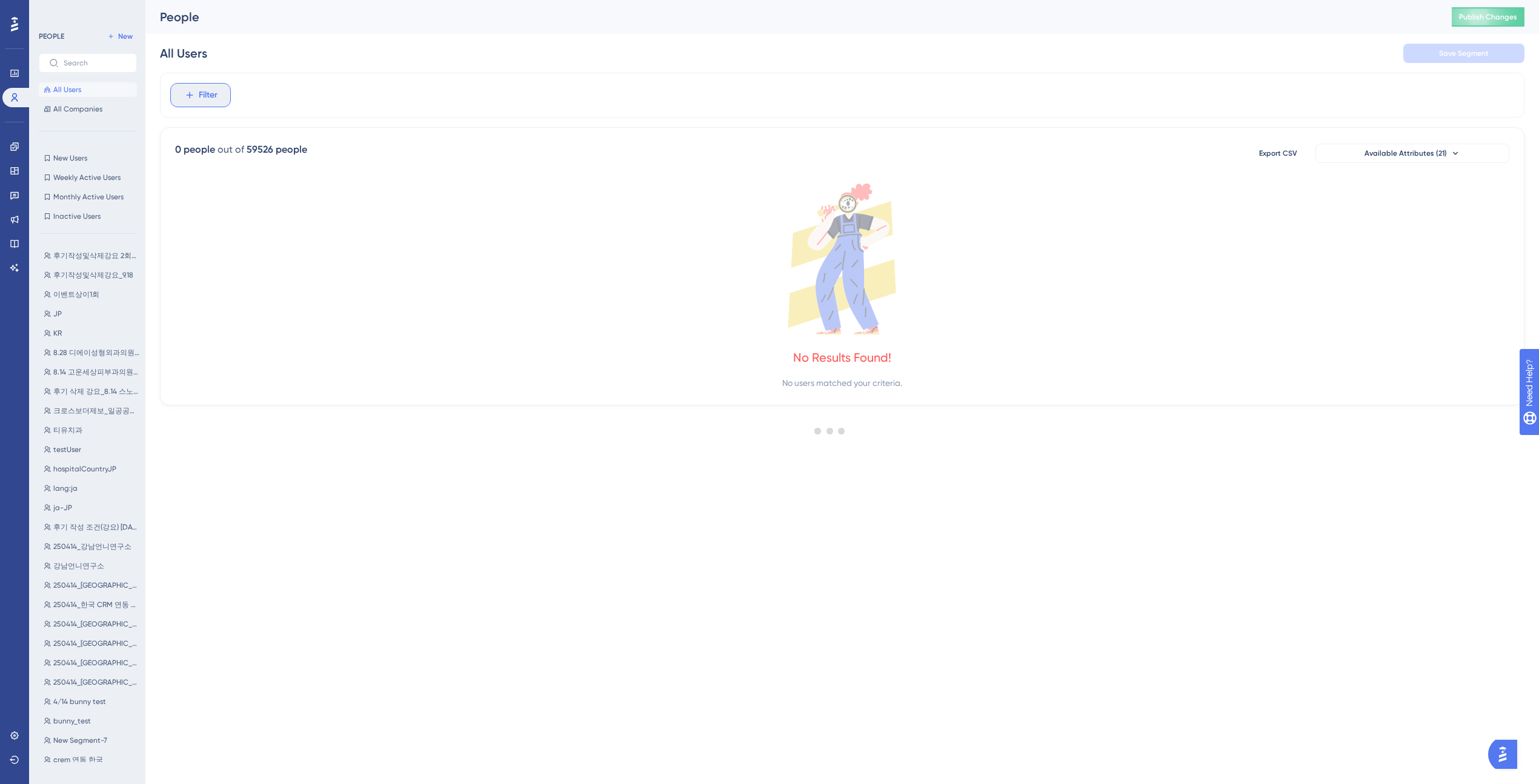
click at [207, 94] on span "Filter" at bounding box center [208, 95] width 19 height 15
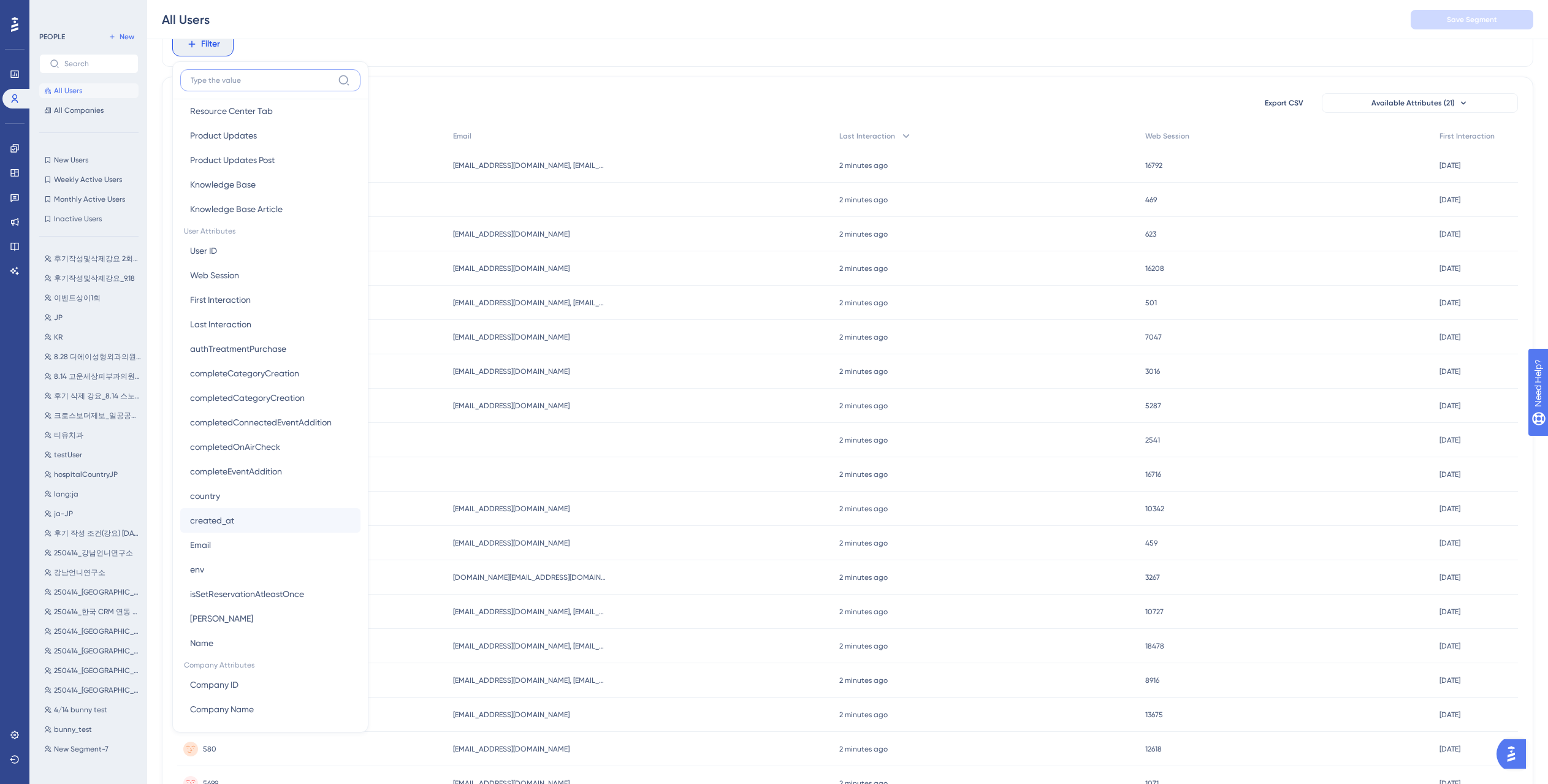
scroll to position [488, 0]
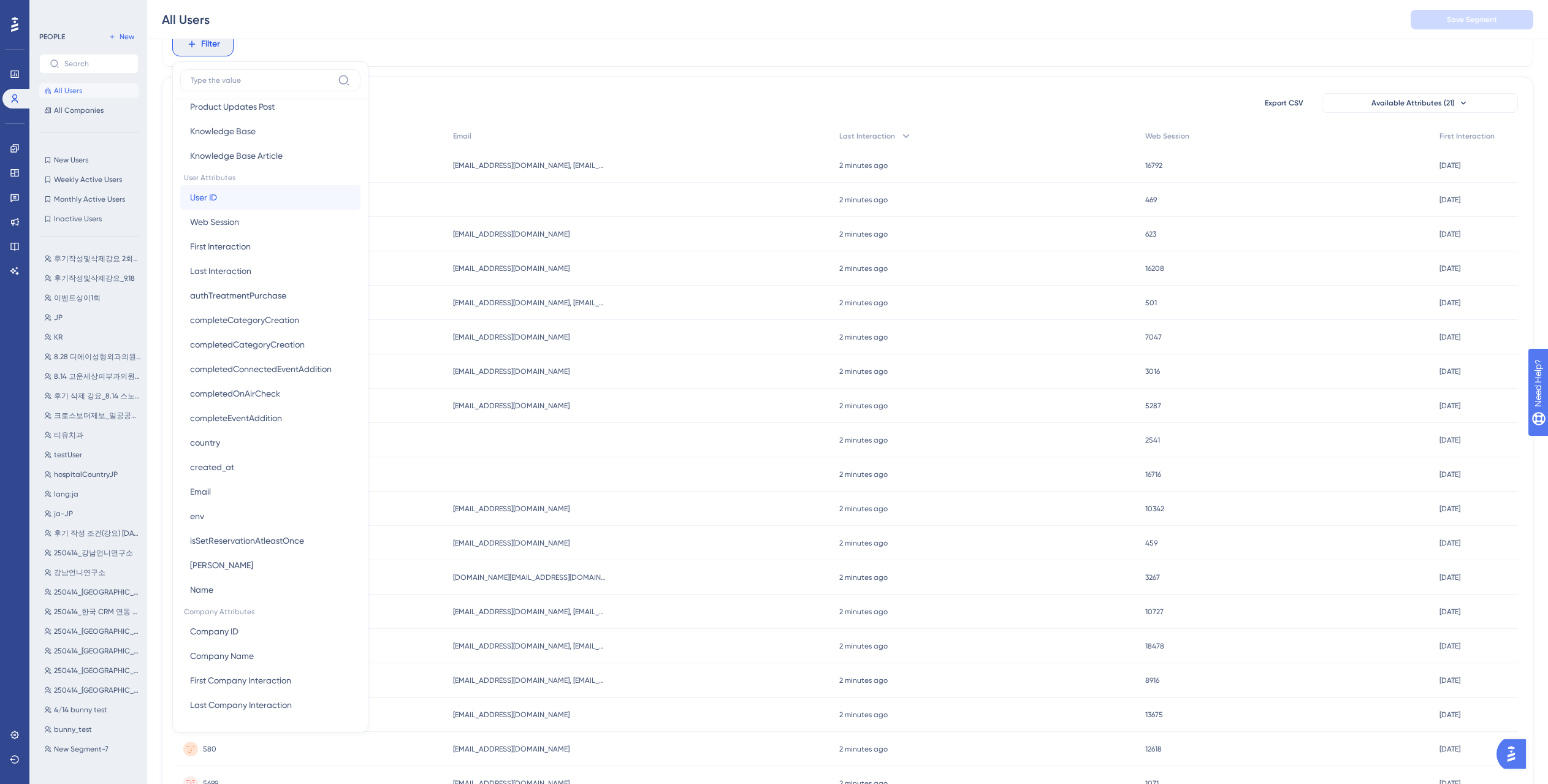
click at [232, 195] on button "User ID User ID" at bounding box center [271, 197] width 180 height 25
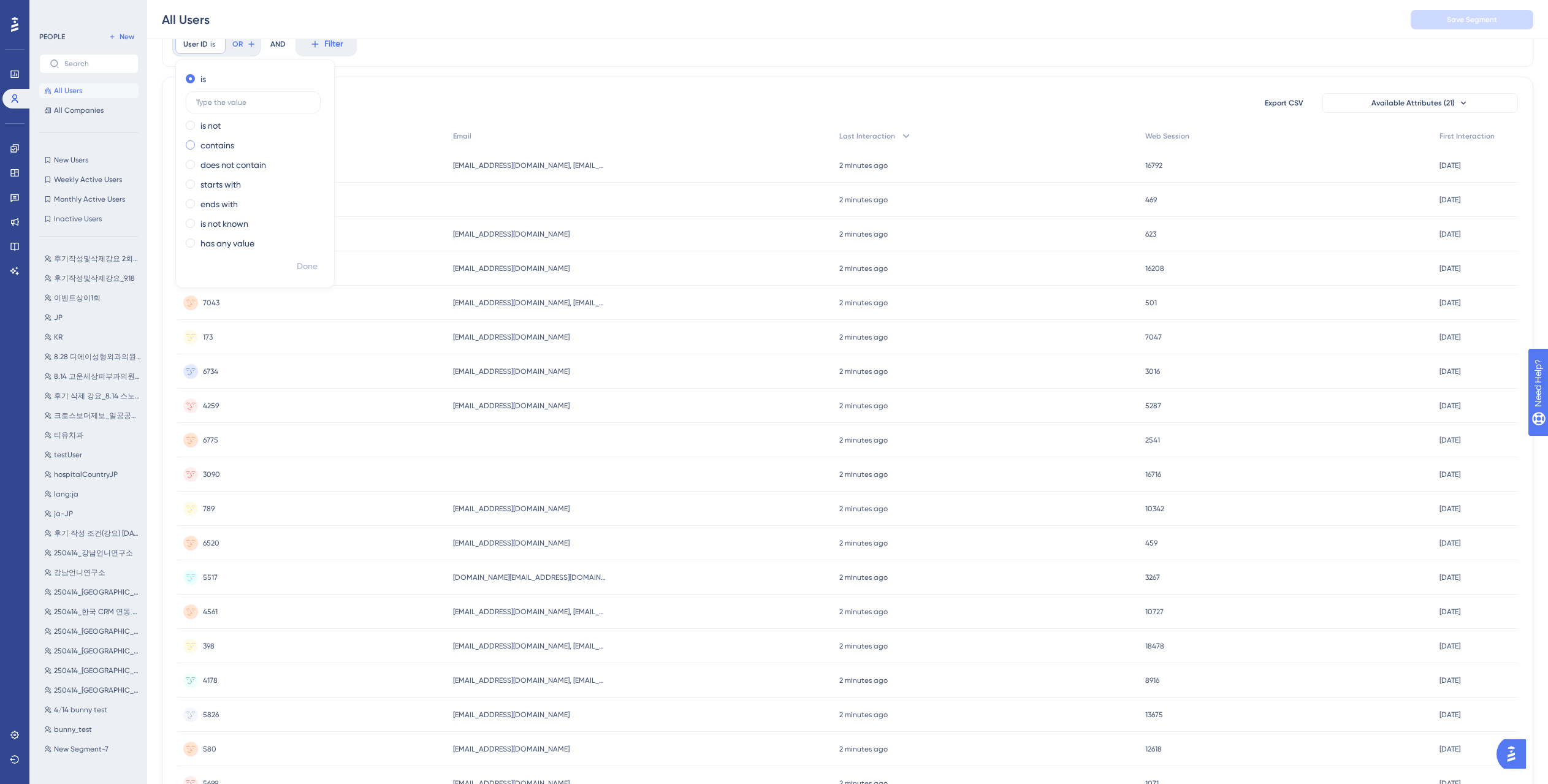
click at [240, 143] on div "contains" at bounding box center [253, 145] width 134 height 15
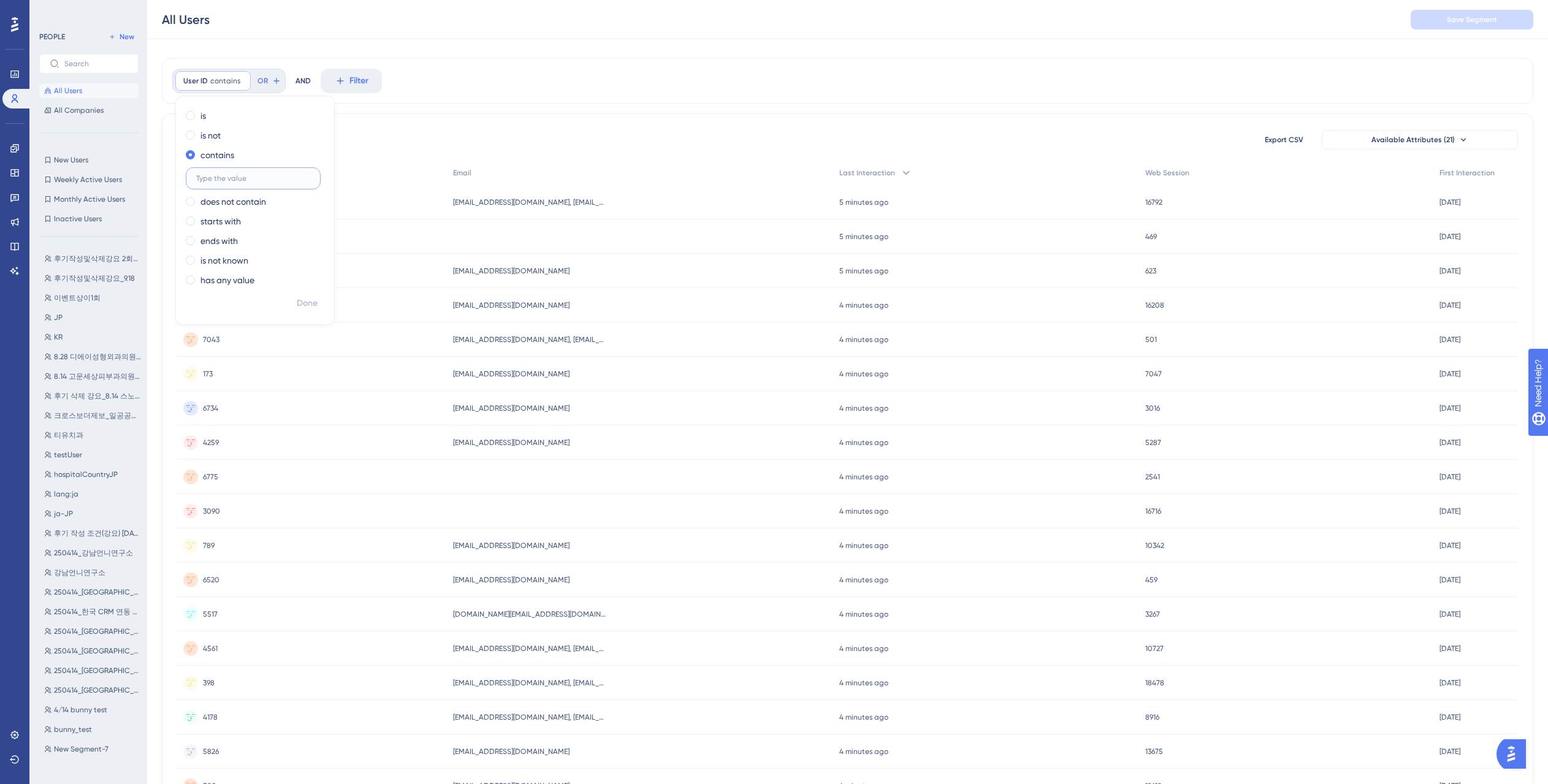
scroll to position [0, 0]
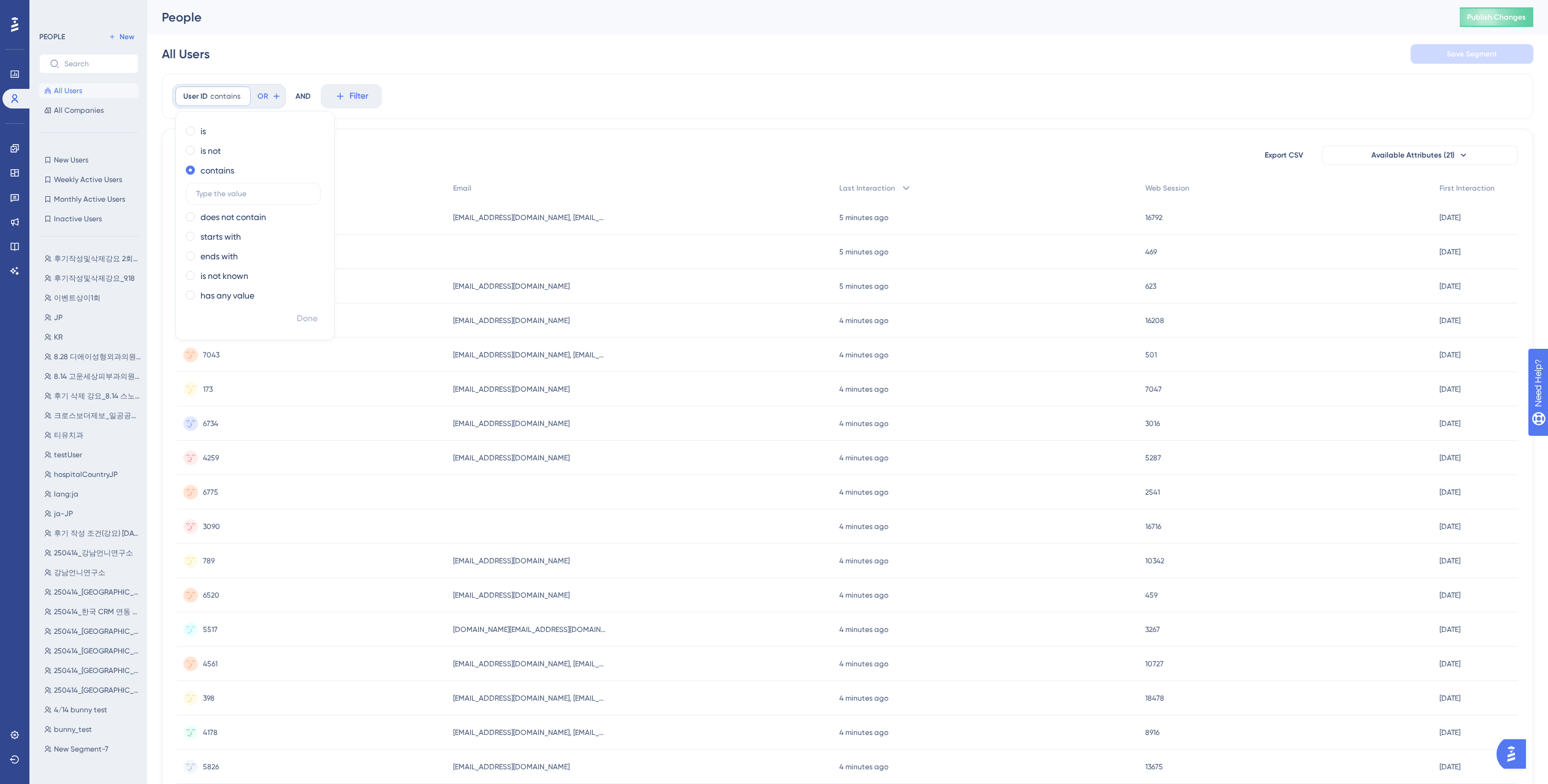
click at [488, 143] on div "59526 people out of 59526 people Export CSV Available Attributes (21) User ID E…" at bounding box center [847, 535] width 1371 height 813
click at [129, 35] on span "New" at bounding box center [127, 37] width 15 height 10
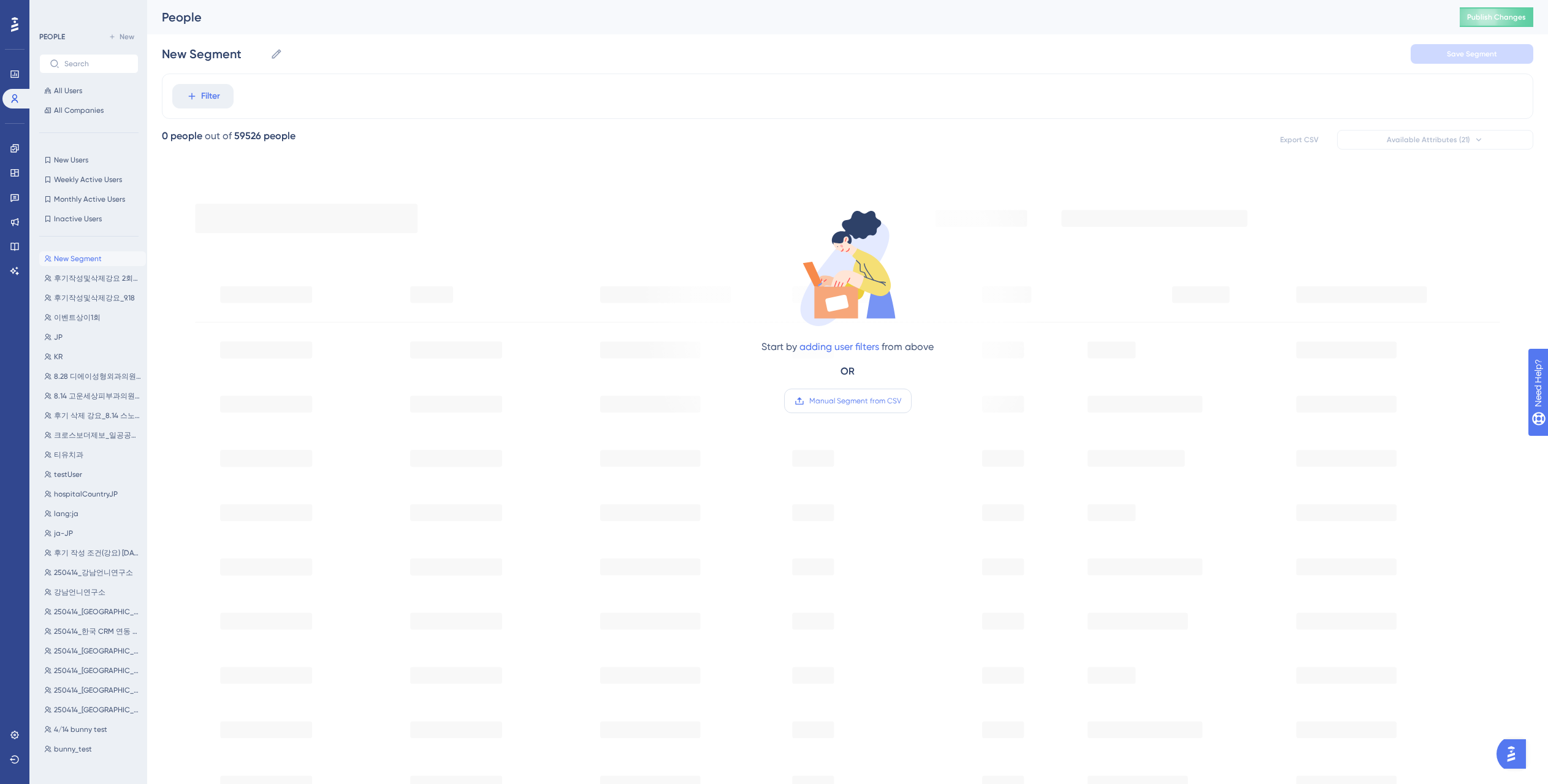
click at [870, 399] on span "Manual Segment from CSV" at bounding box center [855, 401] width 92 height 10
click at [901, 401] on input "Manual Segment from CSV" at bounding box center [901, 401] width 0 height 0
click at [847, 399] on span "Manual Segment from CSV" at bounding box center [855, 401] width 92 height 10
click at [901, 401] on input "Manual Segment from CSV" at bounding box center [901, 401] width 0 height 0
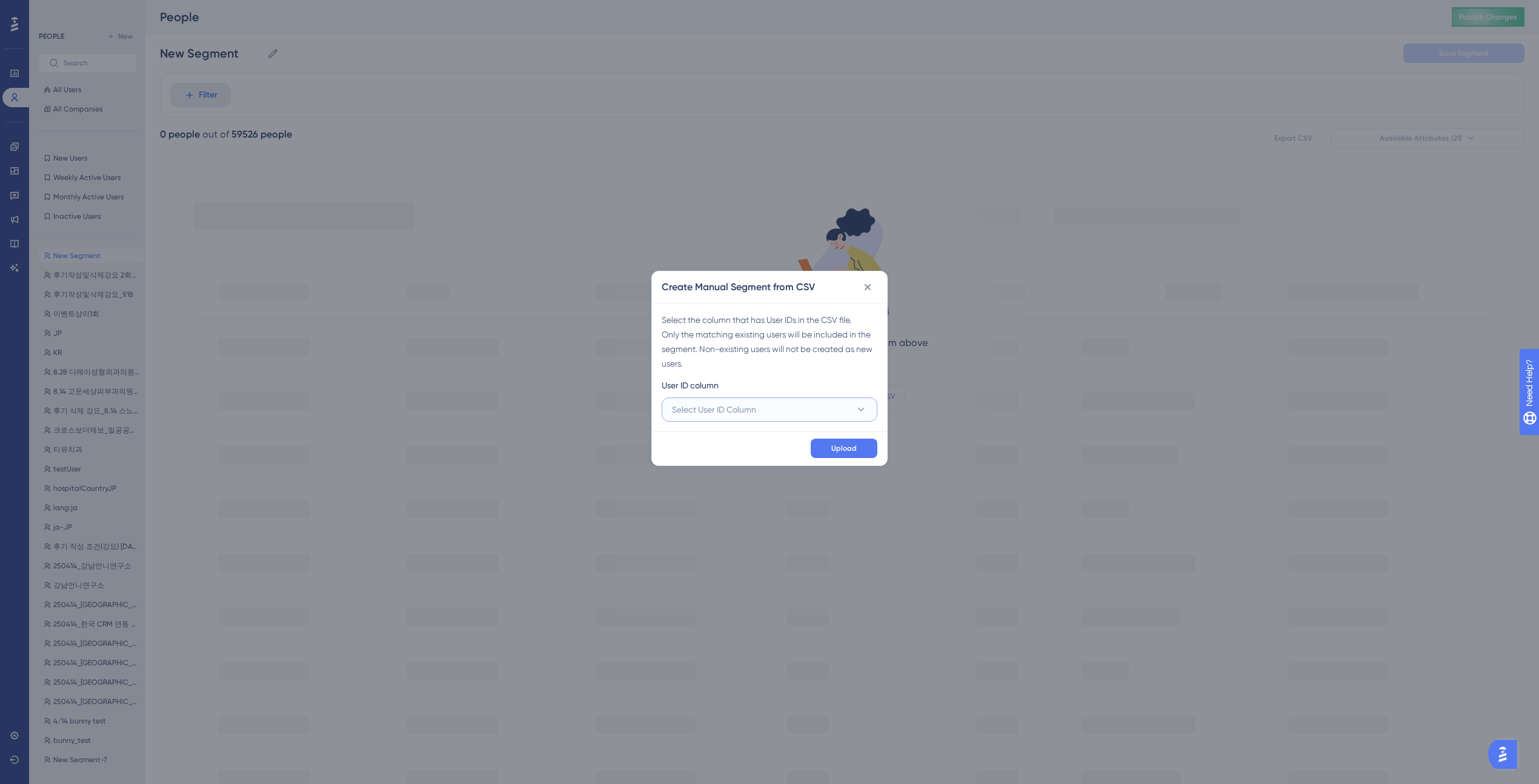
click at [780, 405] on button "Select User ID Column" at bounding box center [769, 410] width 215 height 24
click at [738, 444] on div "A - User Id A - User Id" at bounding box center [769, 446] width 180 height 24
click at [840, 447] on span "Upload" at bounding box center [844, 448] width 26 height 9
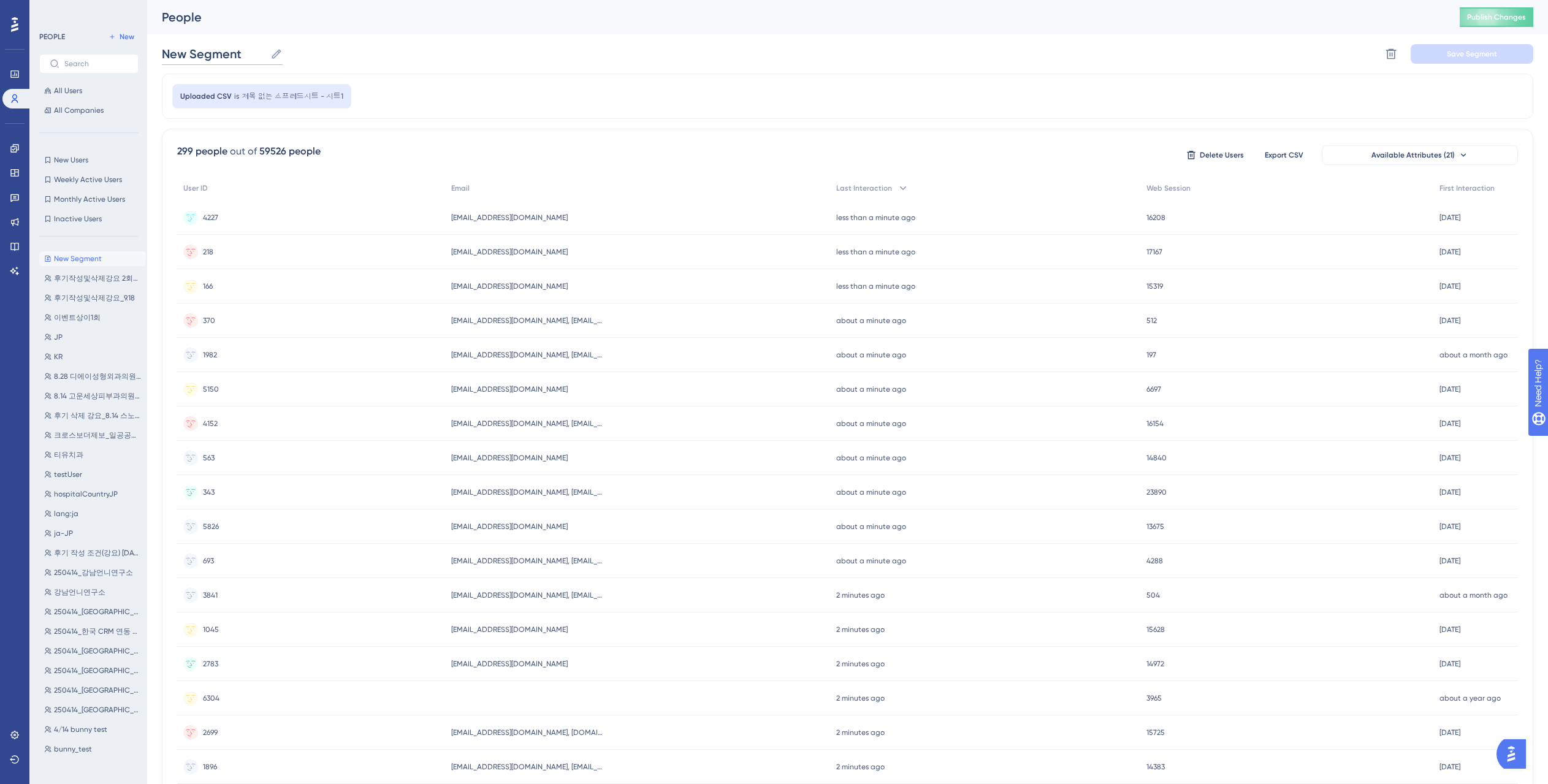
click at [251, 59] on input "New Segment" at bounding box center [214, 53] width 104 height 17
type input "d"
type input "외국인 상담권한 ON & 통역가능언어 설정 유도 대상 병원"
click at [1485, 51] on span "Save Segment" at bounding box center [1472, 54] width 51 height 10
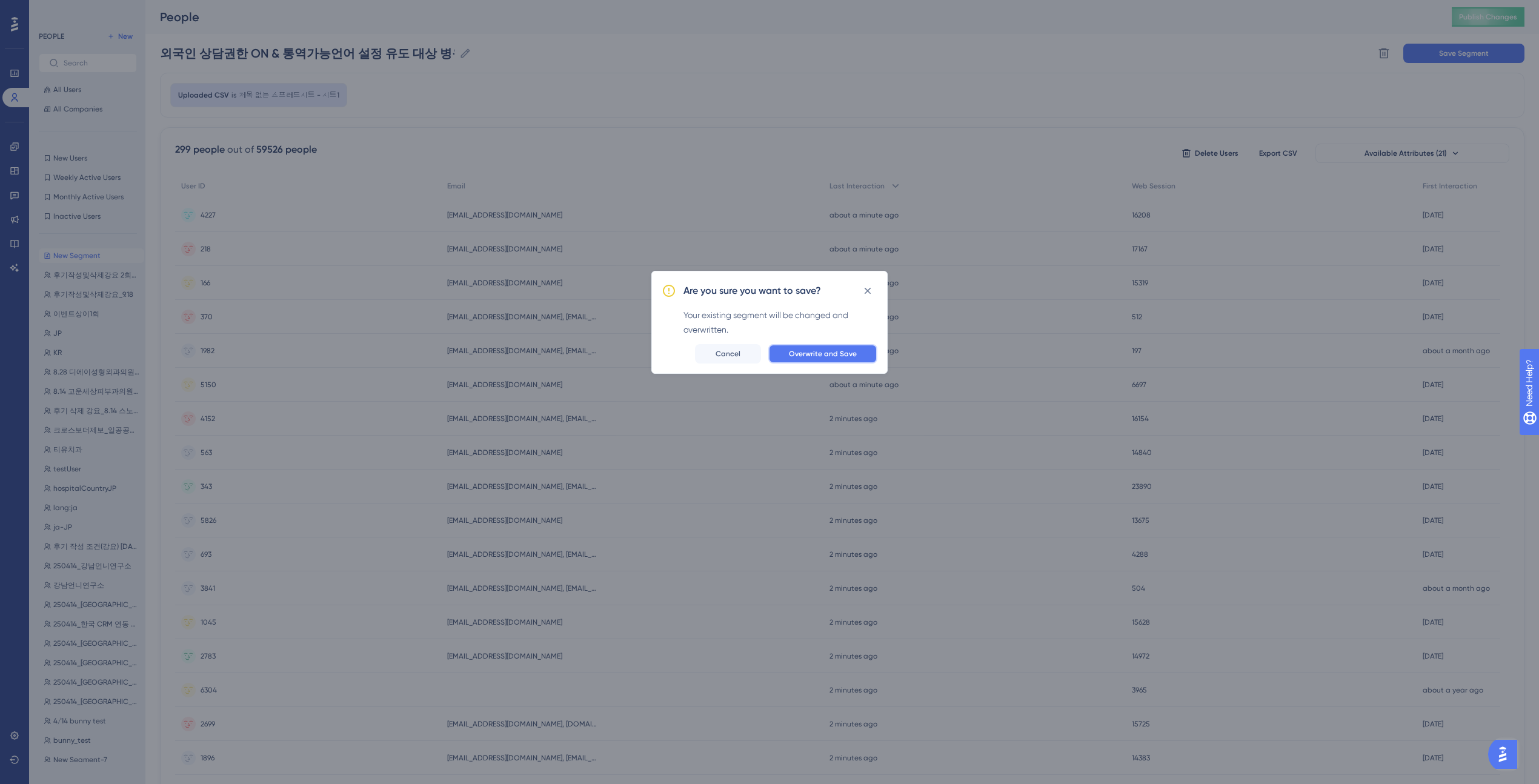
click at [829, 348] on button "Overwrite and Save" at bounding box center [823, 354] width 109 height 20
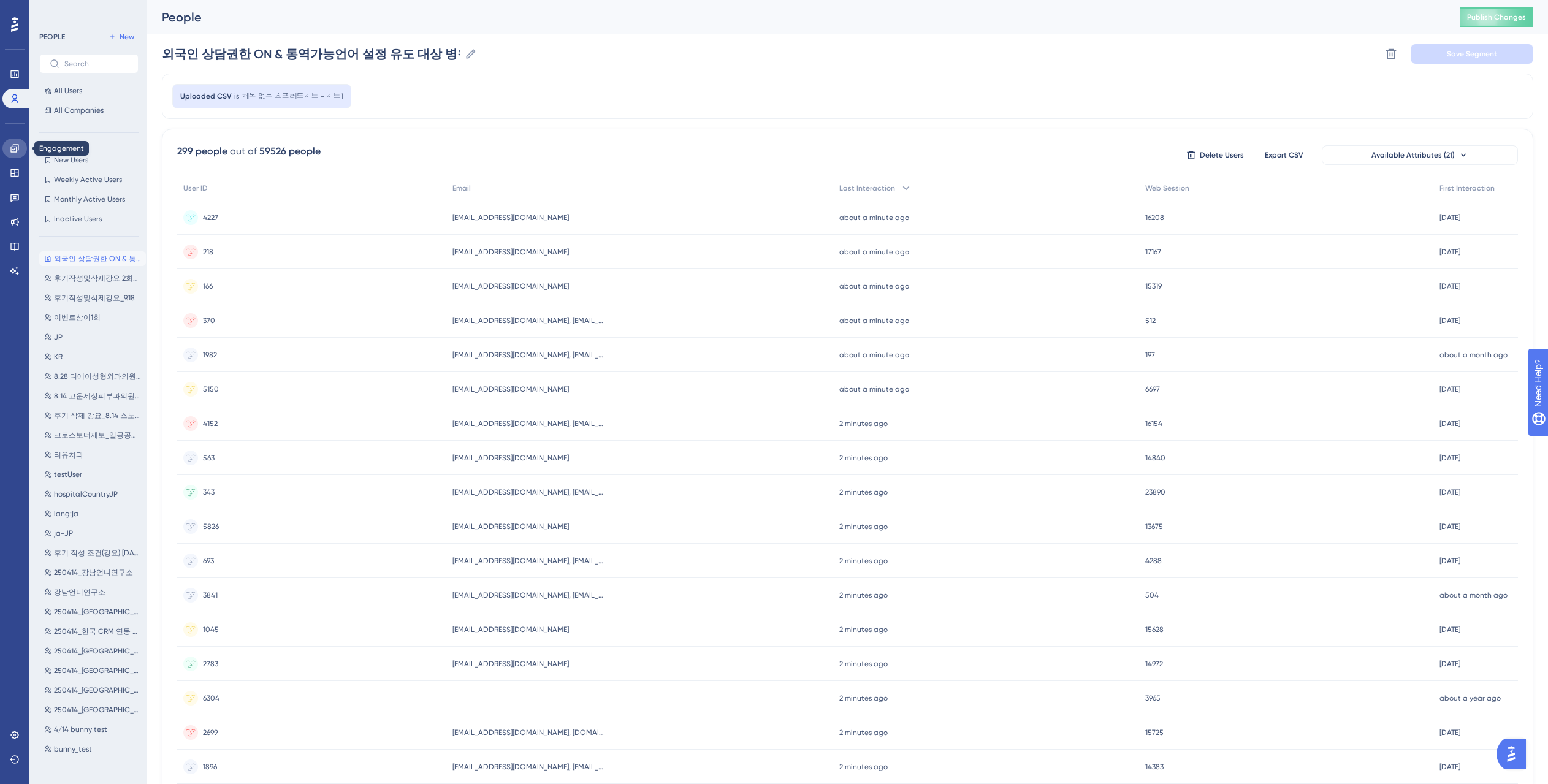
click at [15, 152] on icon at bounding box center [14, 148] width 10 height 10
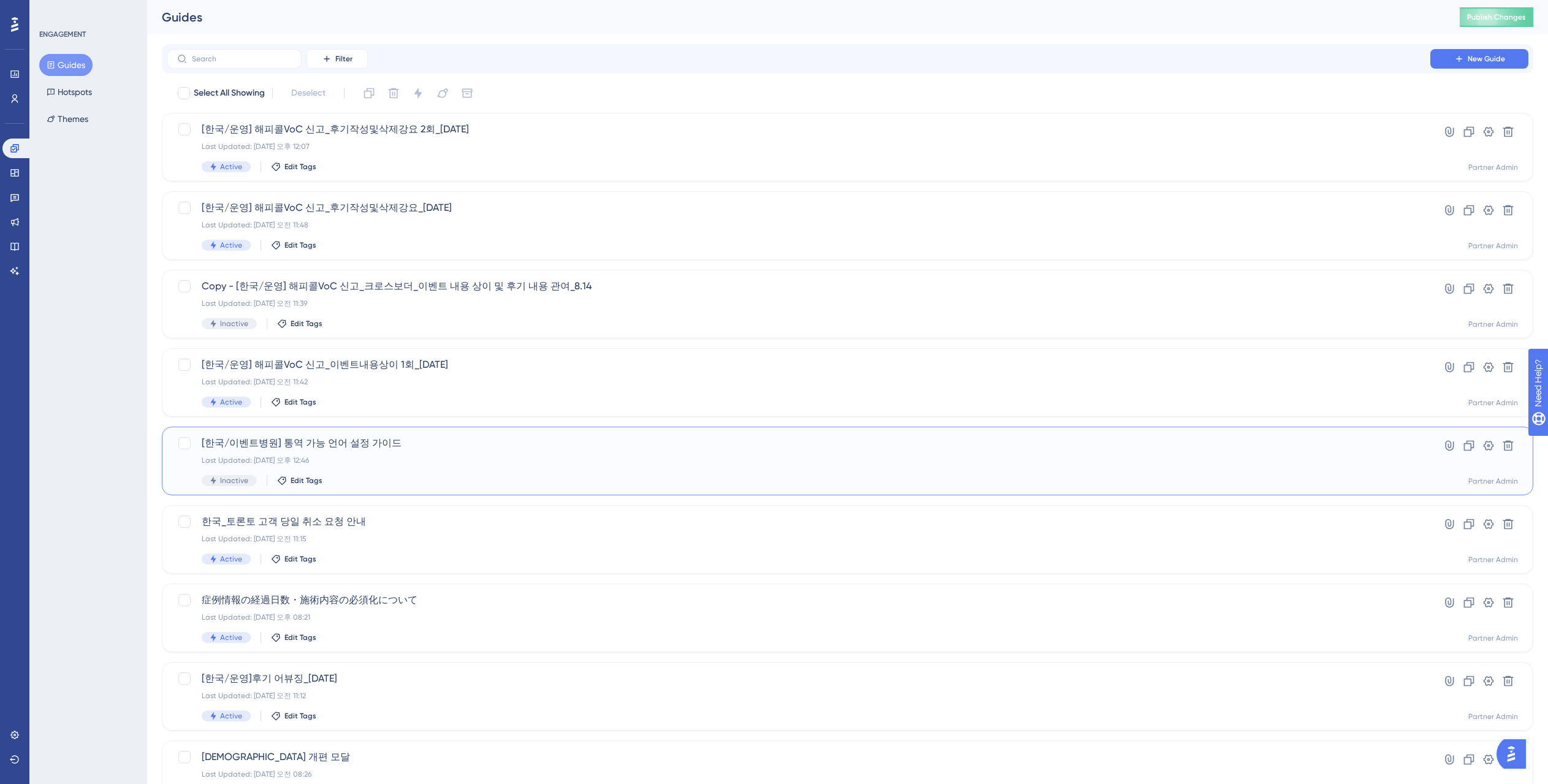
click at [373, 480] on div "Inactive Edit Tags" at bounding box center [798, 480] width 1193 height 11
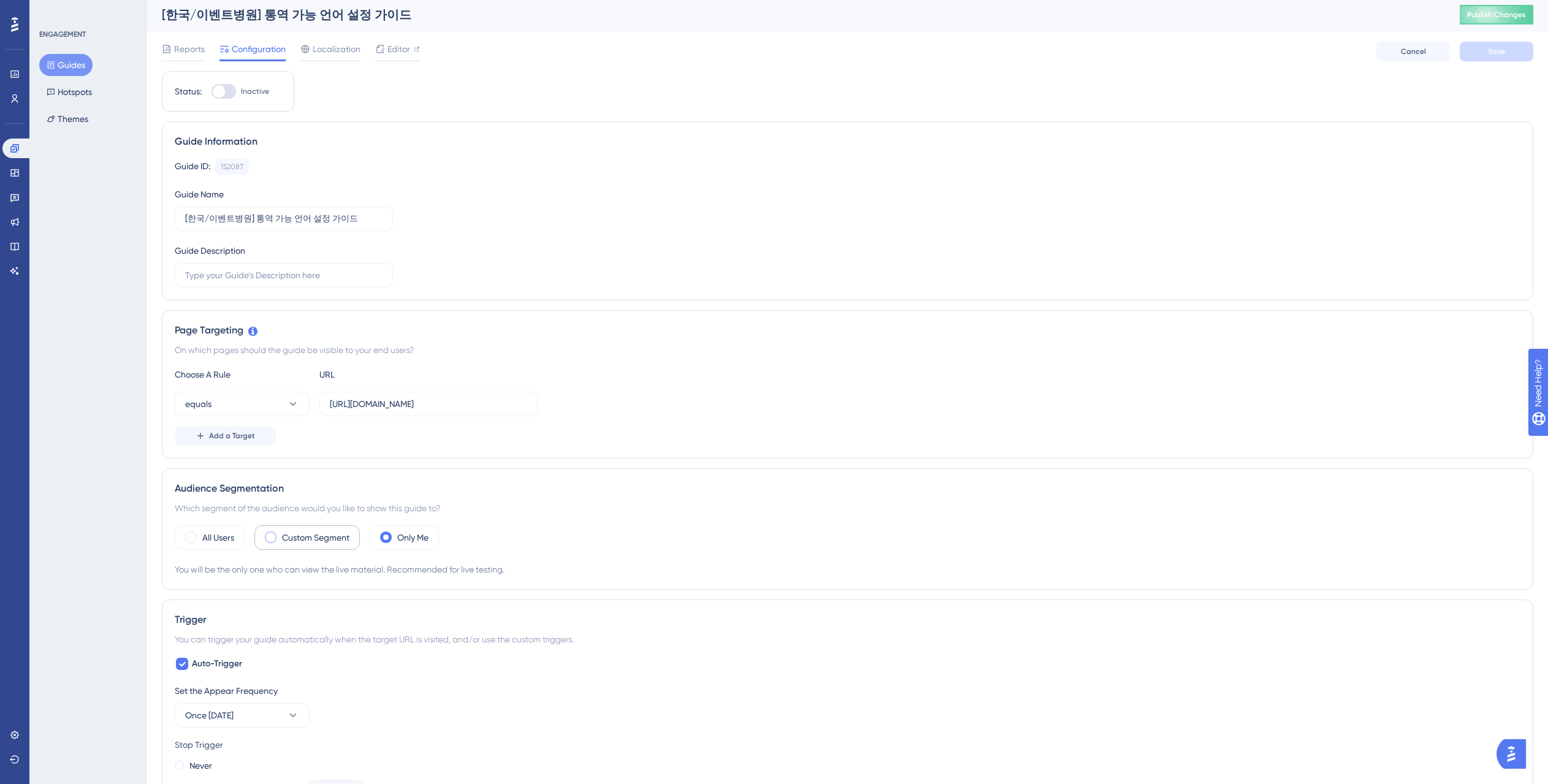
click at [289, 534] on label "Custom Segment" at bounding box center [316, 537] width 68 height 15
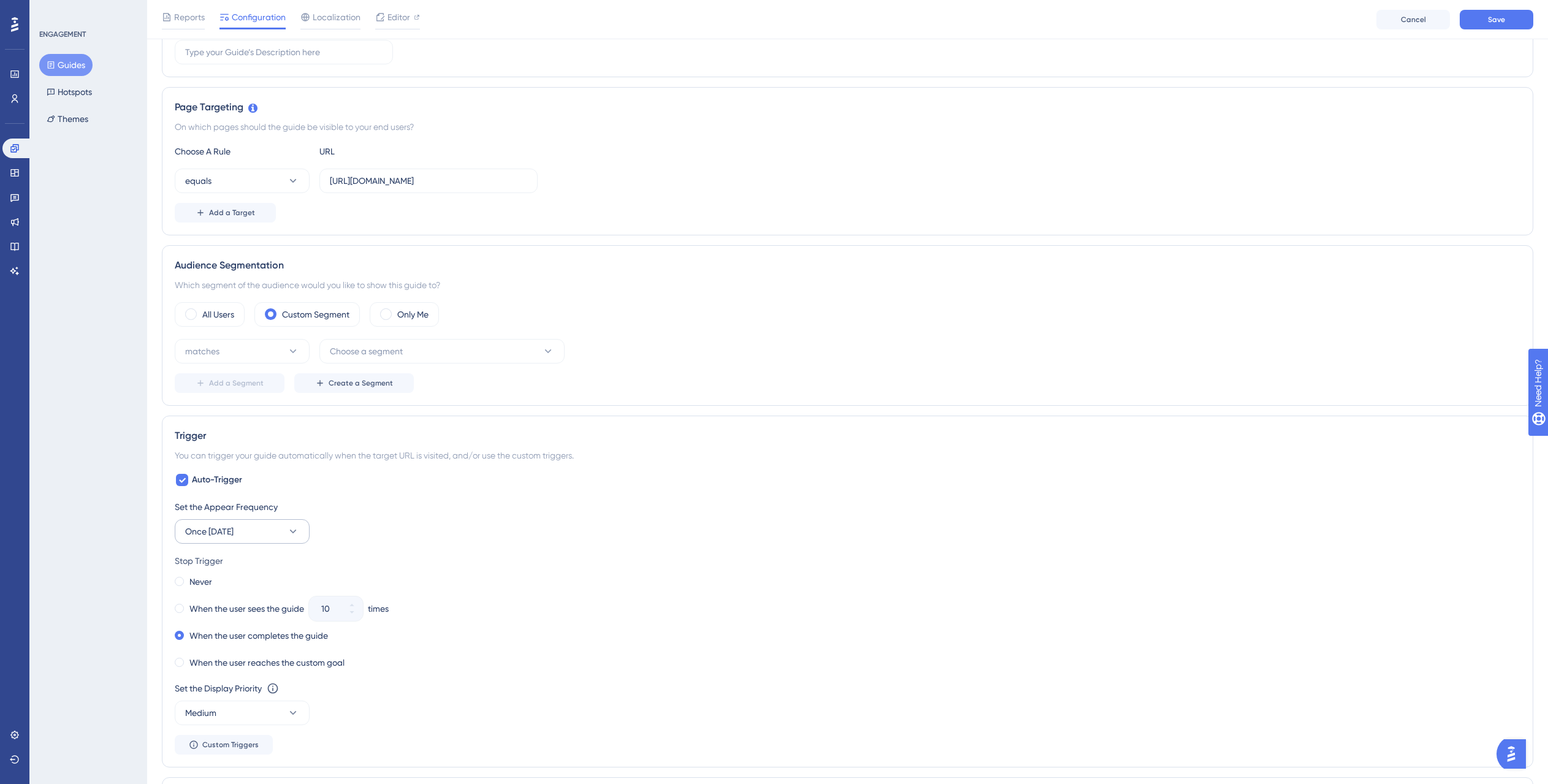
scroll to position [268, 0]
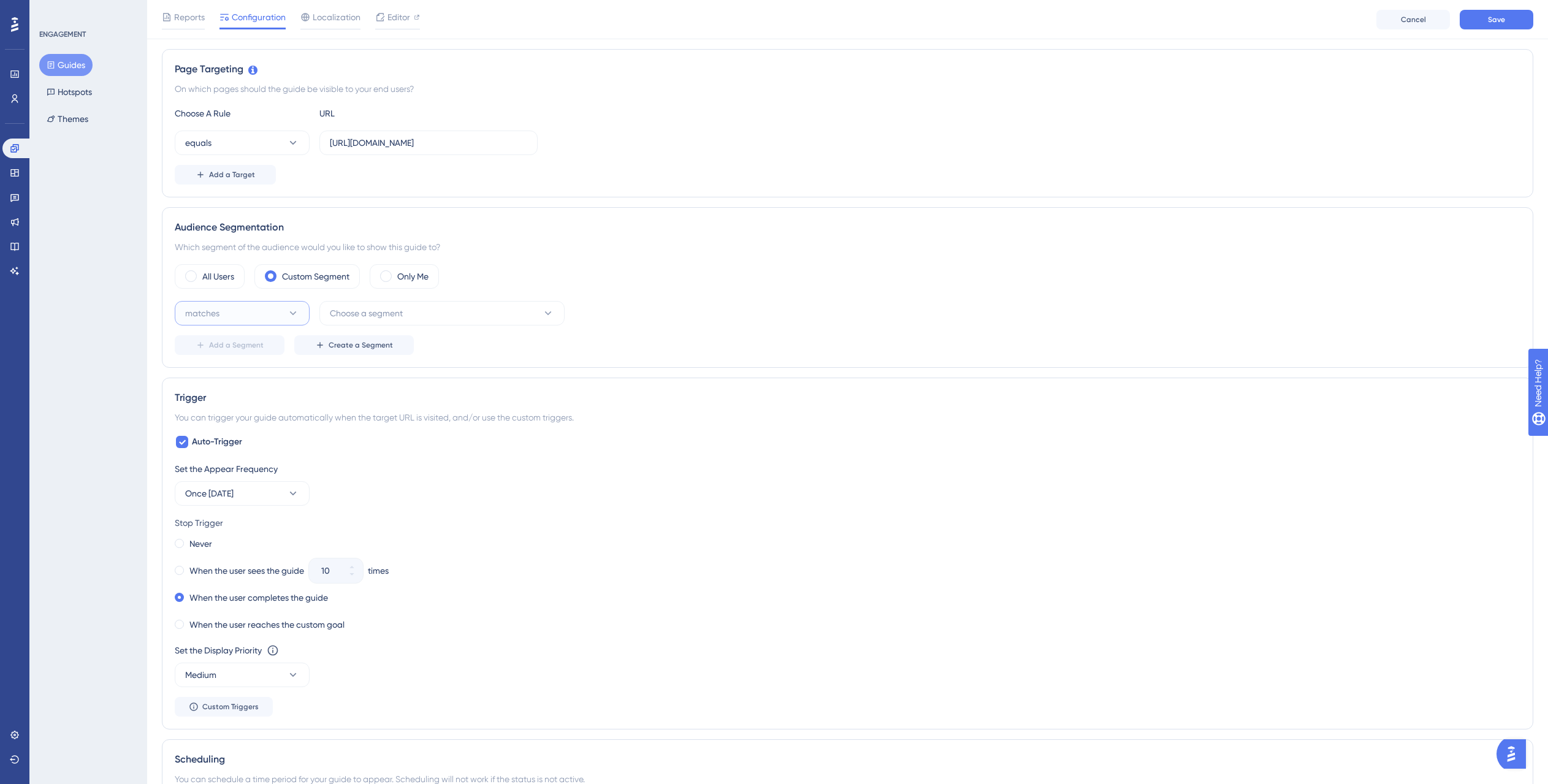
click at [262, 320] on button "matches" at bounding box center [242, 313] width 135 height 25
drag, startPoint x: 266, startPoint y: 344, endPoint x: 305, endPoint y: 331, distance: 41.1
click at [266, 343] on div "matches matches" at bounding box center [242, 350] width 99 height 25
click at [368, 310] on span "Choose a segment" at bounding box center [366, 313] width 73 height 15
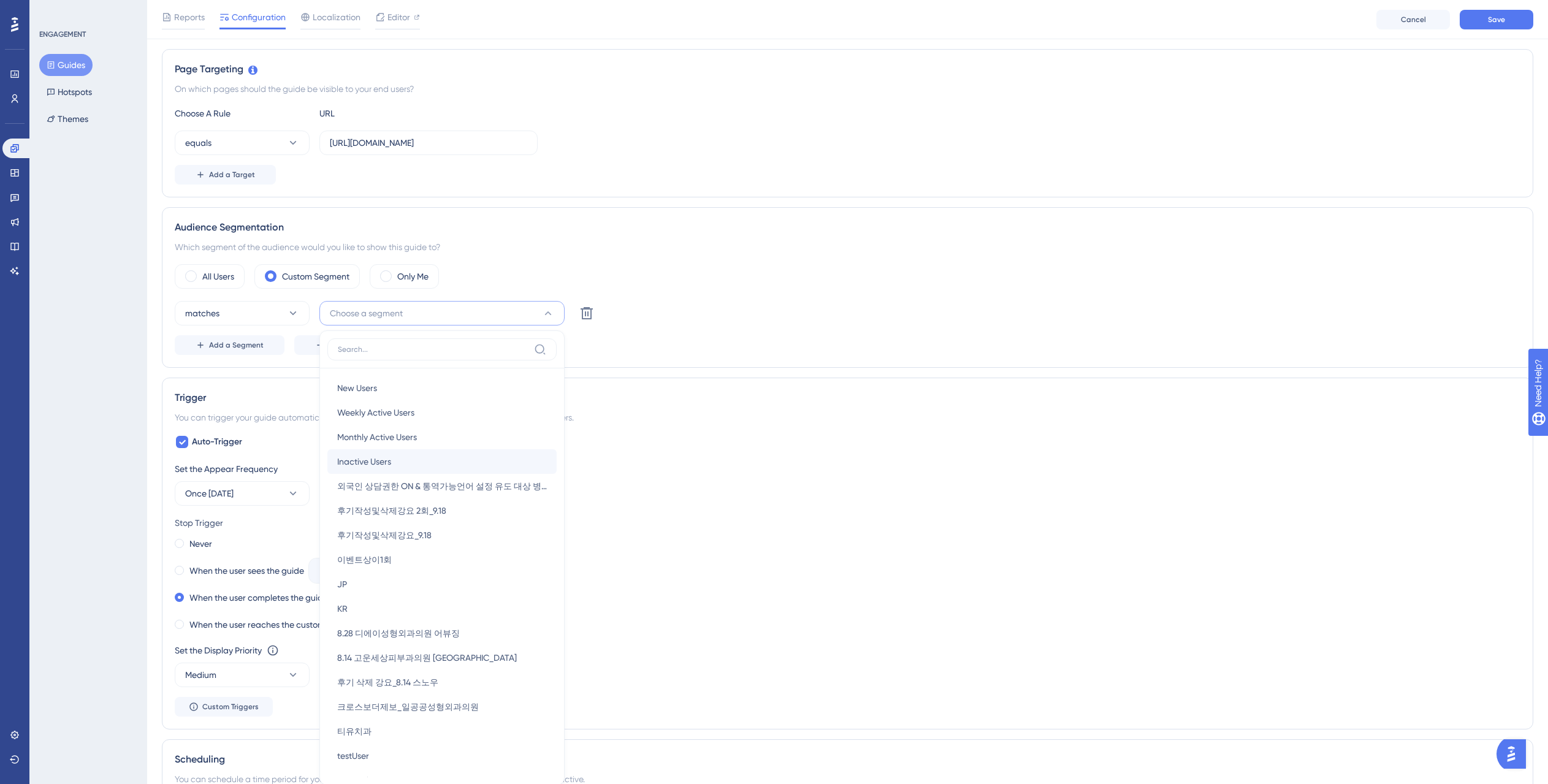
scroll to position [430, 0]
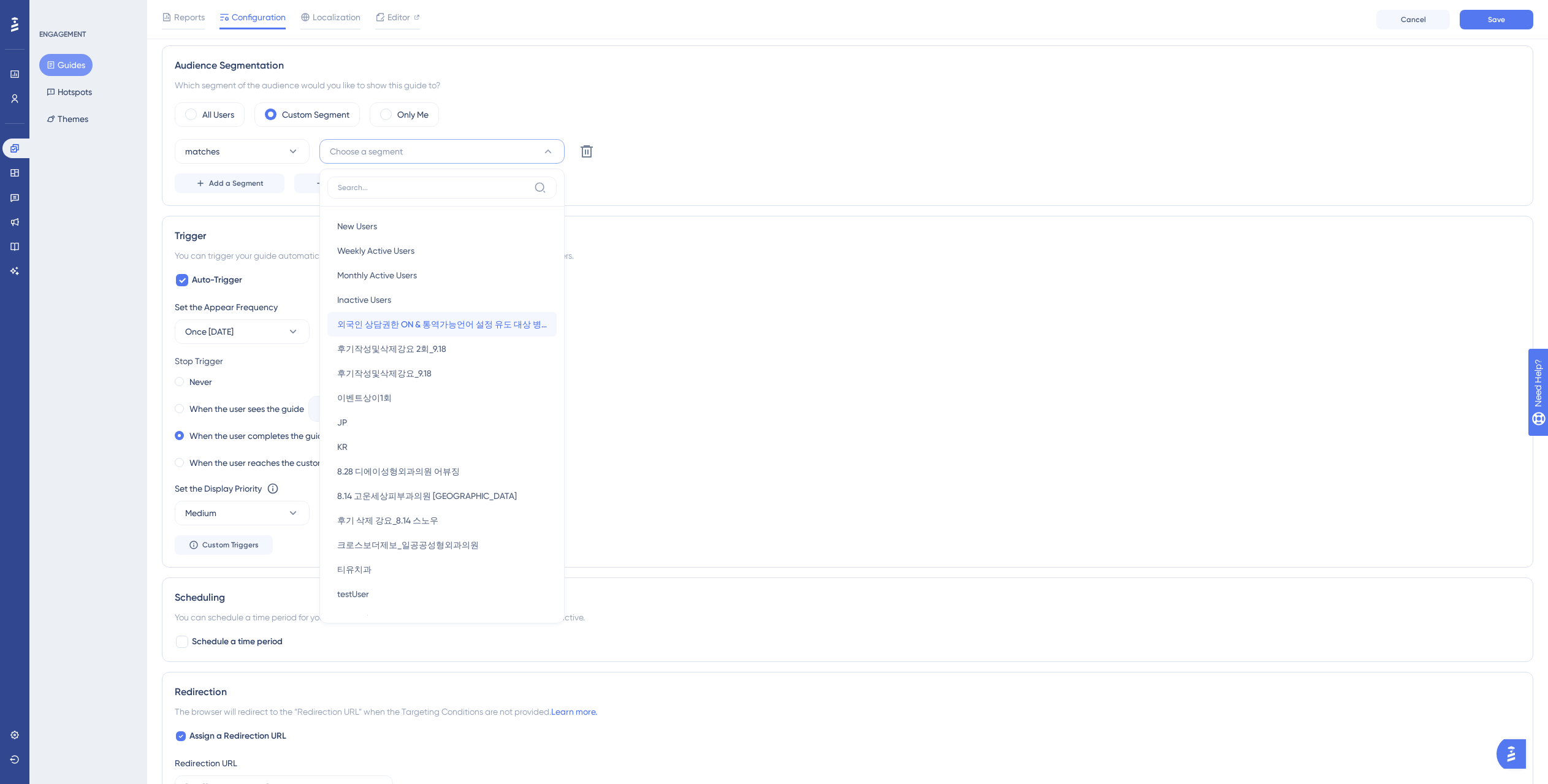
click at [426, 326] on span "외국인 상담권한 ON & 통역가능언어 설정 유도 대상 병원" at bounding box center [441, 324] width 210 height 15
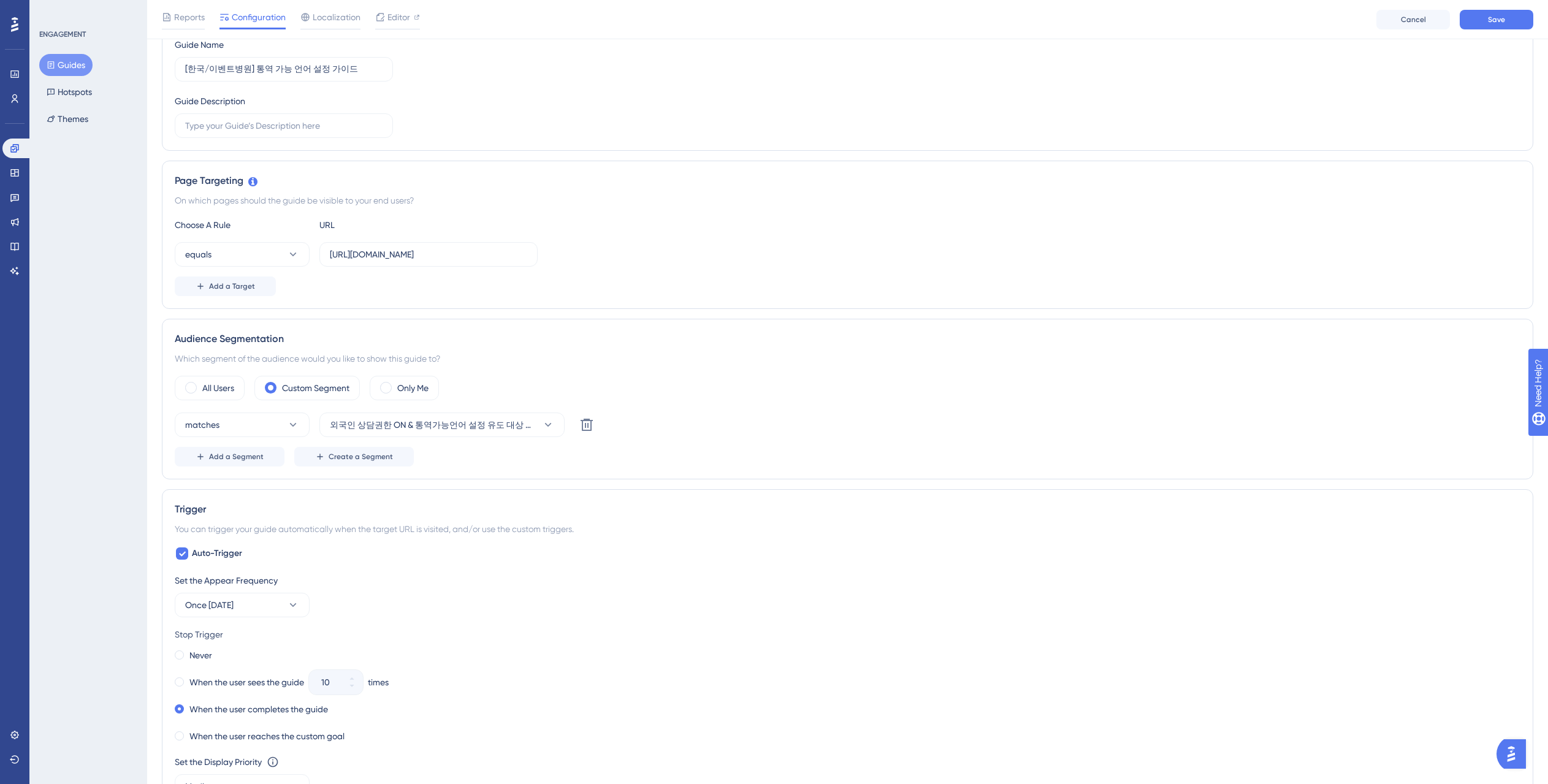
scroll to position [0, 0]
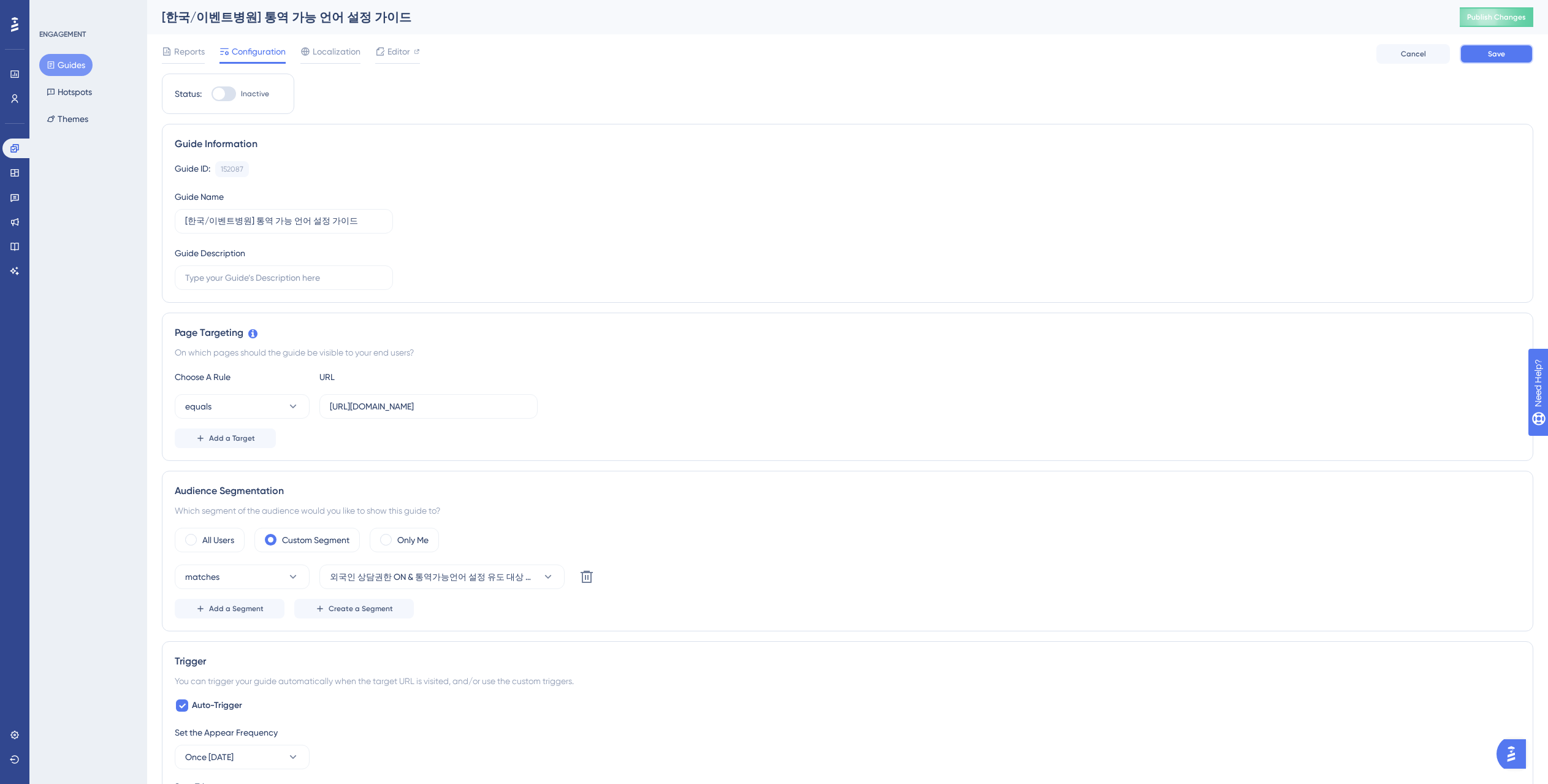
click at [1508, 55] on button "Save" at bounding box center [1496, 54] width 74 height 20
click at [81, 71] on button "Guides" at bounding box center [66, 65] width 53 height 22
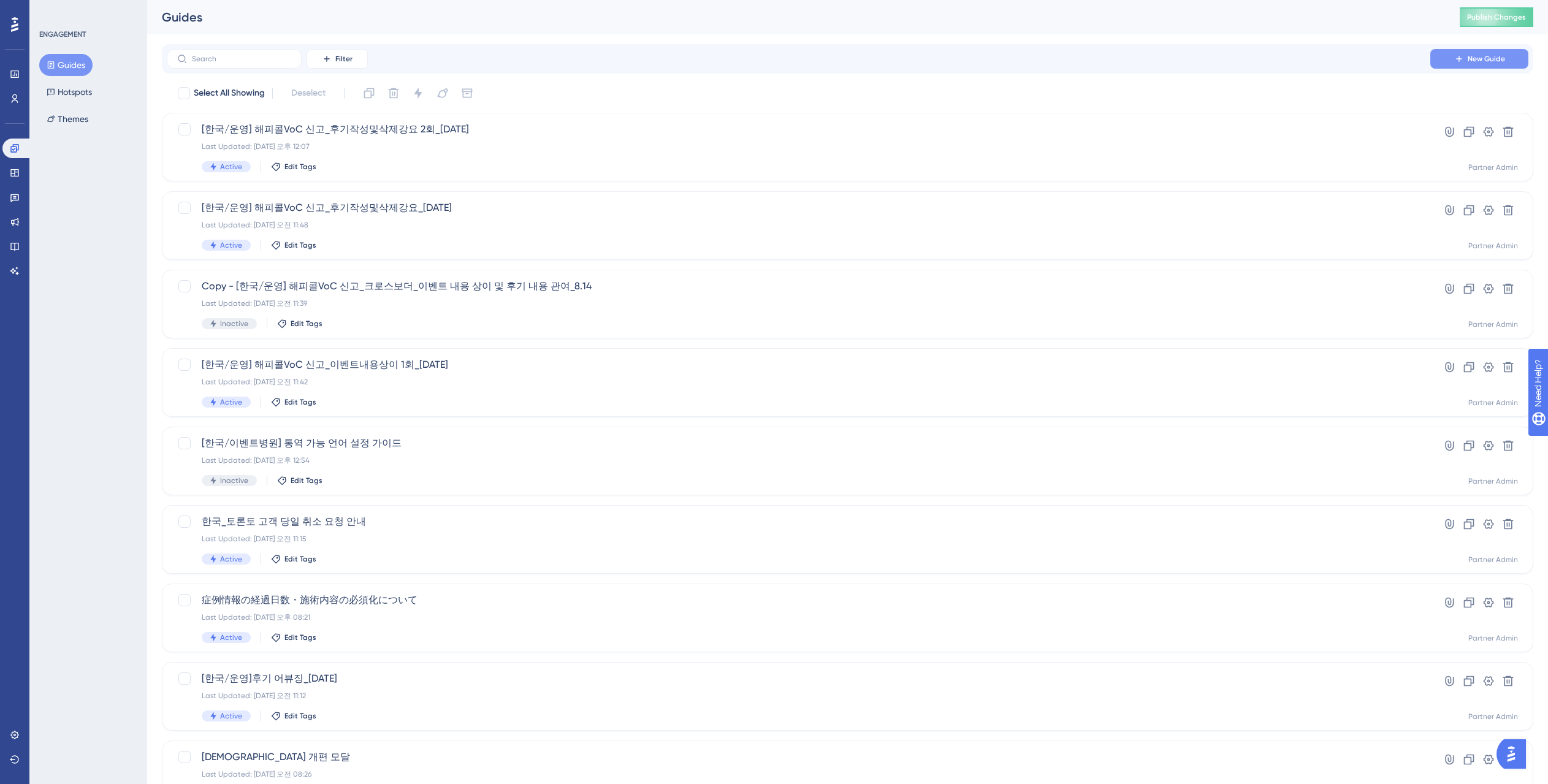
click at [1486, 59] on span "New Guide" at bounding box center [1486, 59] width 38 height 10
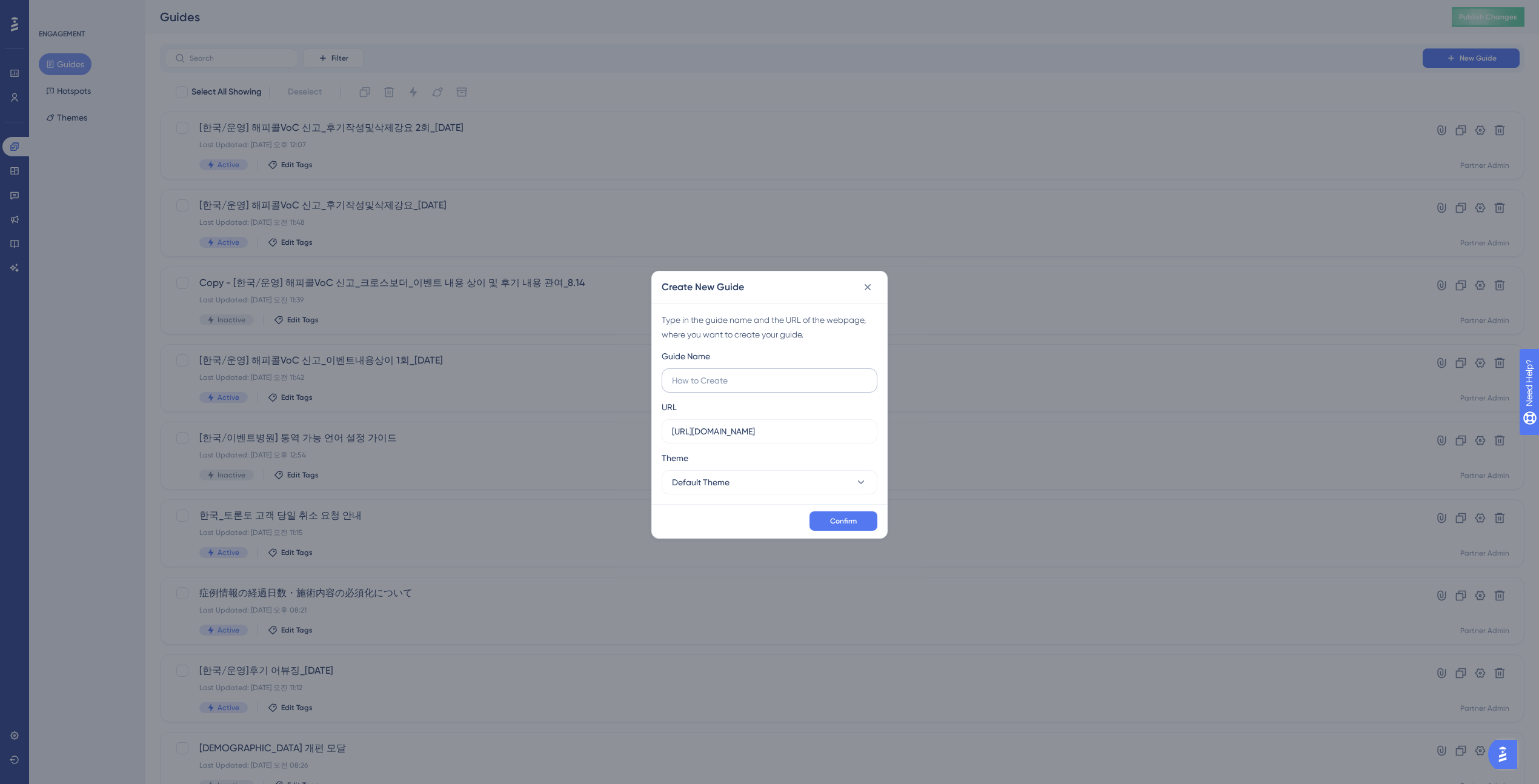
click at [784, 382] on input "text" at bounding box center [769, 381] width 195 height 14
type input "d"
type input "ㅇ"
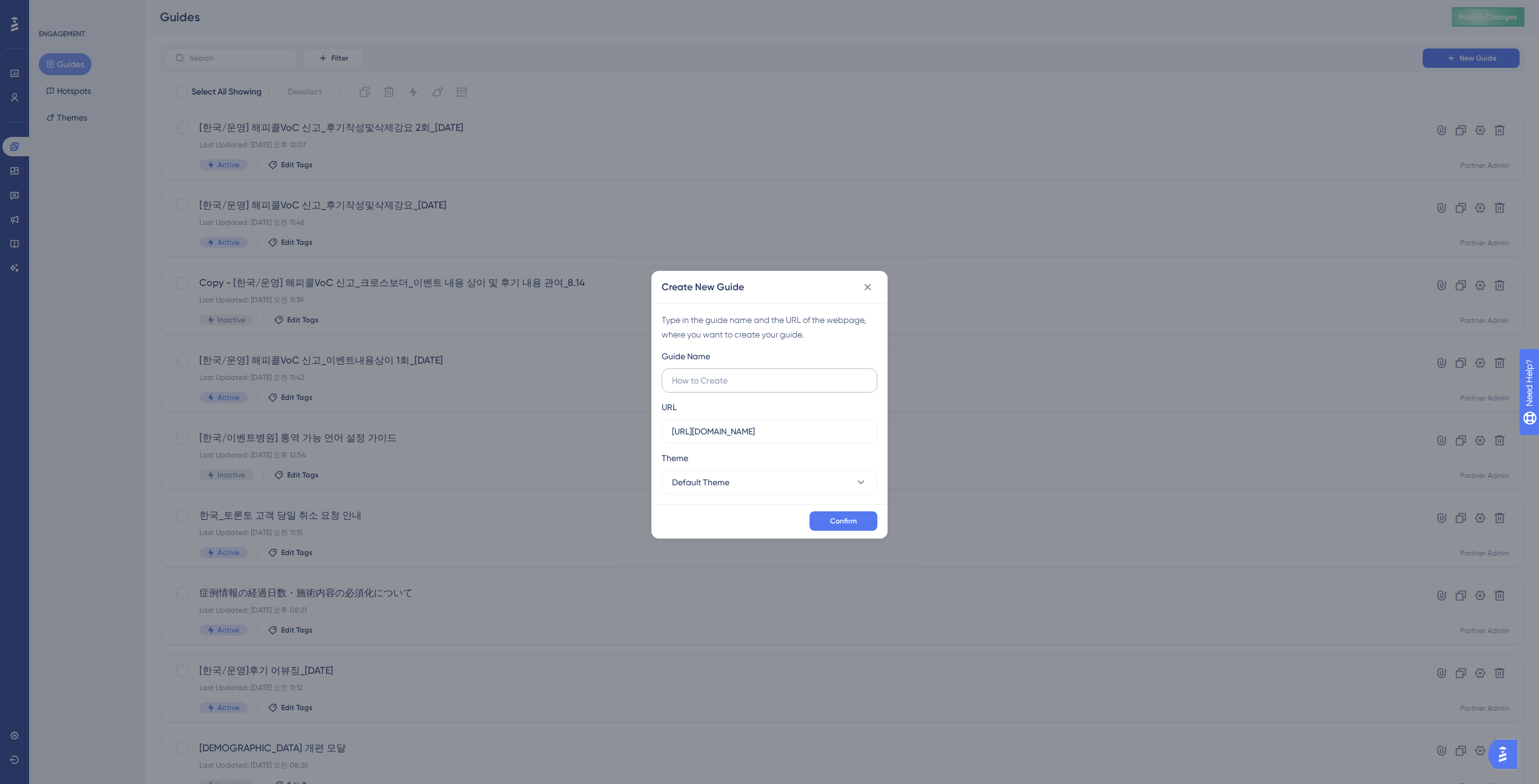
type input "ㅇ"
type input "통역 가능 언어 설정 가이드"
click at [736, 434] on input "https://partner.gangnamunni.com" at bounding box center [769, 432] width 195 height 14
click at [848, 432] on input "https://partner.gangnamunni.com" at bounding box center [769, 432] width 195 height 14
click at [783, 430] on input "https://partner.gangnamunni.com" at bounding box center [769, 432] width 195 height 14
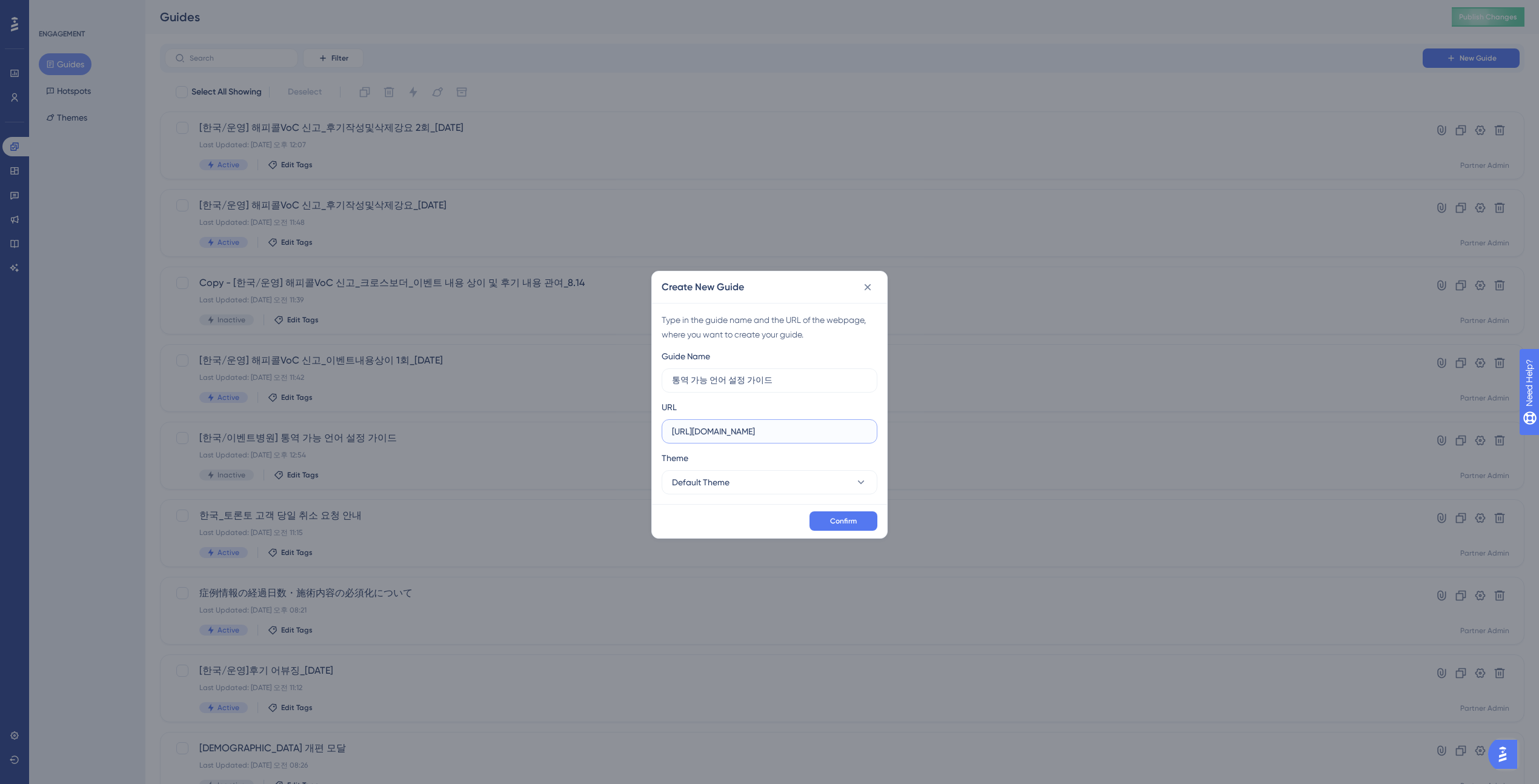
paste input "test.gangnamunni.com/hospital"
click at [751, 432] on input "https://partner.test.gangnamunni.com/hospital" at bounding box center [769, 432] width 195 height 14
type input "https://partner.gangnamunni.com/hospital"
click at [835, 521] on span "Confirm" at bounding box center [843, 521] width 26 height 9
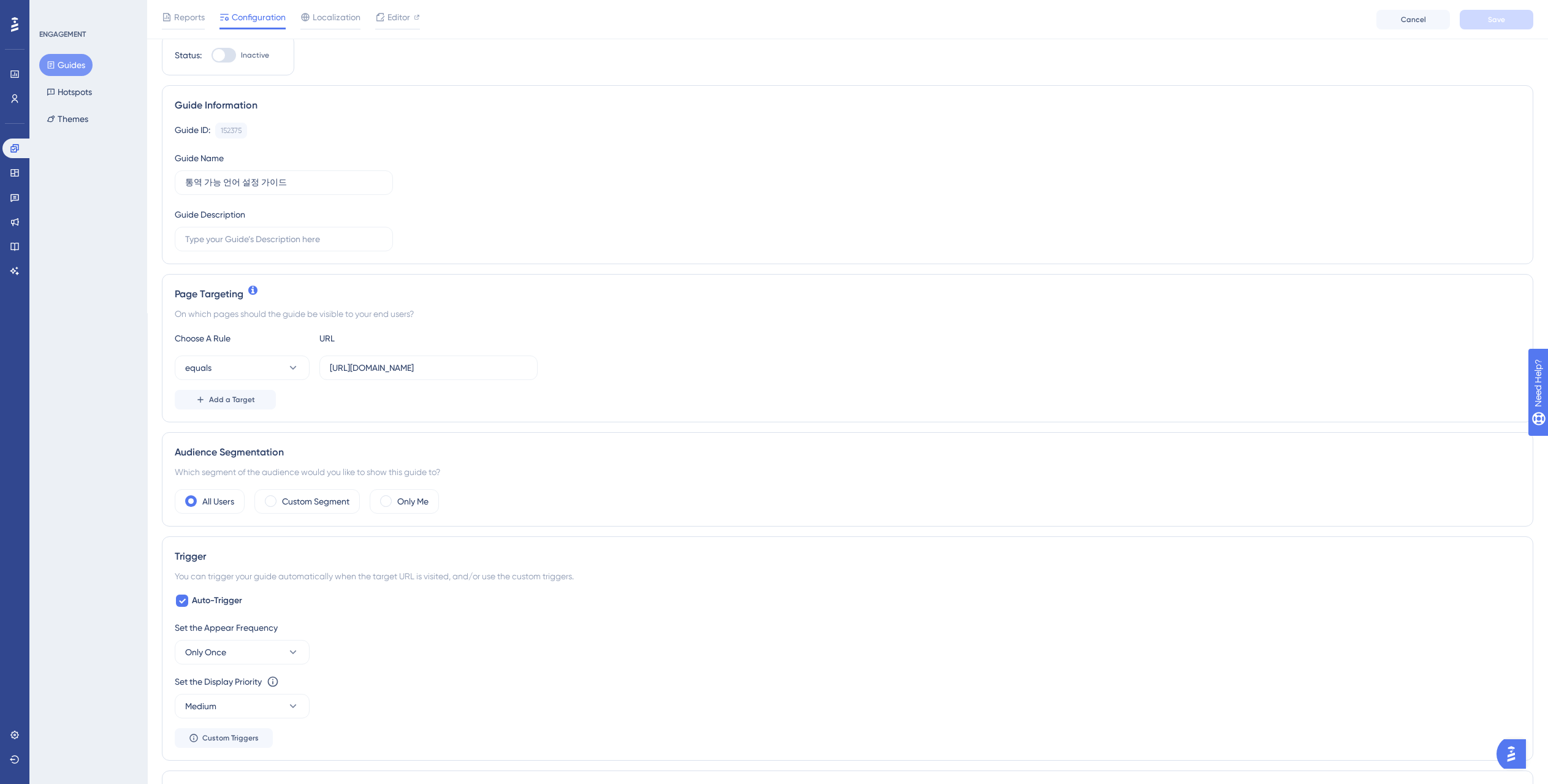
scroll to position [60, 0]
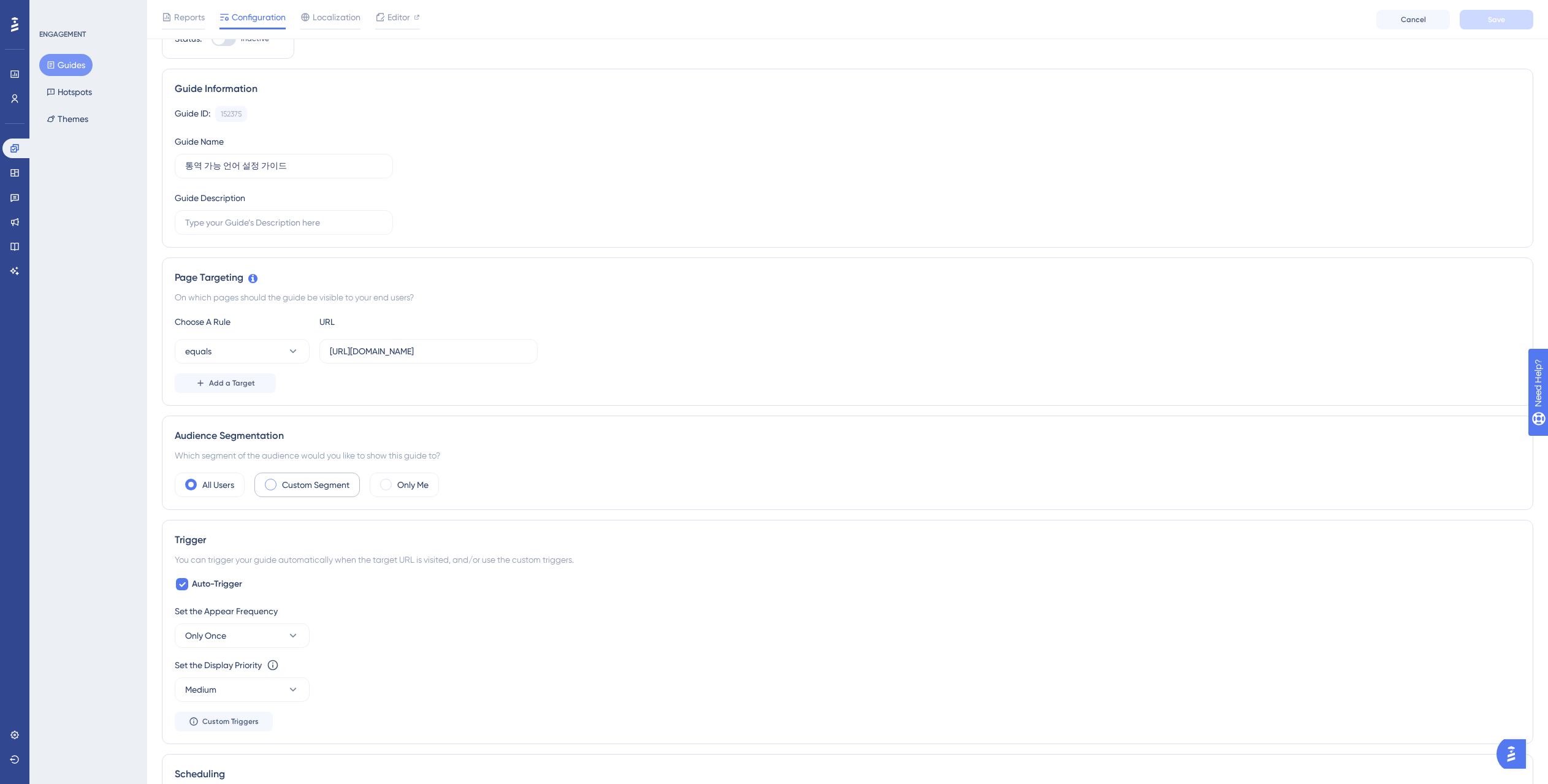
click at [281, 486] on div "Custom Segment" at bounding box center [307, 485] width 105 height 25
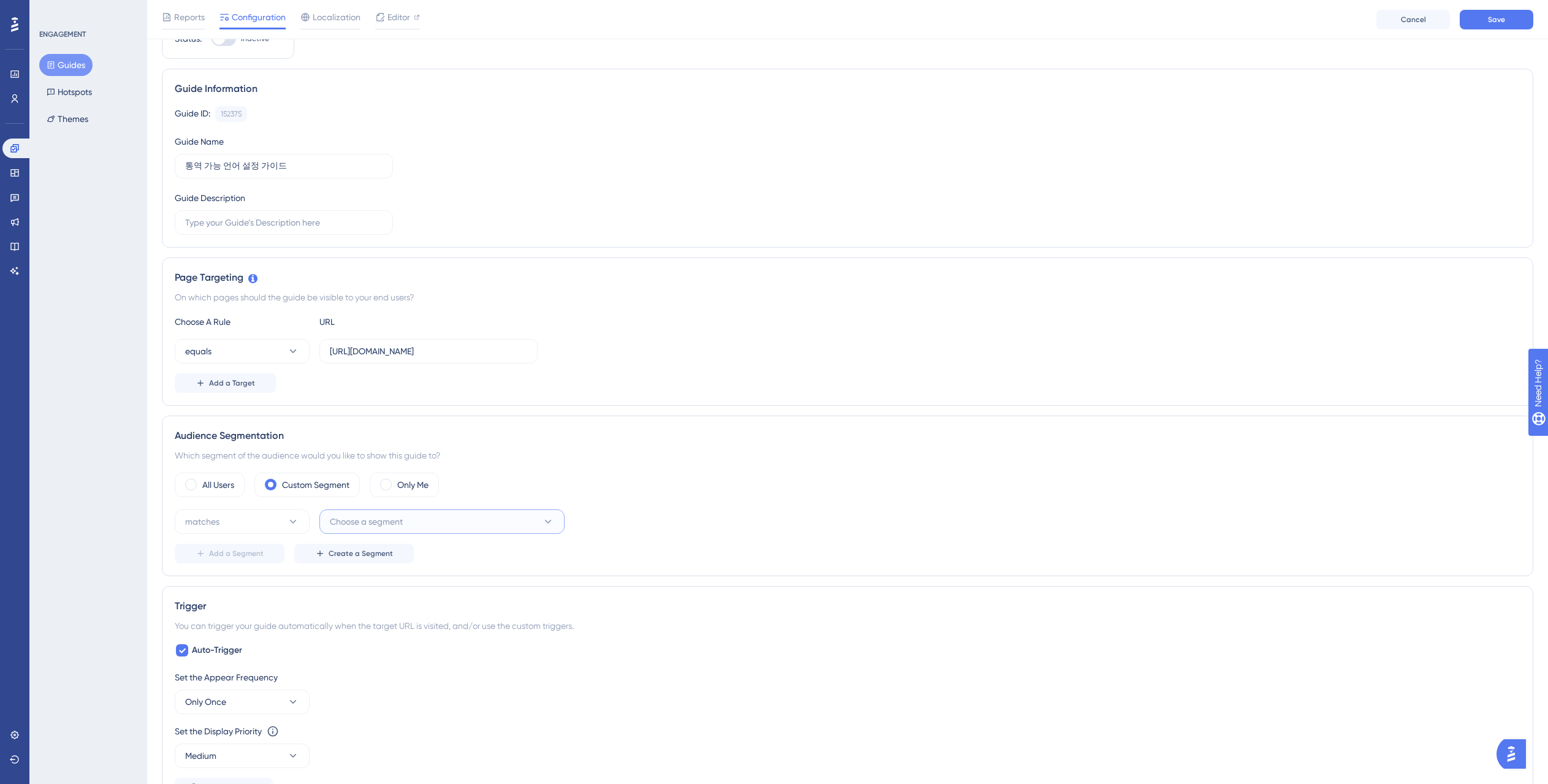
click at [354, 520] on span "Choose a segment" at bounding box center [366, 522] width 73 height 15
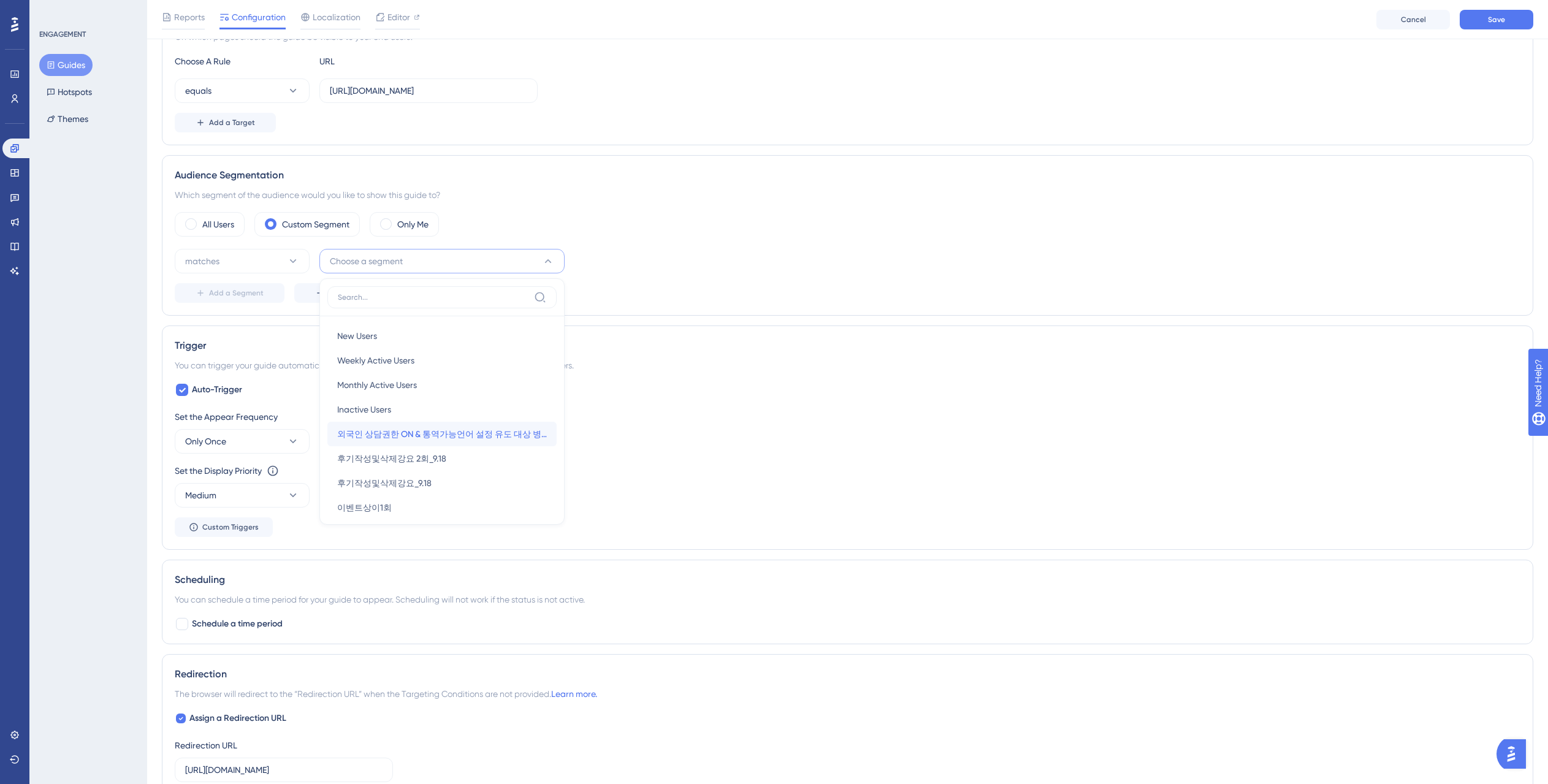
click at [409, 437] on span "외국인 상담권한 ON & 통역가능언어 설정 유도 대상 병원" at bounding box center [441, 434] width 210 height 15
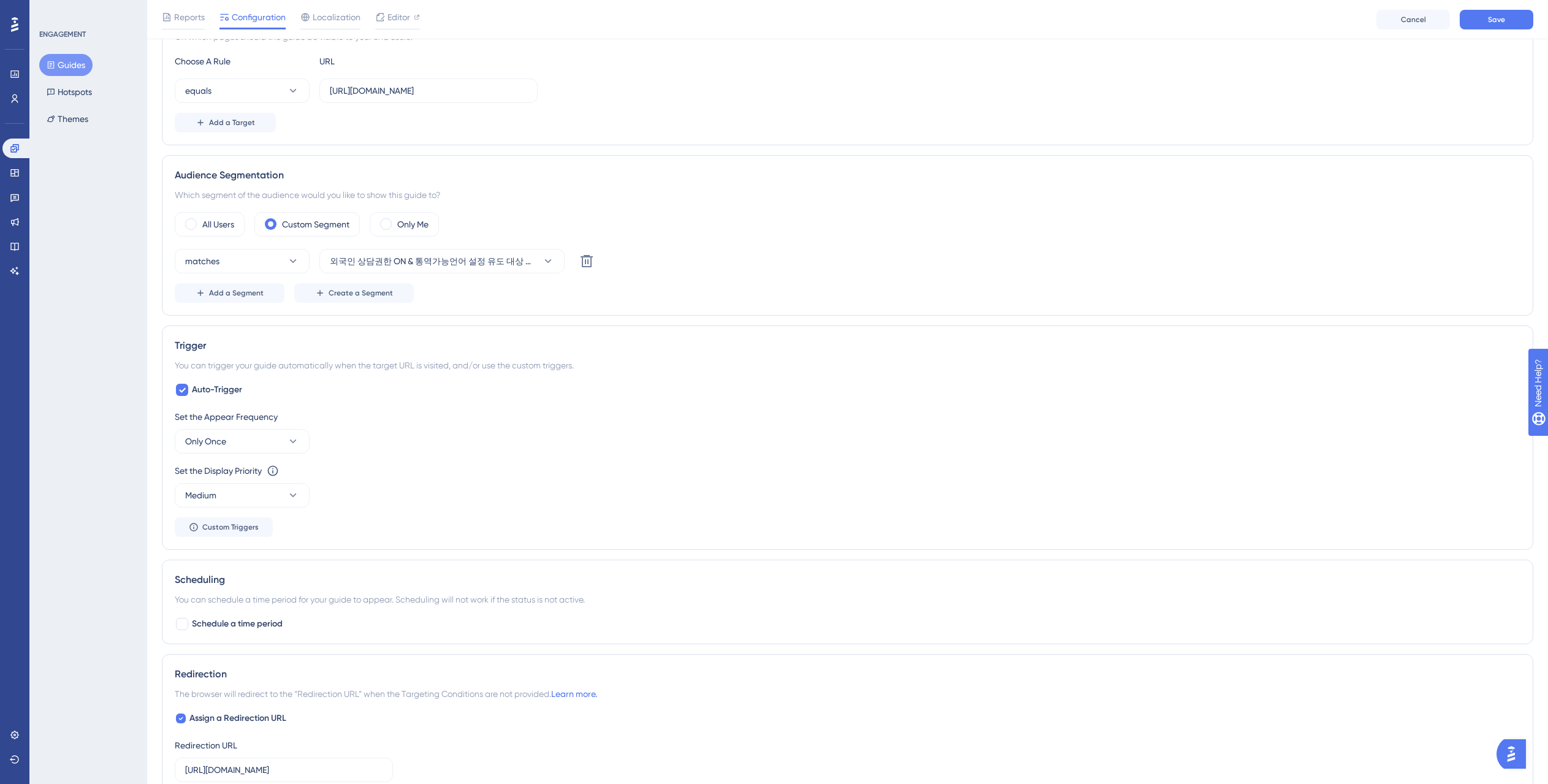
click at [659, 305] on div "Audience Segmentation Which segment of the audience would you like to show this…" at bounding box center [847, 235] width 1371 height 160
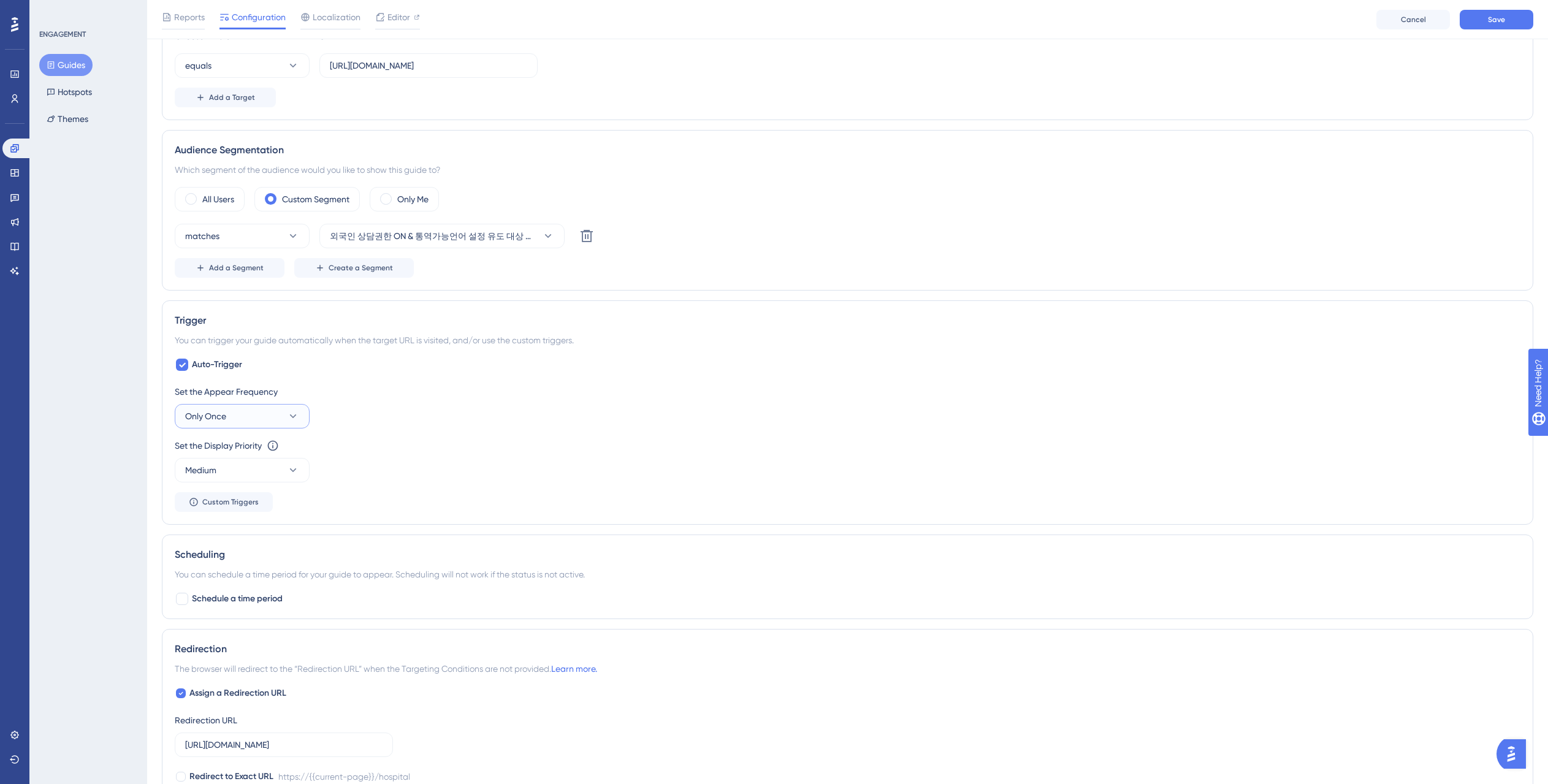
click at [253, 410] on button "Only Once" at bounding box center [242, 416] width 135 height 25
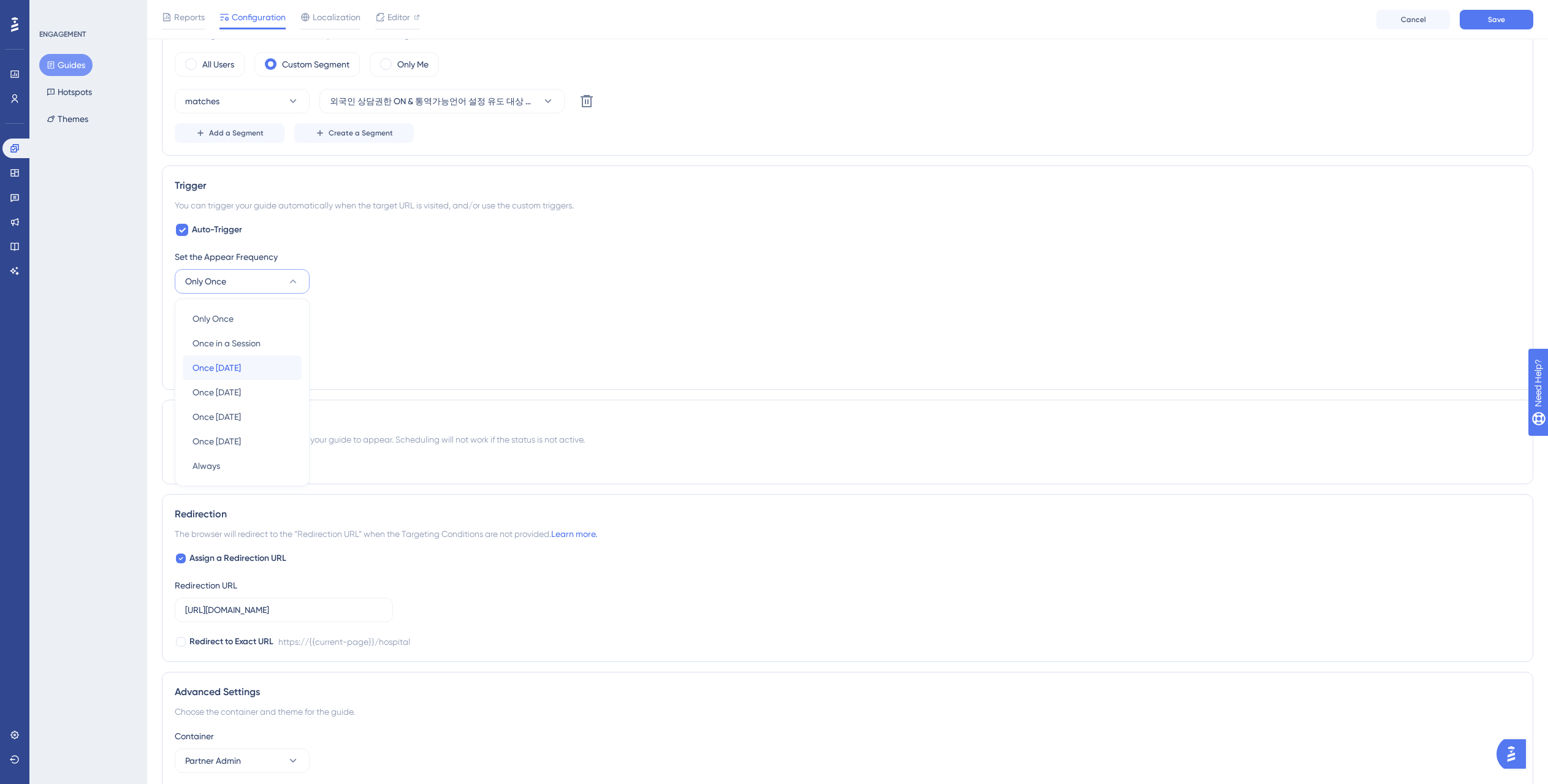
click at [253, 361] on div "Once in 1 day Once in 1 day" at bounding box center [242, 367] width 99 height 25
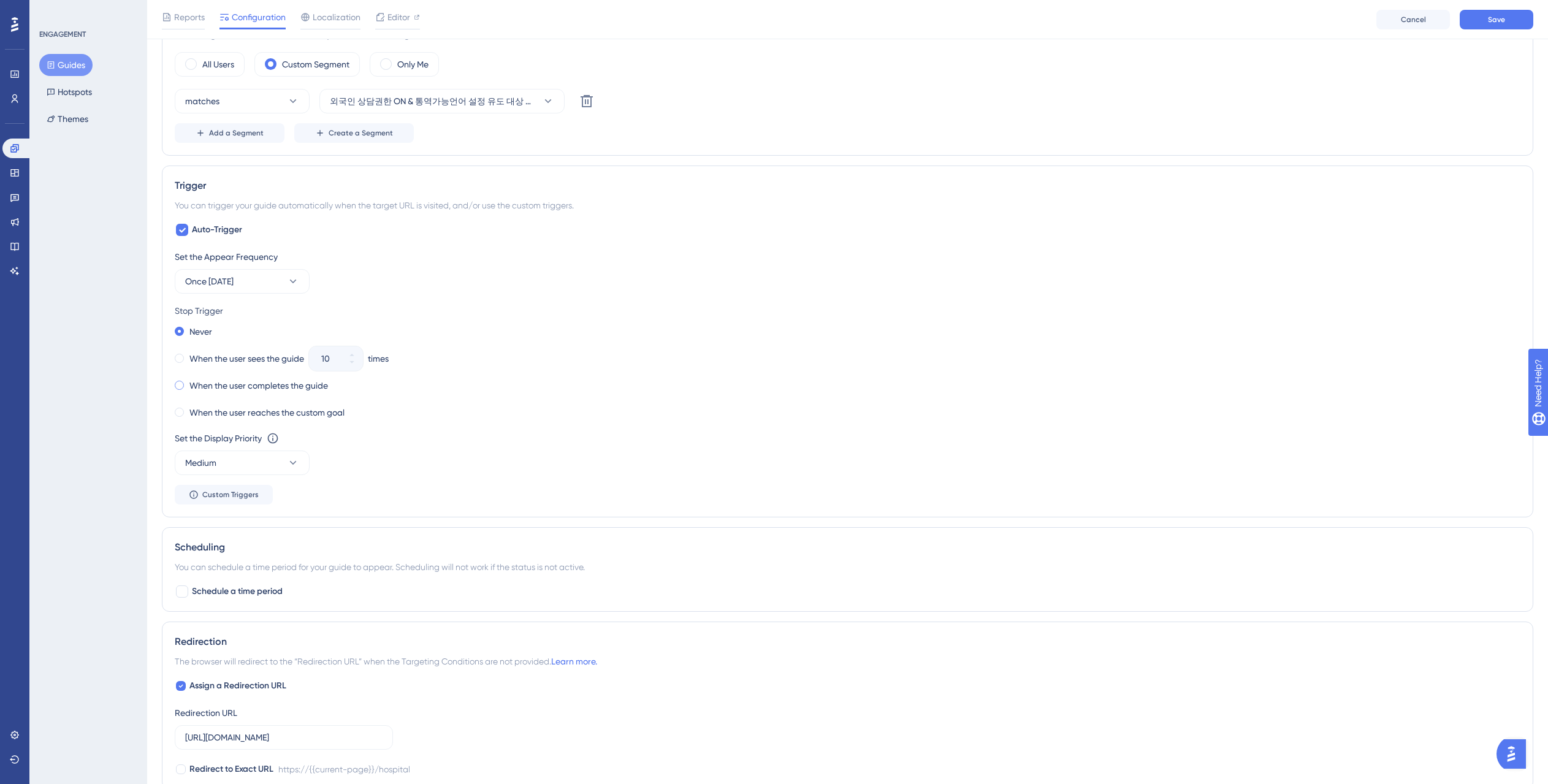
click at [216, 382] on label "When the user completes the guide" at bounding box center [258, 386] width 139 height 15
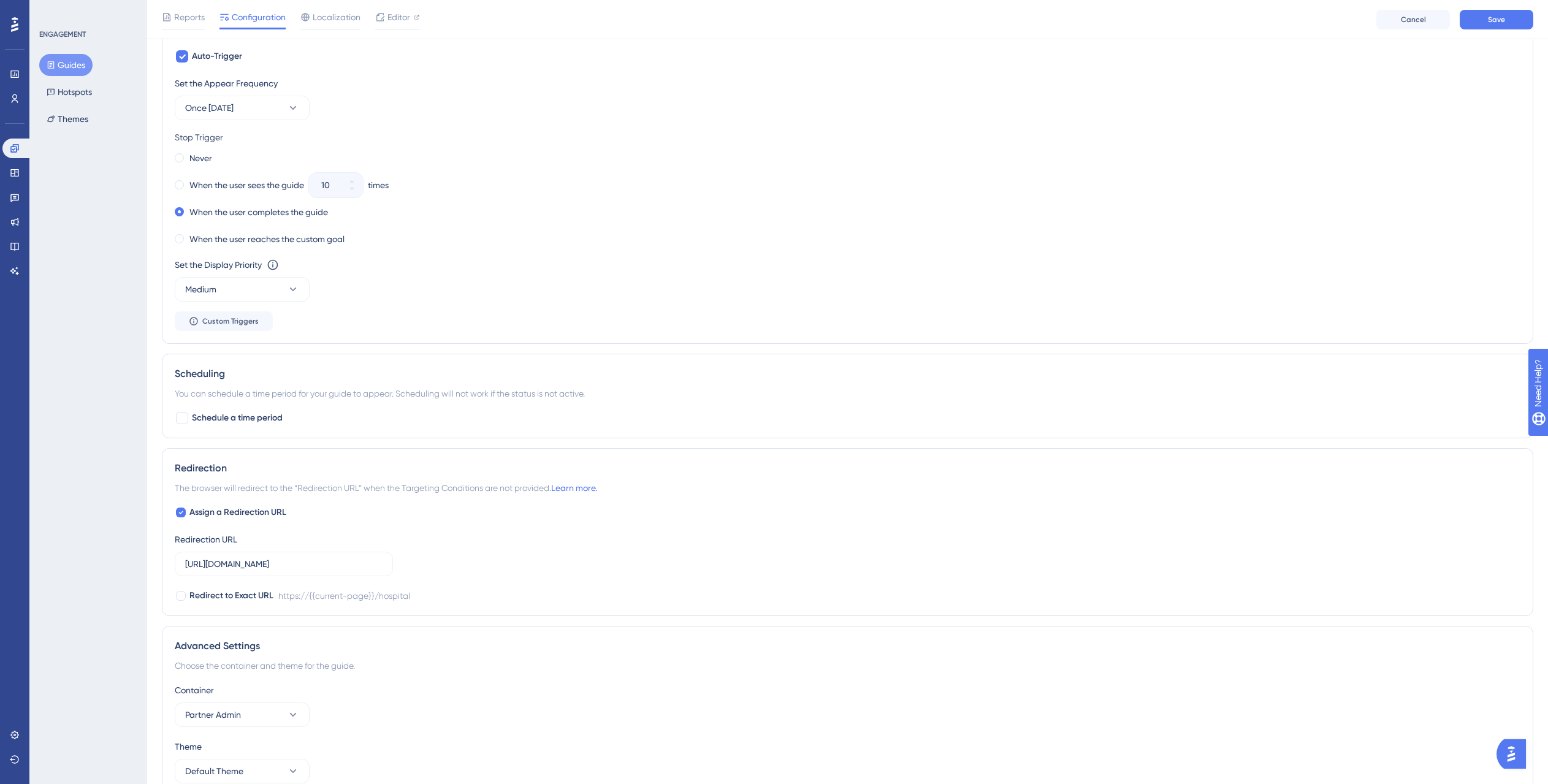
scroll to position [715, 0]
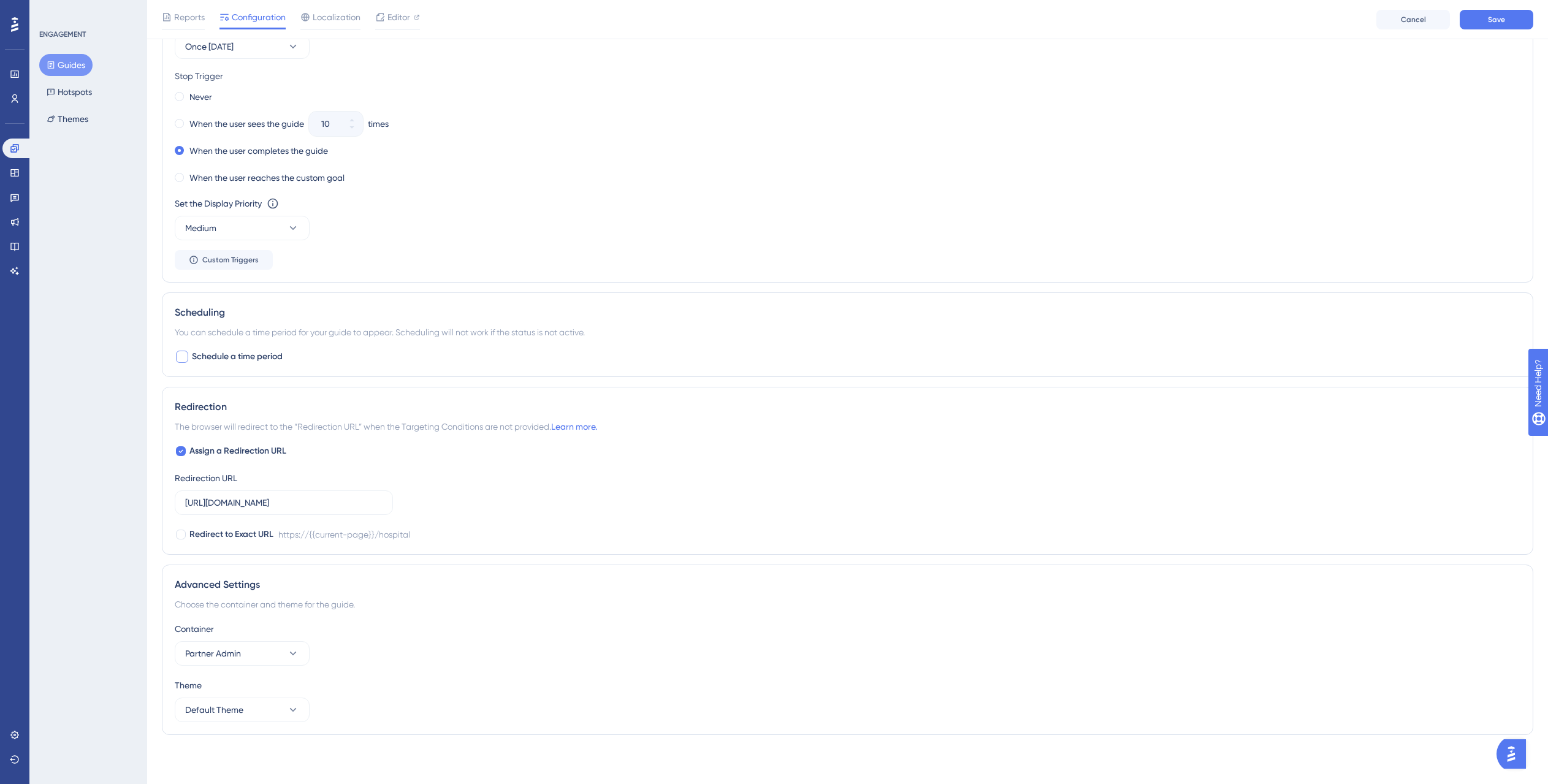
click at [236, 354] on span "Schedule a time period" at bounding box center [237, 356] width 91 height 15
checkbox input "true"
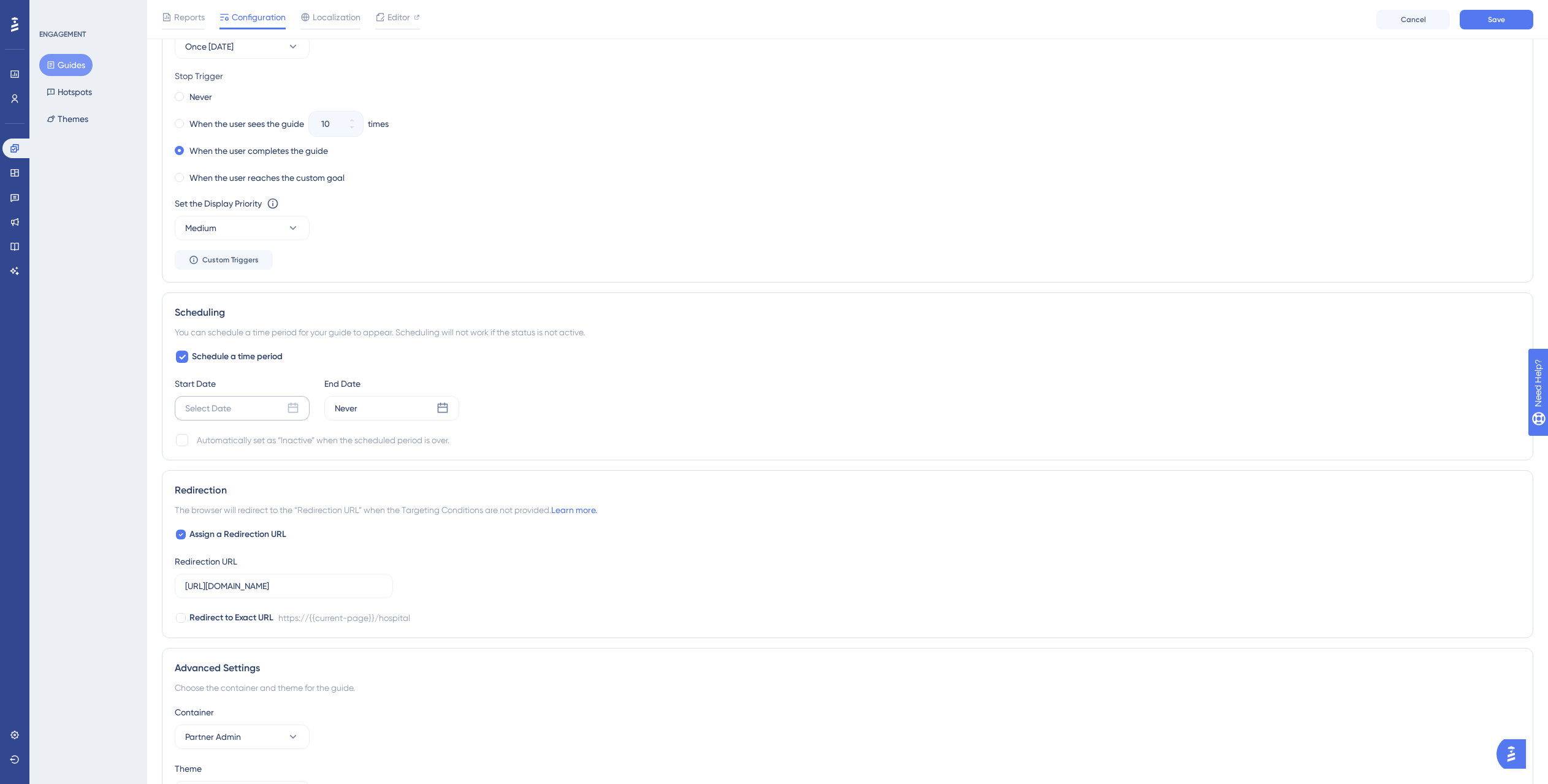
click at [253, 405] on div "Select Date" at bounding box center [242, 408] width 135 height 25
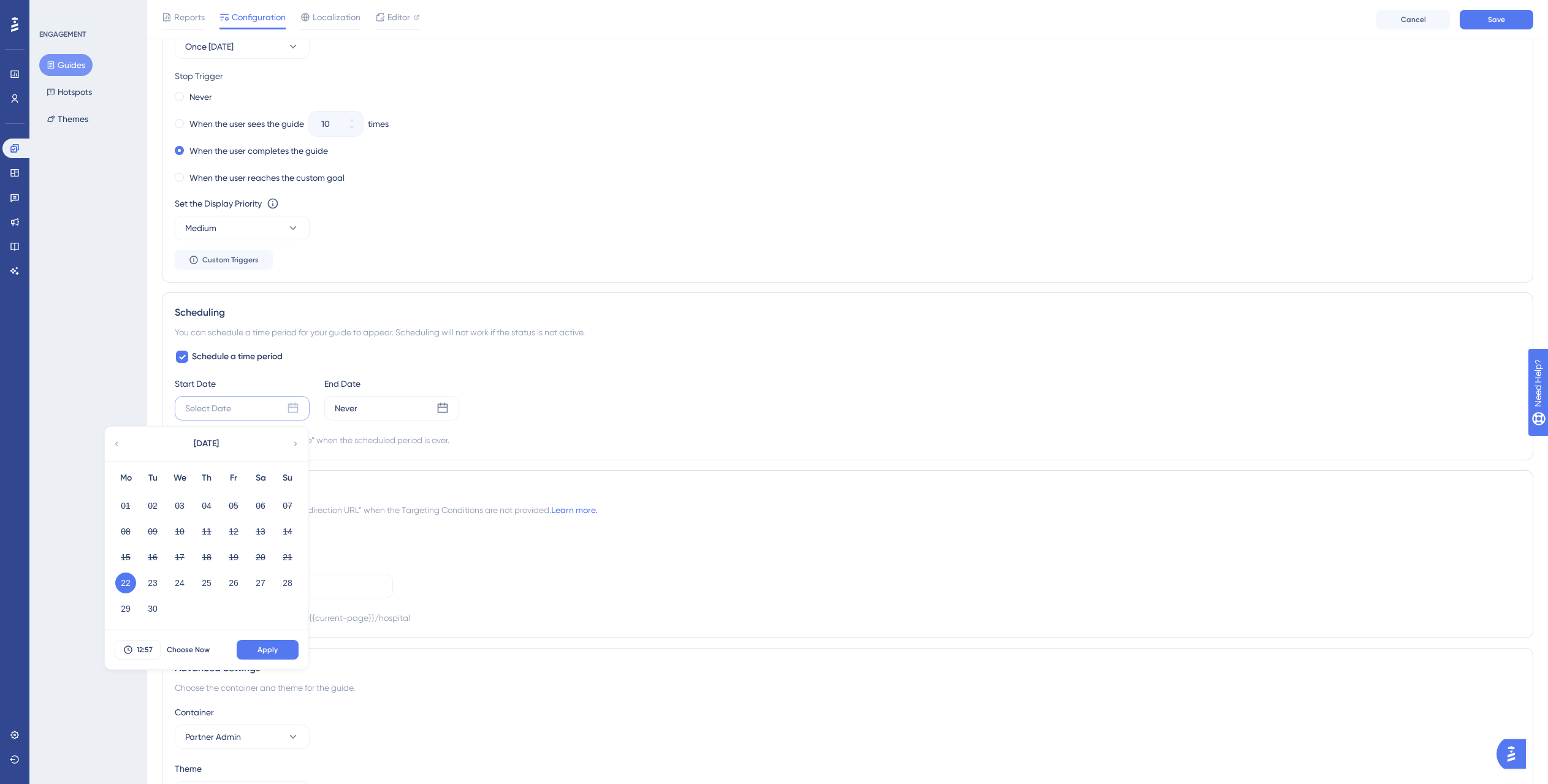
click at [124, 584] on button "22" at bounding box center [126, 583] width 21 height 21
click at [372, 474] on div "Redirection The browser will redirect to the “Redirection URL” when the Targeti…" at bounding box center [847, 554] width 1371 height 168
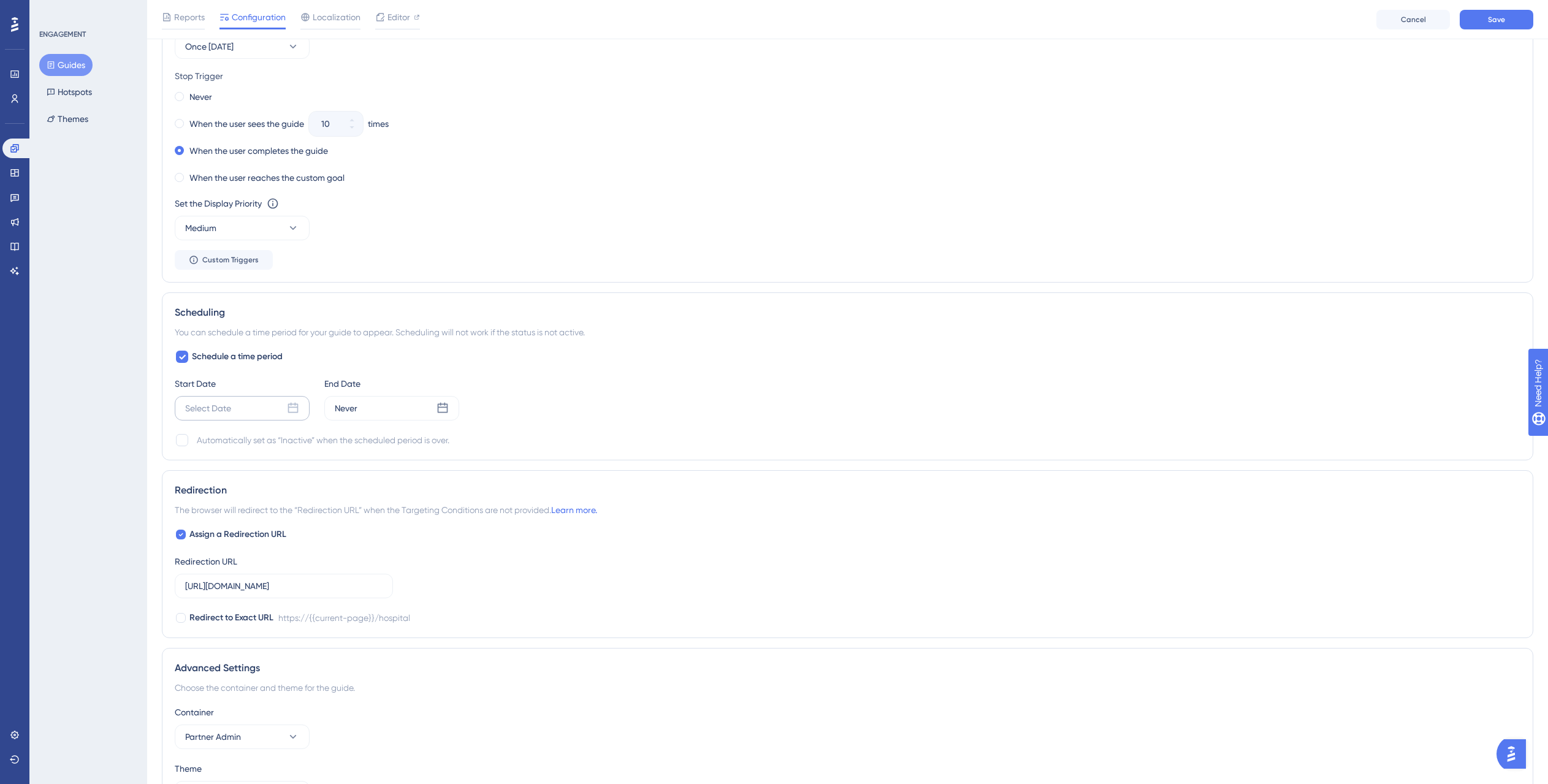
click at [280, 406] on div "Select Date" at bounding box center [242, 408] width 135 height 25
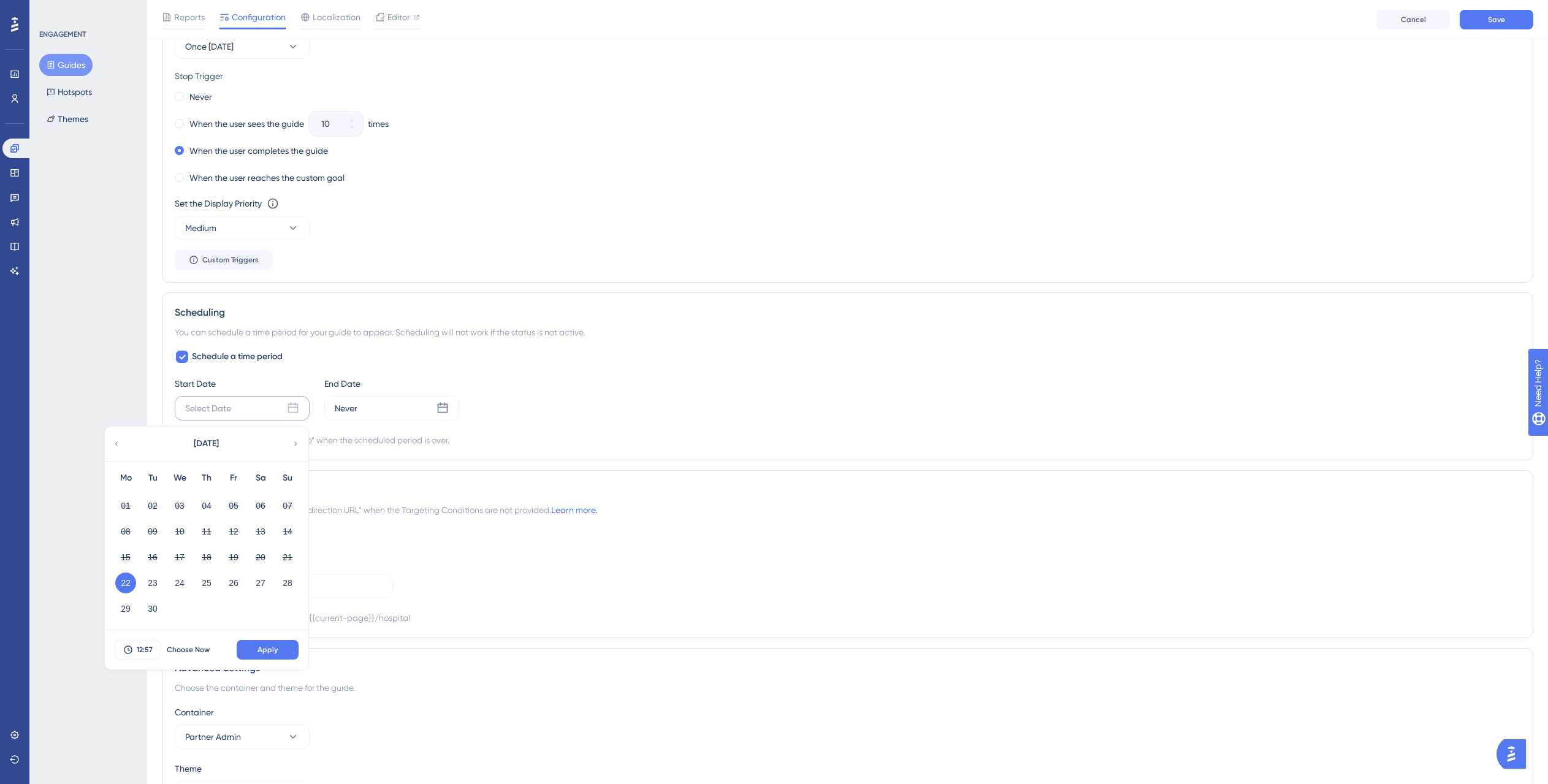
click at [128, 580] on button "22" at bounding box center [126, 583] width 21 height 21
click at [138, 652] on span "12:57" at bounding box center [144, 649] width 16 height 10
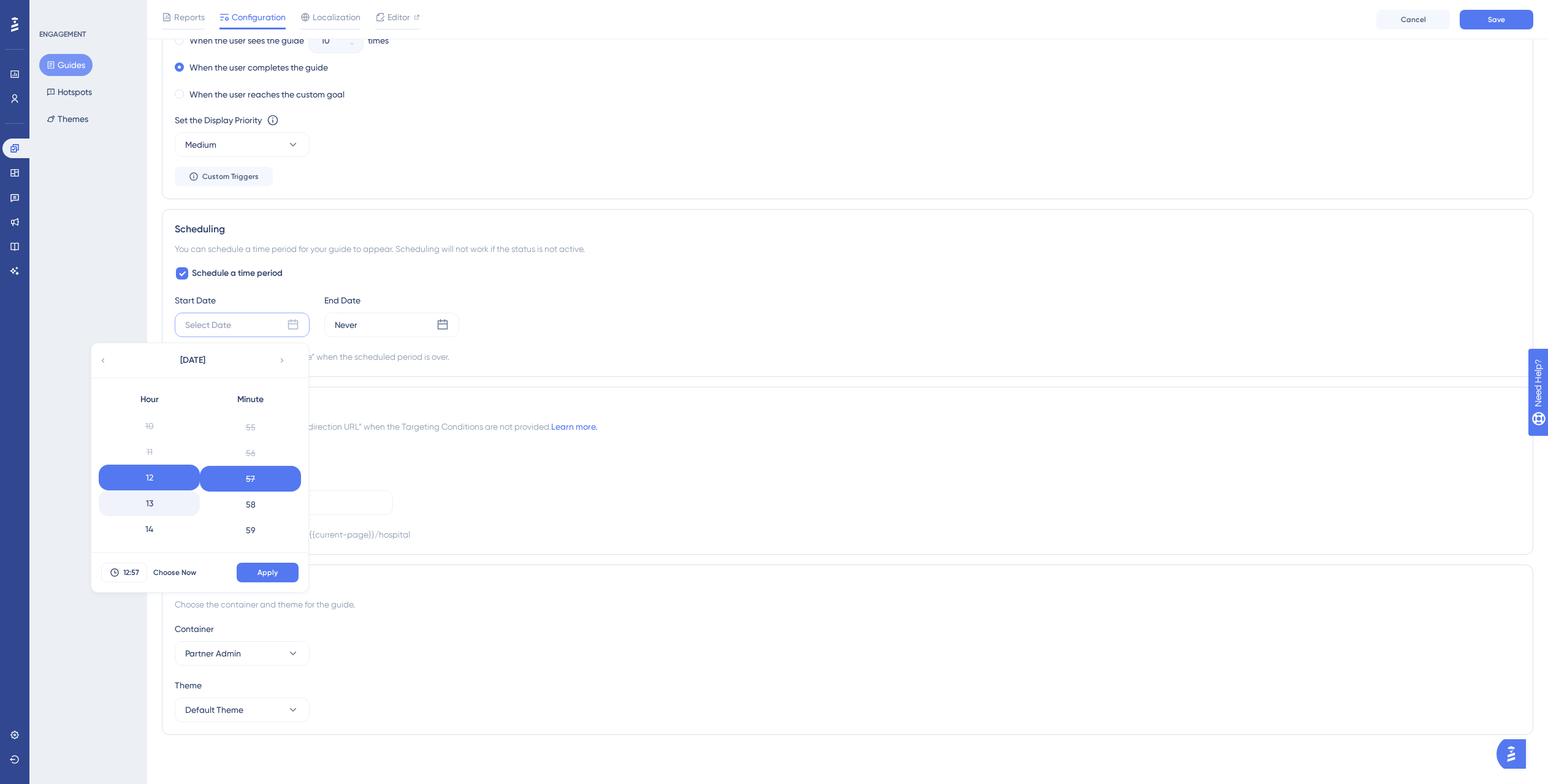
scroll to position [316, 0]
click at [465, 451] on div "Assign a Redirection URL Redirection URL https://partner.gangnamunni.com/hospit…" at bounding box center [848, 493] width 1346 height 98
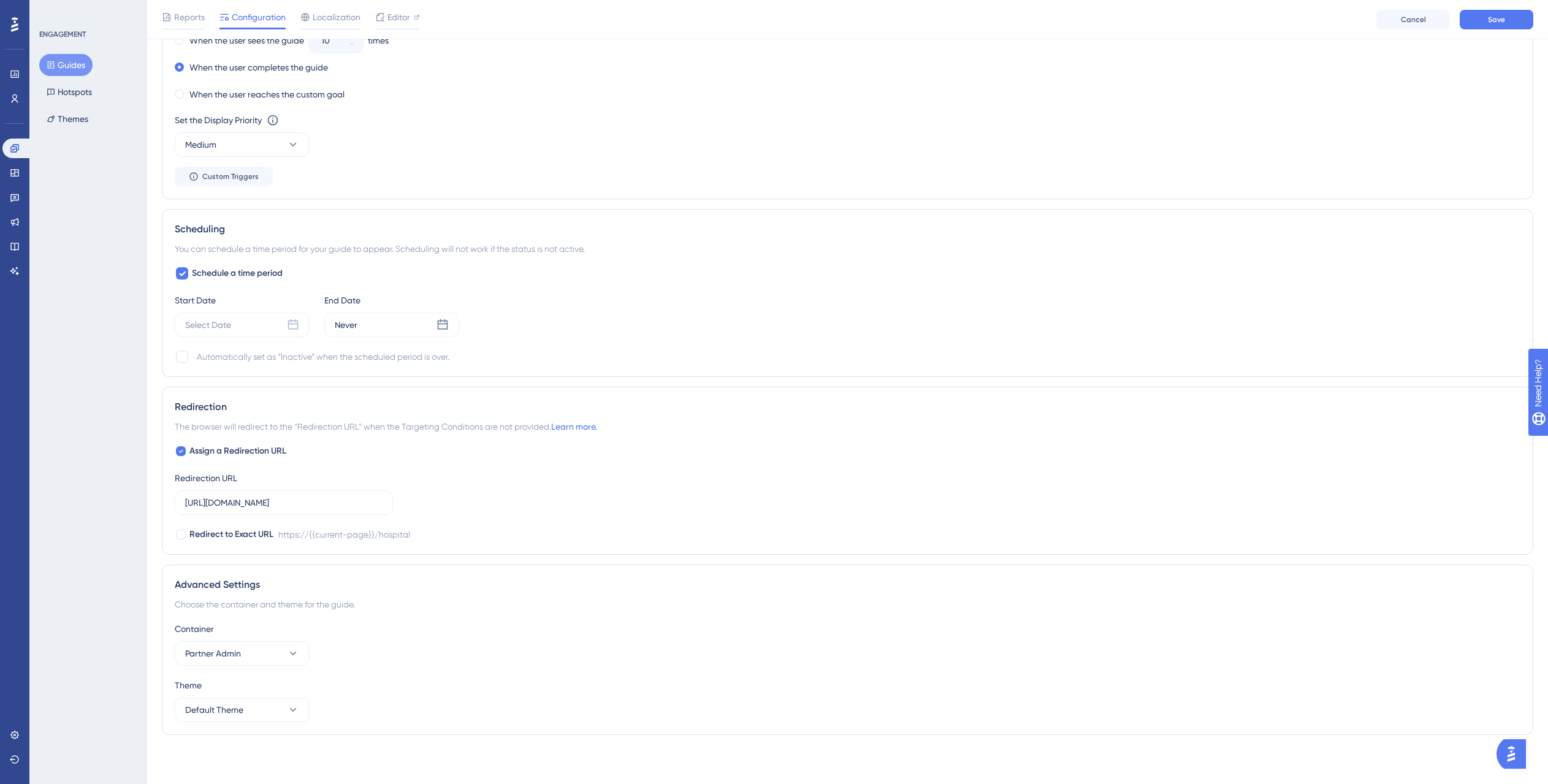
click at [502, 349] on div "Automatically set as “Inactive” when the scheduled period is over." at bounding box center [848, 356] width 1346 height 15
